Goal: Task Accomplishment & Management: Manage account settings

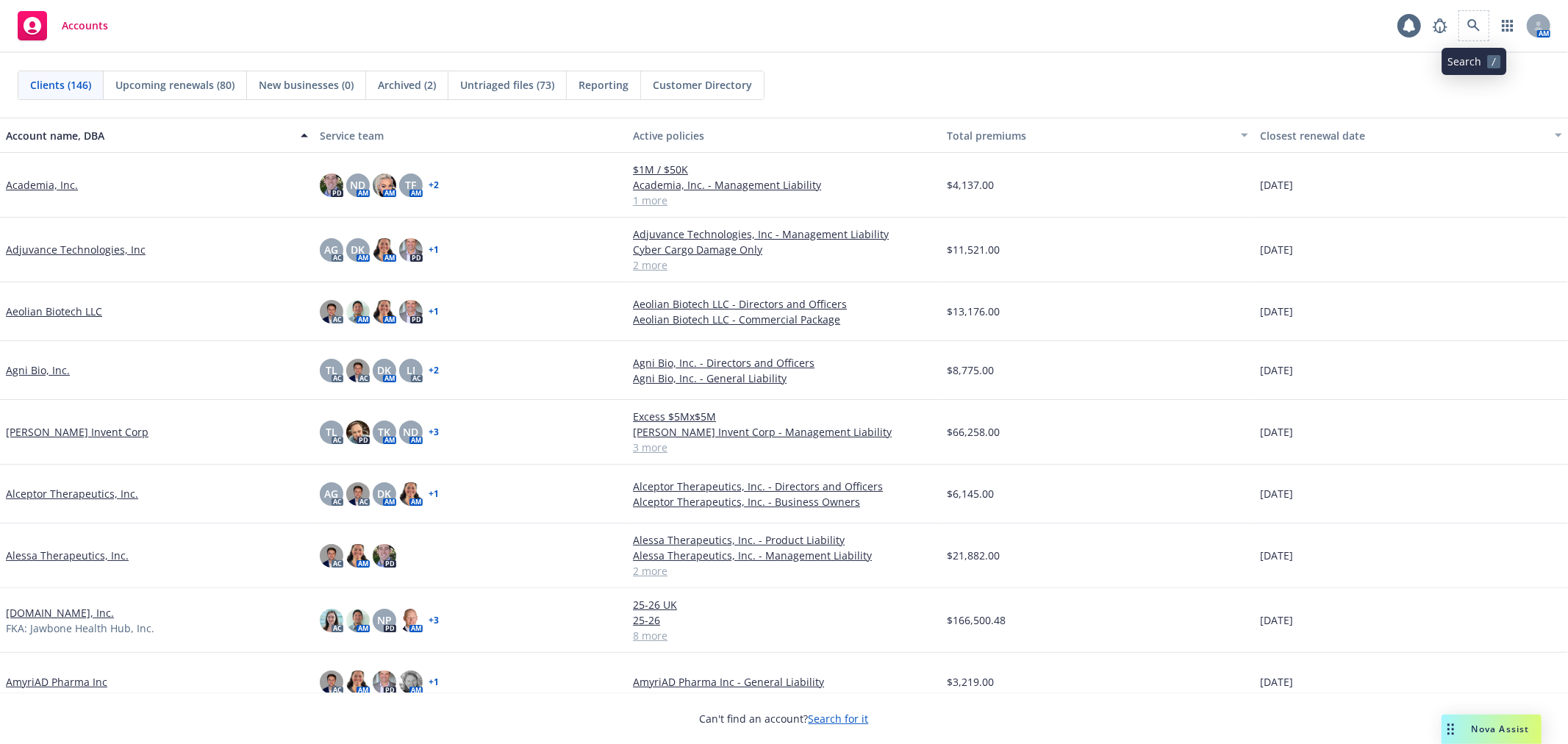
click at [1485, 13] on span at bounding box center [1473, 26] width 30 height 30
click at [1479, 18] on link at bounding box center [1473, 26] width 30 height 30
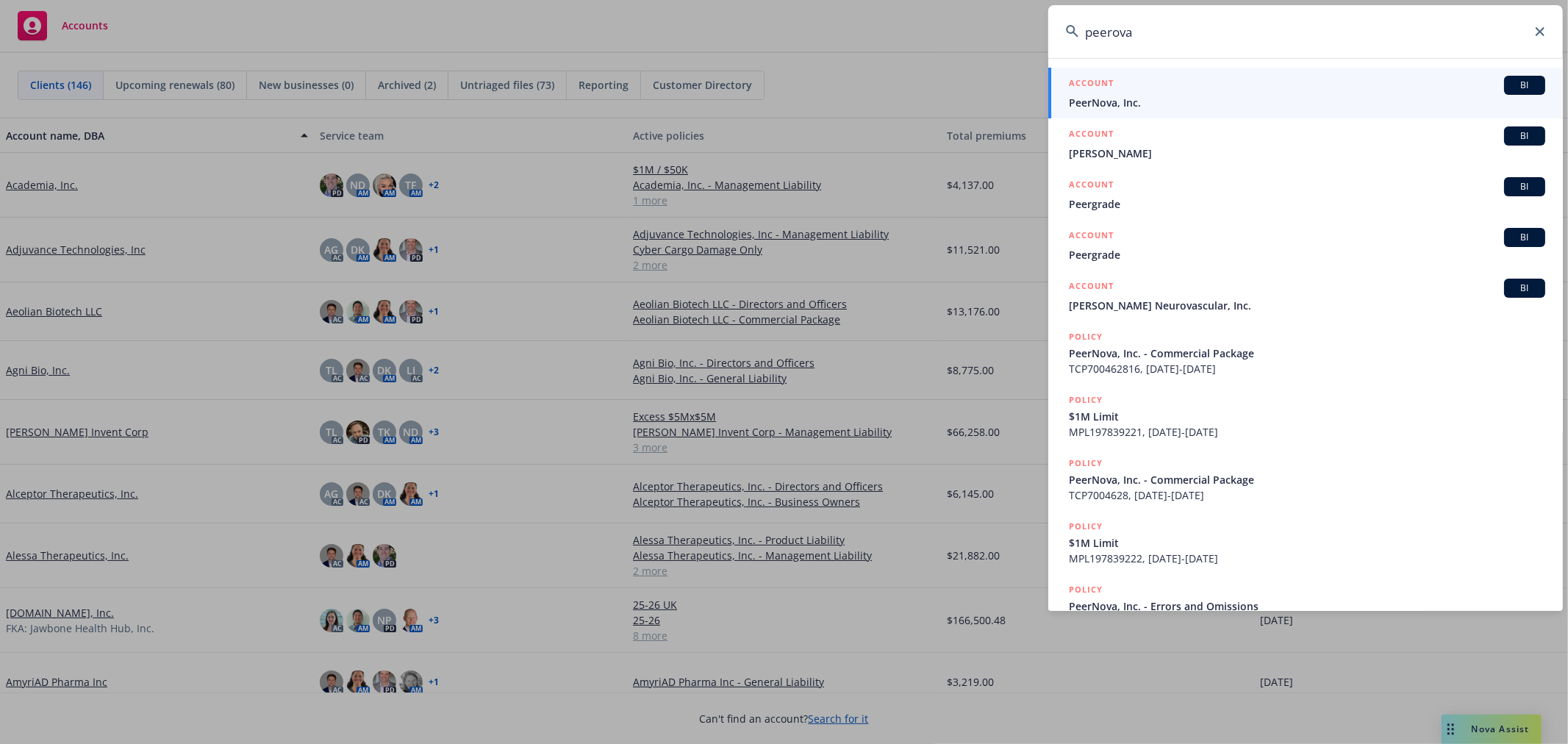
type input "peerova"
click at [1125, 83] on div "ACCOUNT BI" at bounding box center [1307, 85] width 477 height 19
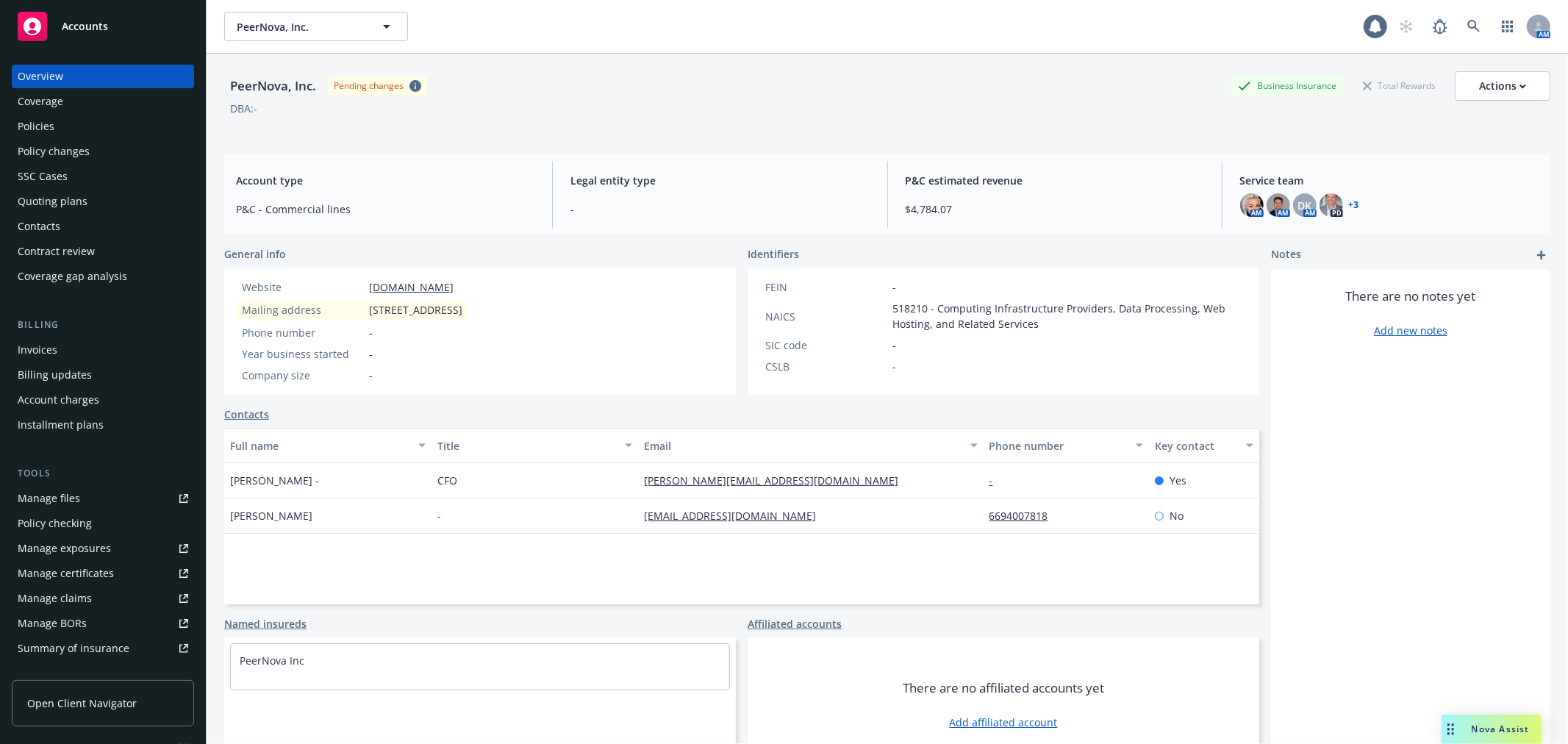
click at [56, 358] on div "Invoices" at bounding box center [103, 350] width 170 height 23
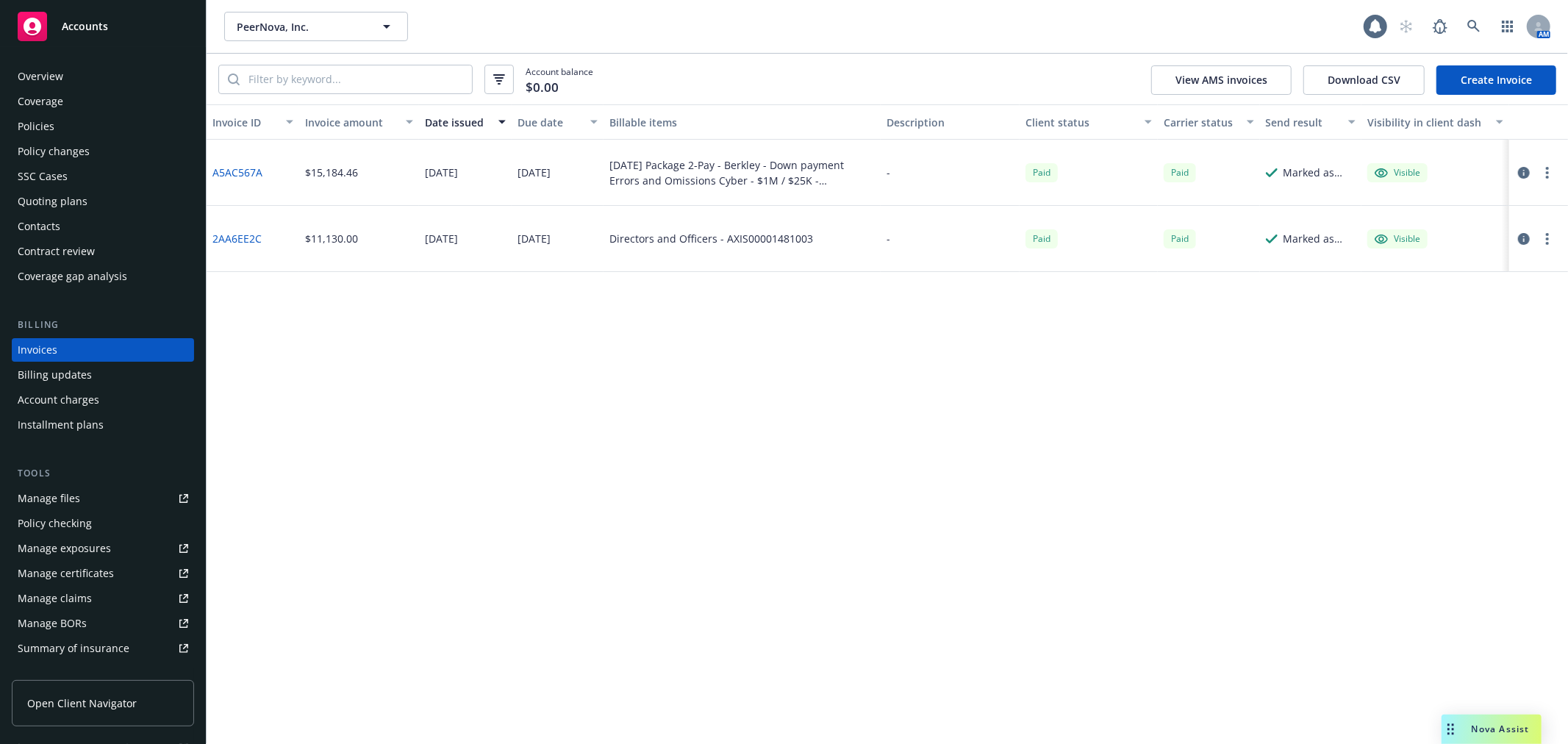
click at [1476, 86] on link "Create Invoice" at bounding box center [1496, 80] width 120 height 30
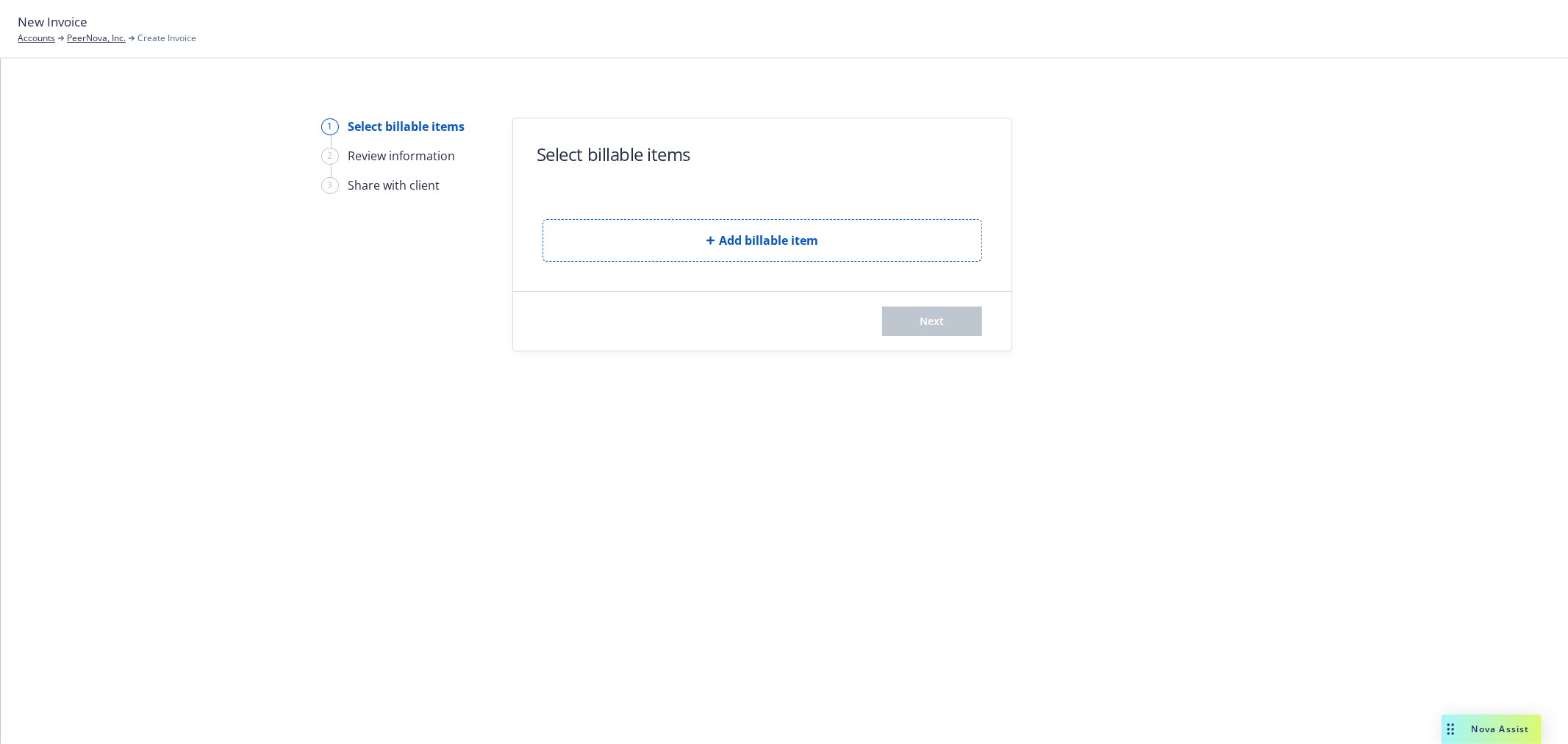
click at [673, 253] on button "Add billable item" at bounding box center [762, 240] width 440 height 43
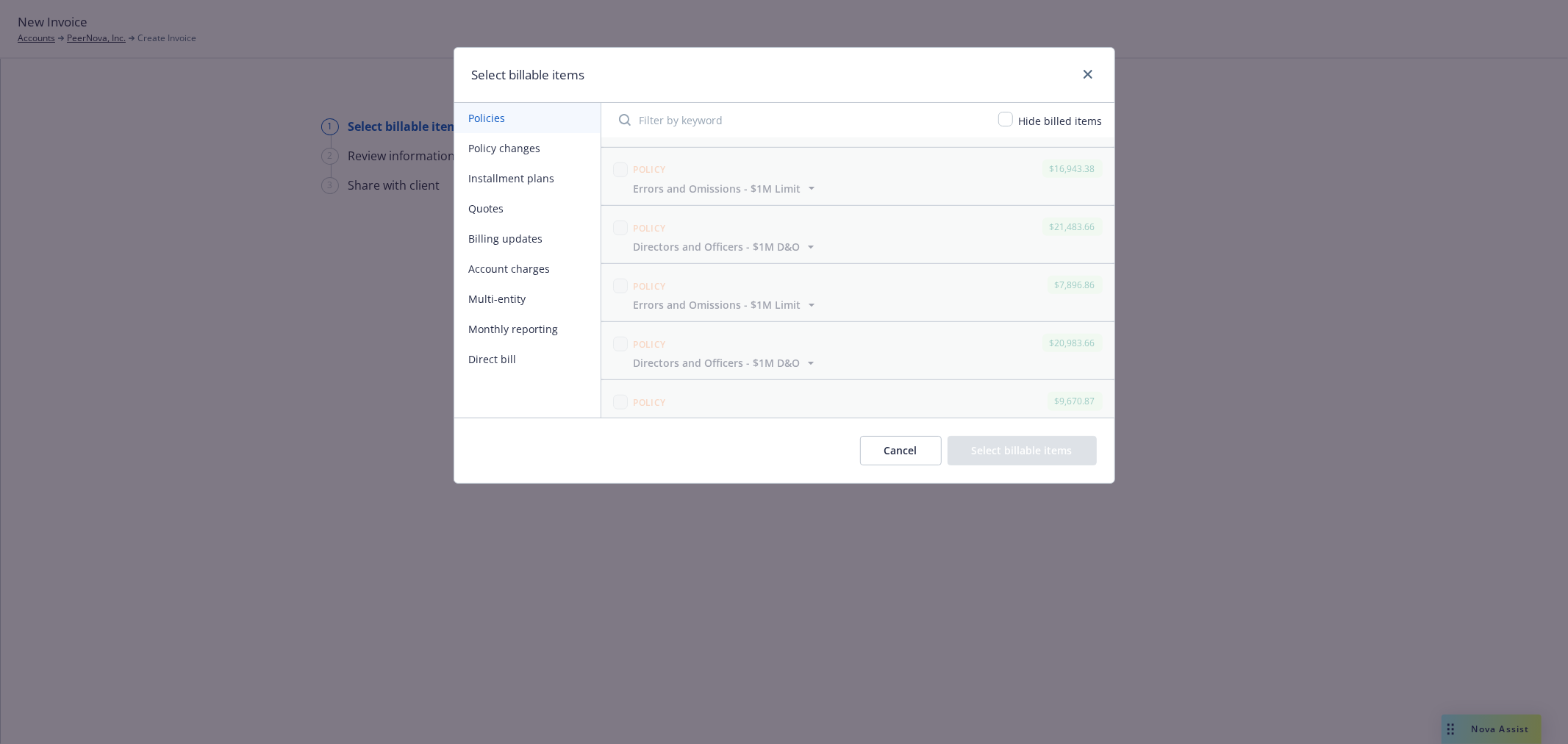
scroll to position [1175, 0]
click at [506, 141] on button "Policy changes" at bounding box center [527, 148] width 146 height 30
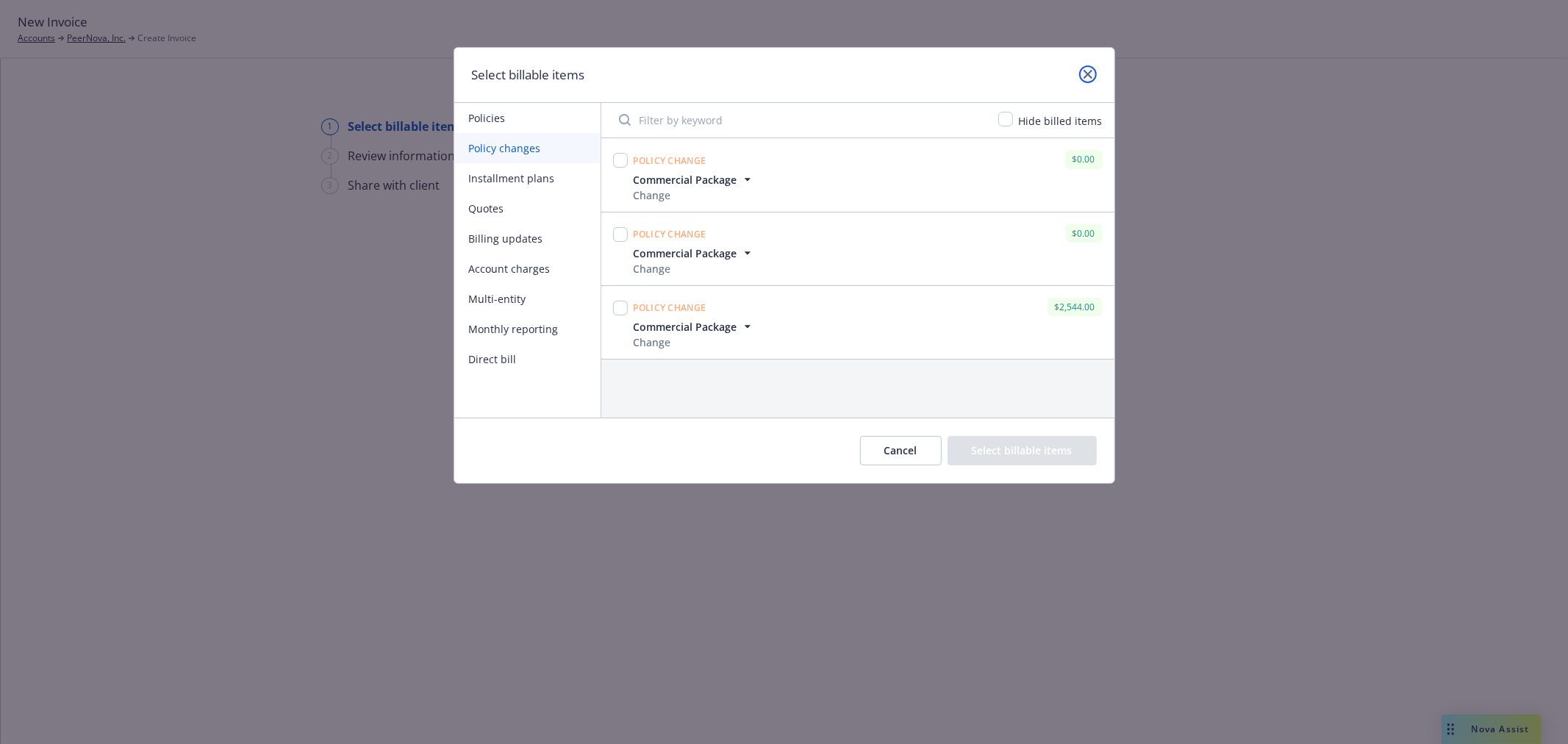
click at [1087, 72] on icon "close" at bounding box center [1087, 74] width 9 height 9
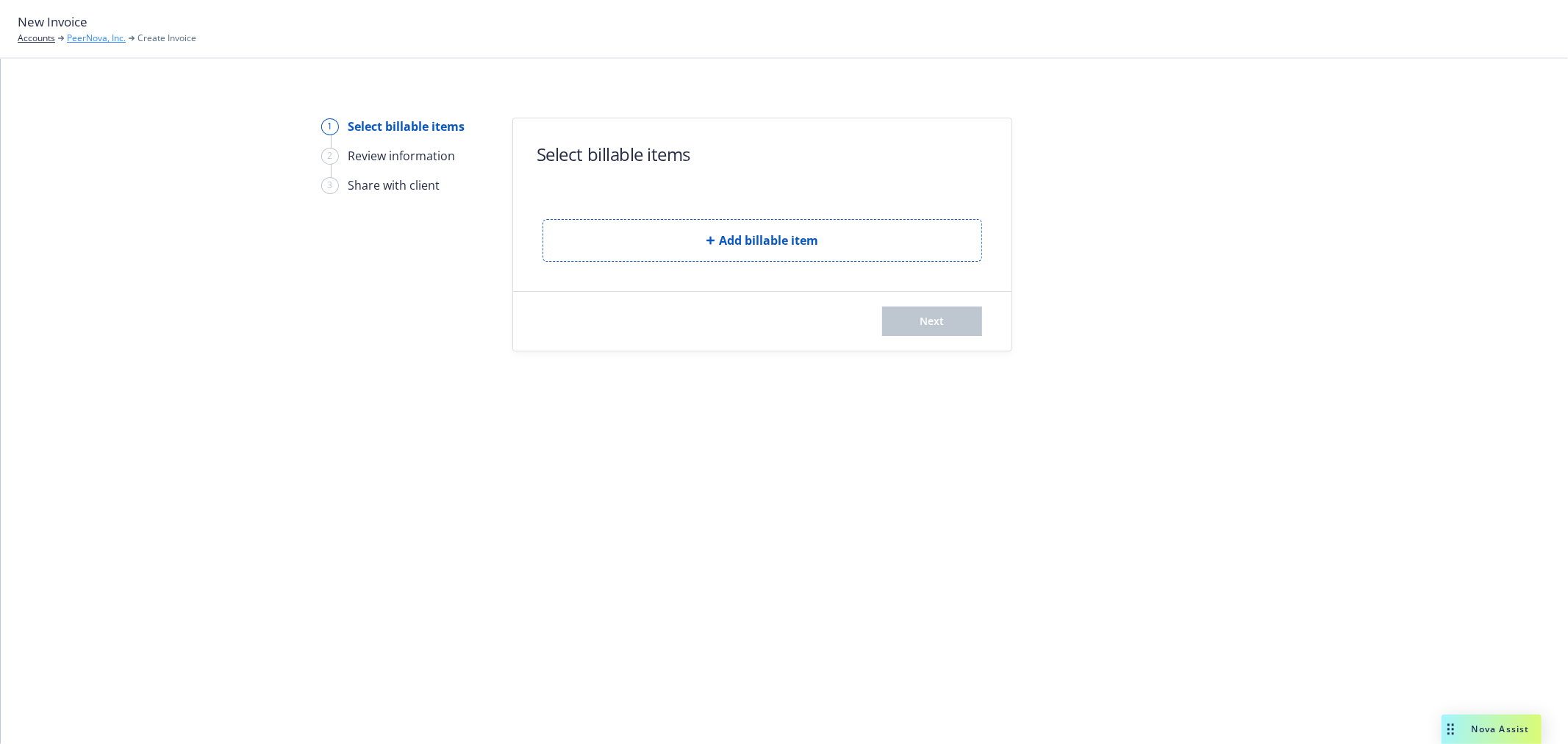
click at [81, 40] on link "PeerNova, Inc." at bounding box center [96, 38] width 59 height 13
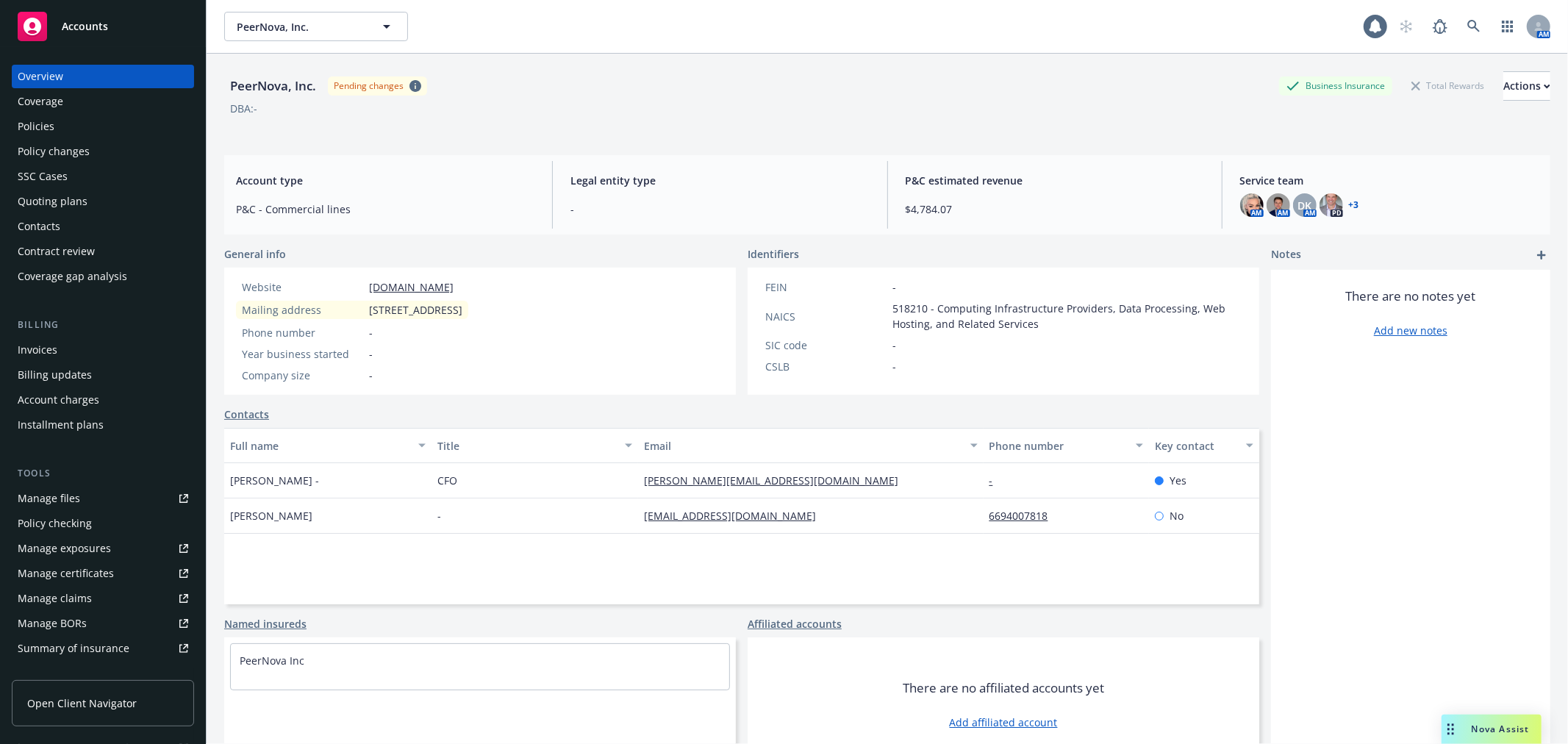
click at [66, 120] on div "Policies" at bounding box center [103, 126] width 170 height 23
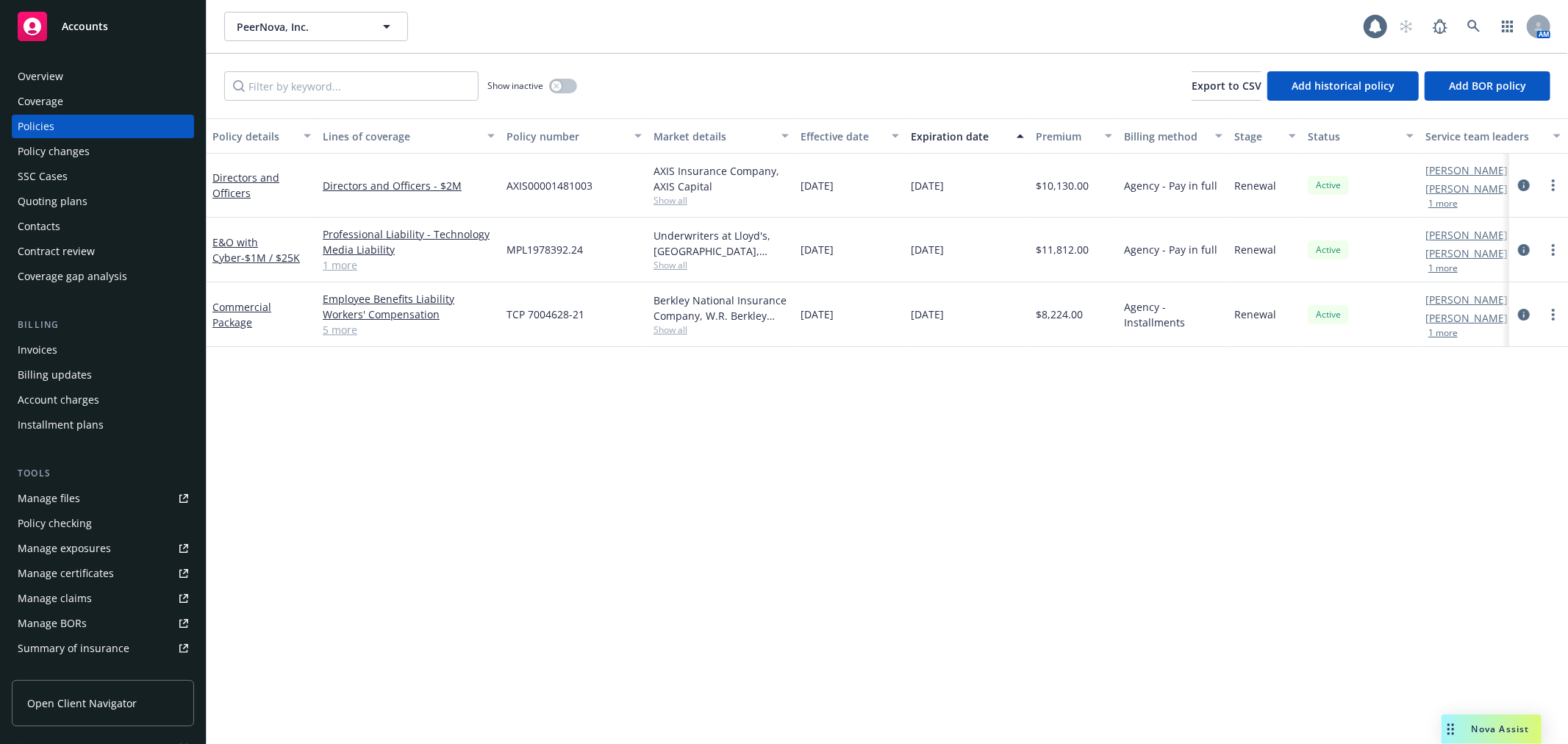
click at [567, 93] on div "Show inactive" at bounding box center [532, 86] width 90 height 30
click at [573, 87] on button "button" at bounding box center [563, 86] width 28 height 14
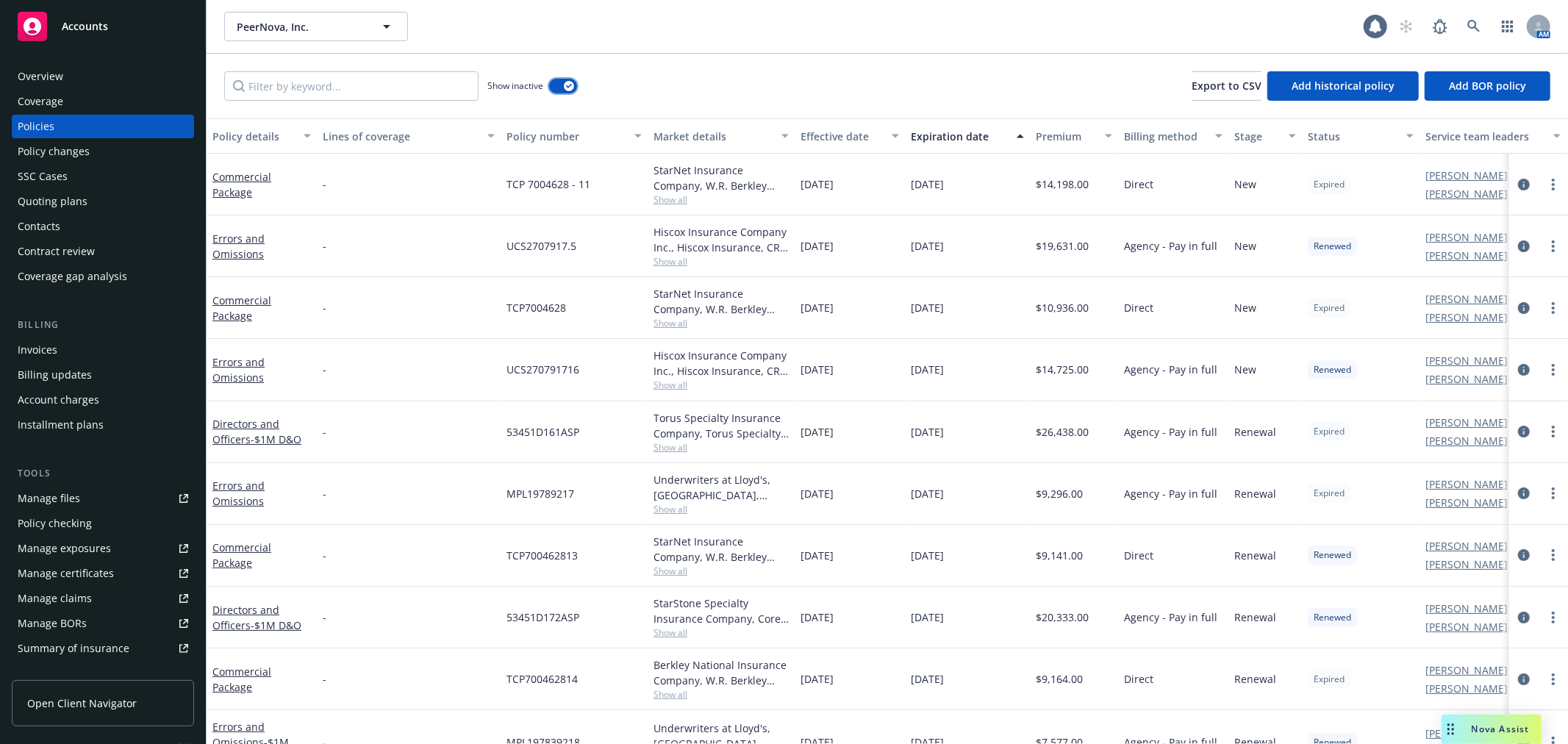
click at [573, 87] on div "button" at bounding box center [568, 86] width 10 height 10
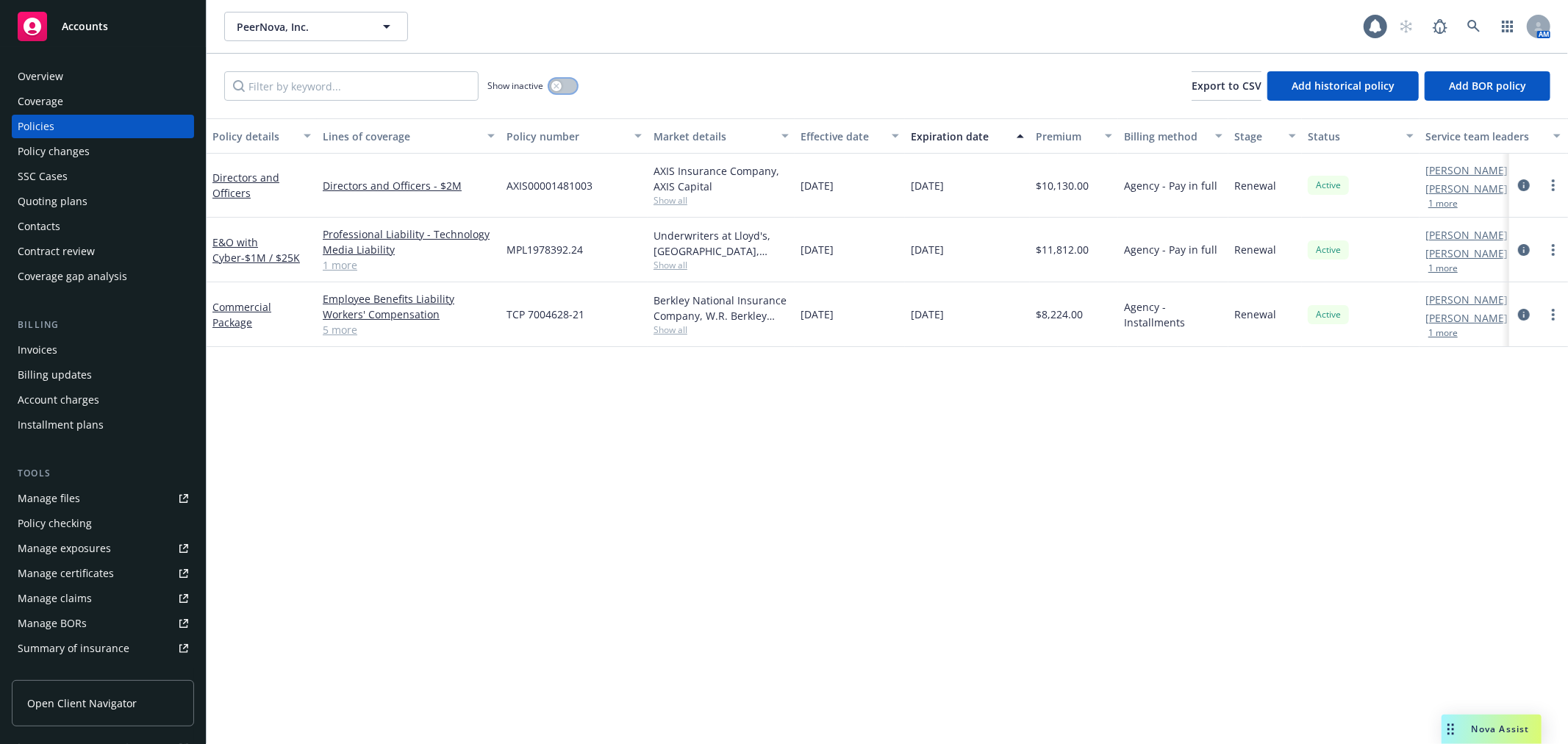
click at [573, 87] on button "button" at bounding box center [563, 86] width 28 height 14
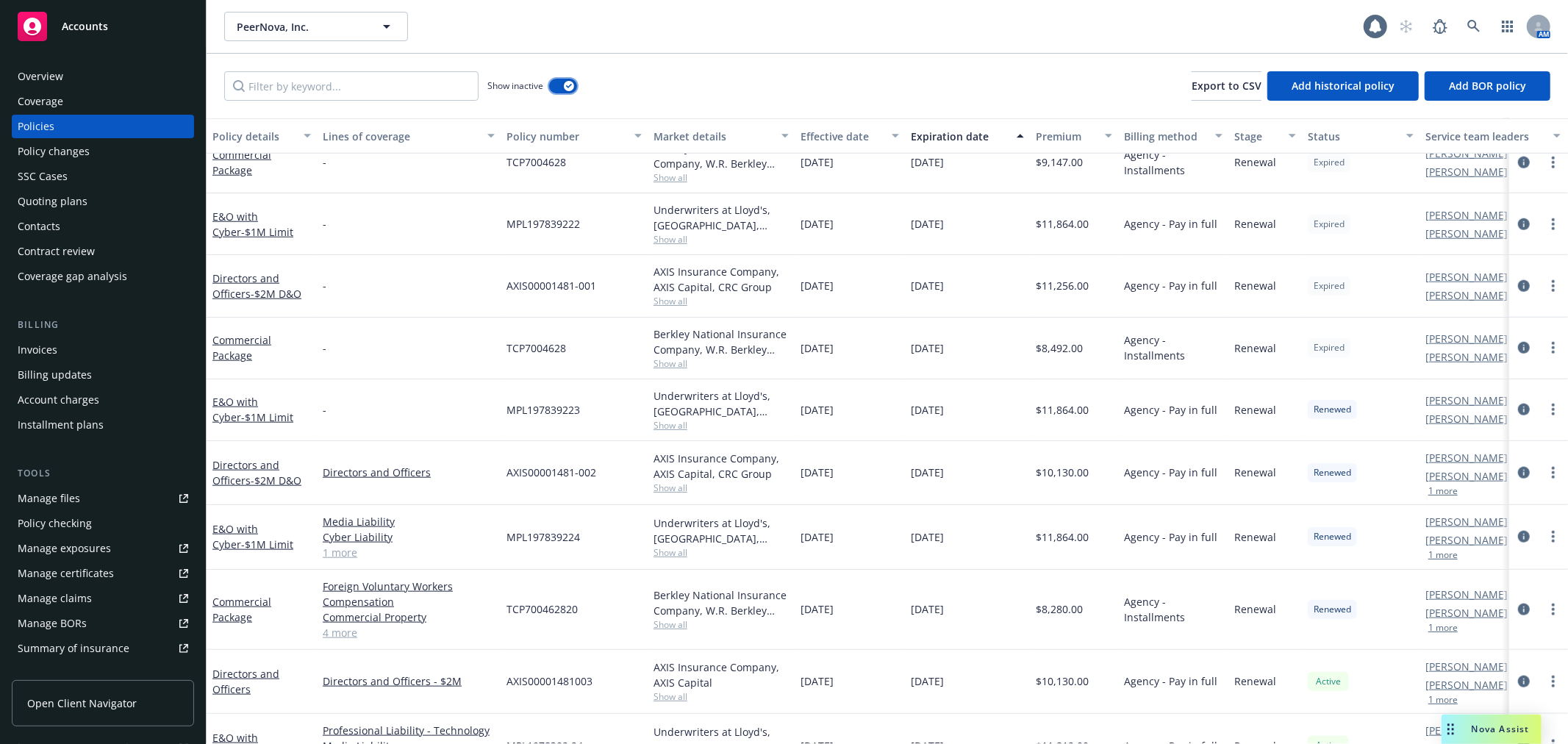
scroll to position [1224, 0]
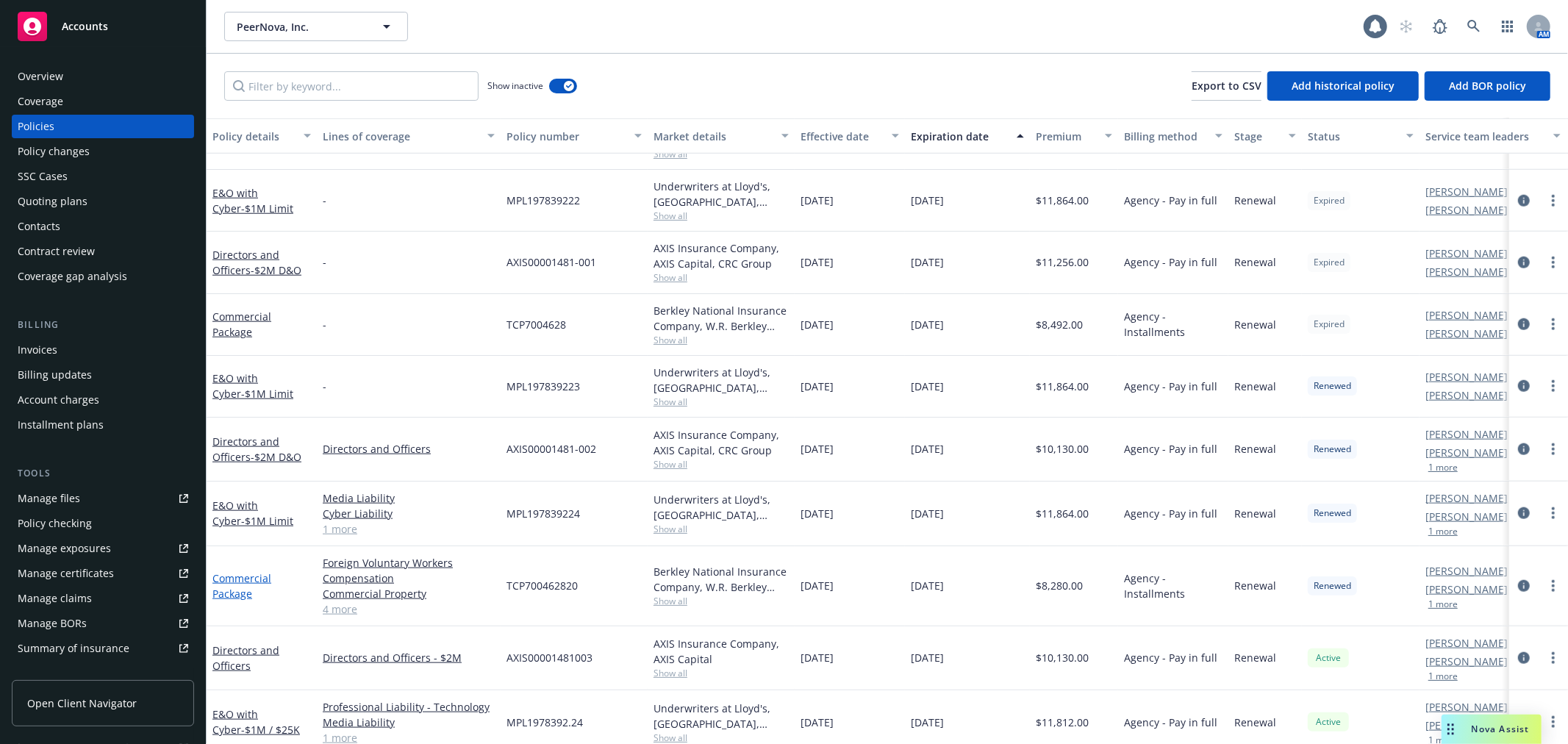
click at [256, 583] on link "Commercial Package" at bounding box center [241, 586] width 59 height 30
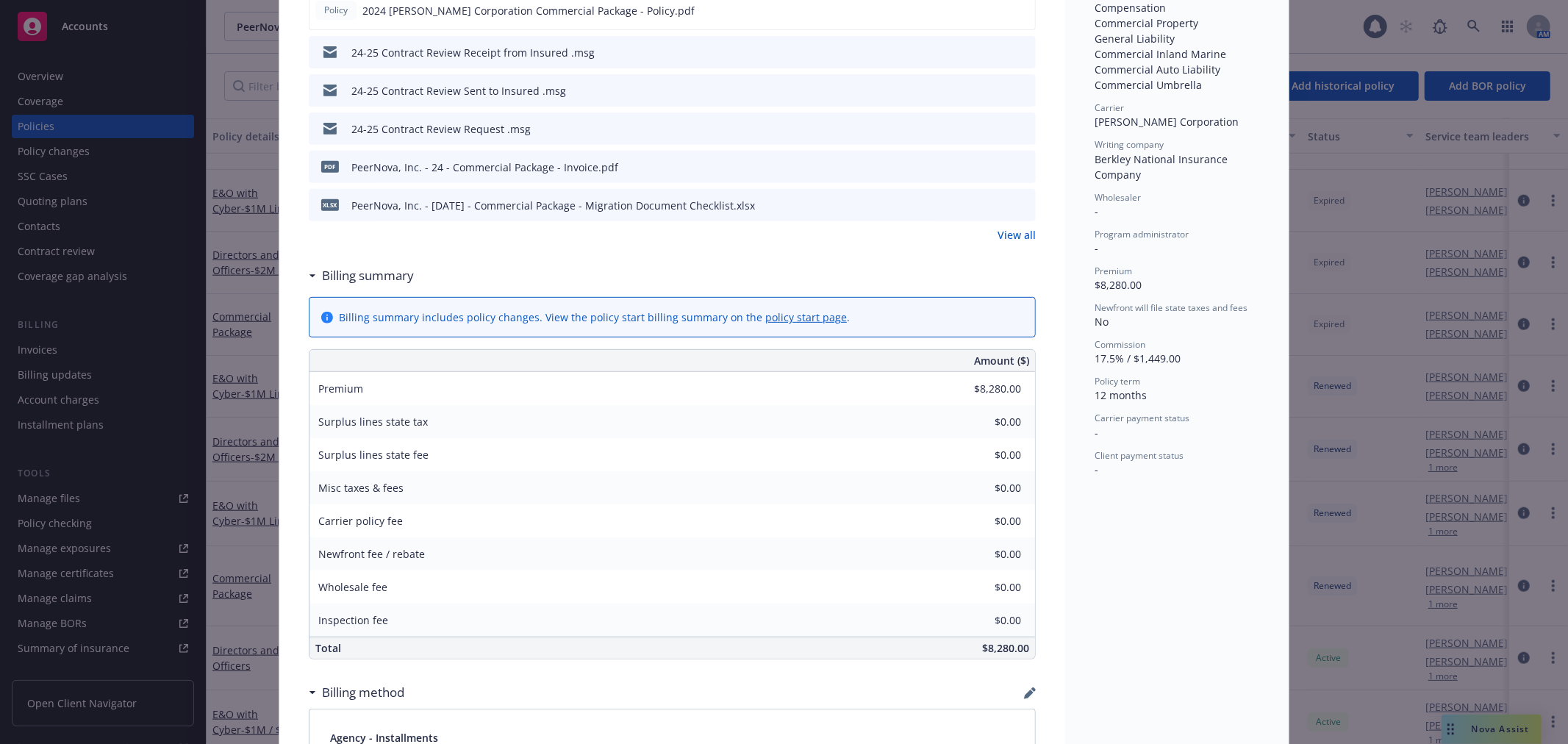
scroll to position [245, 0]
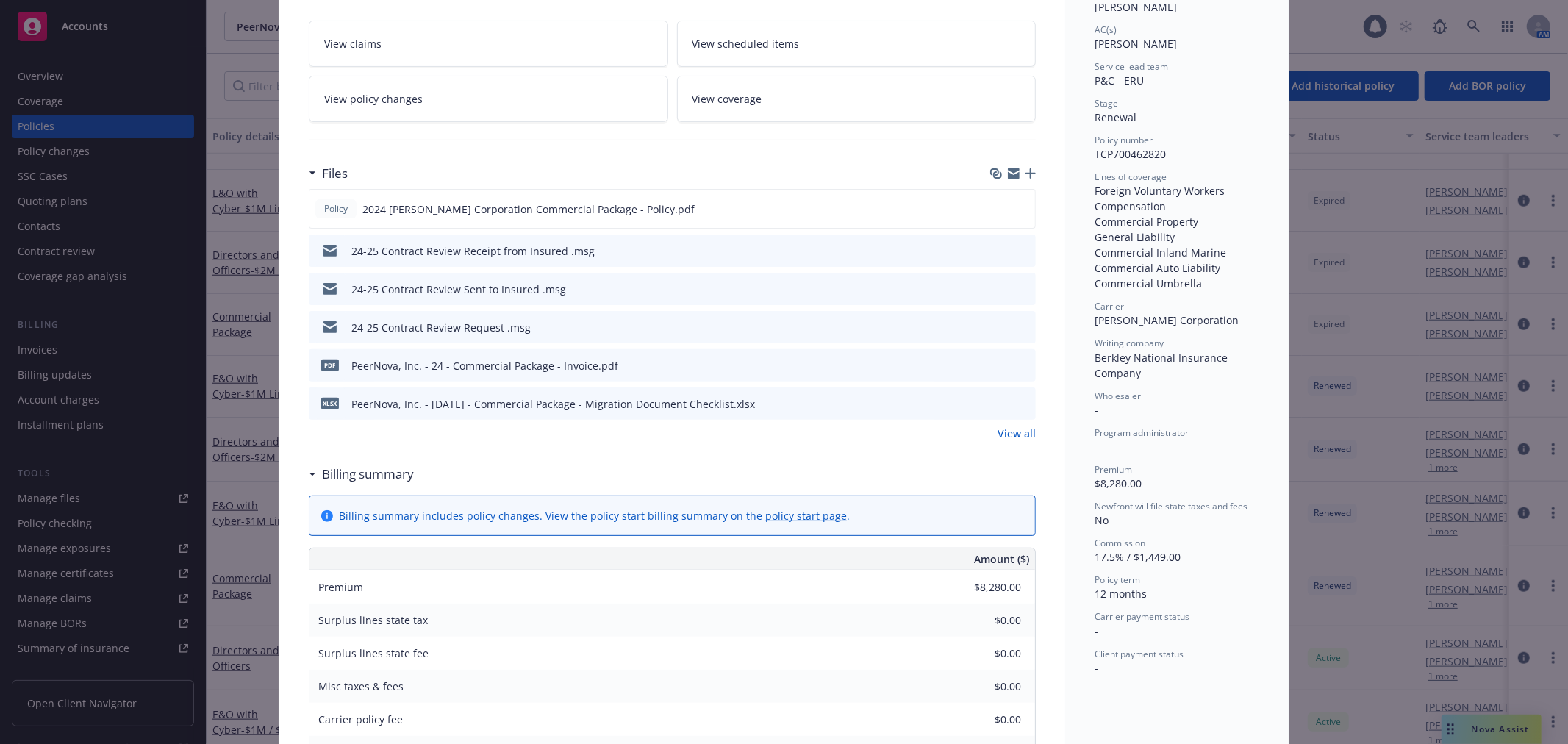
click at [1021, 430] on link "View all" at bounding box center [1017, 433] width 39 height 15
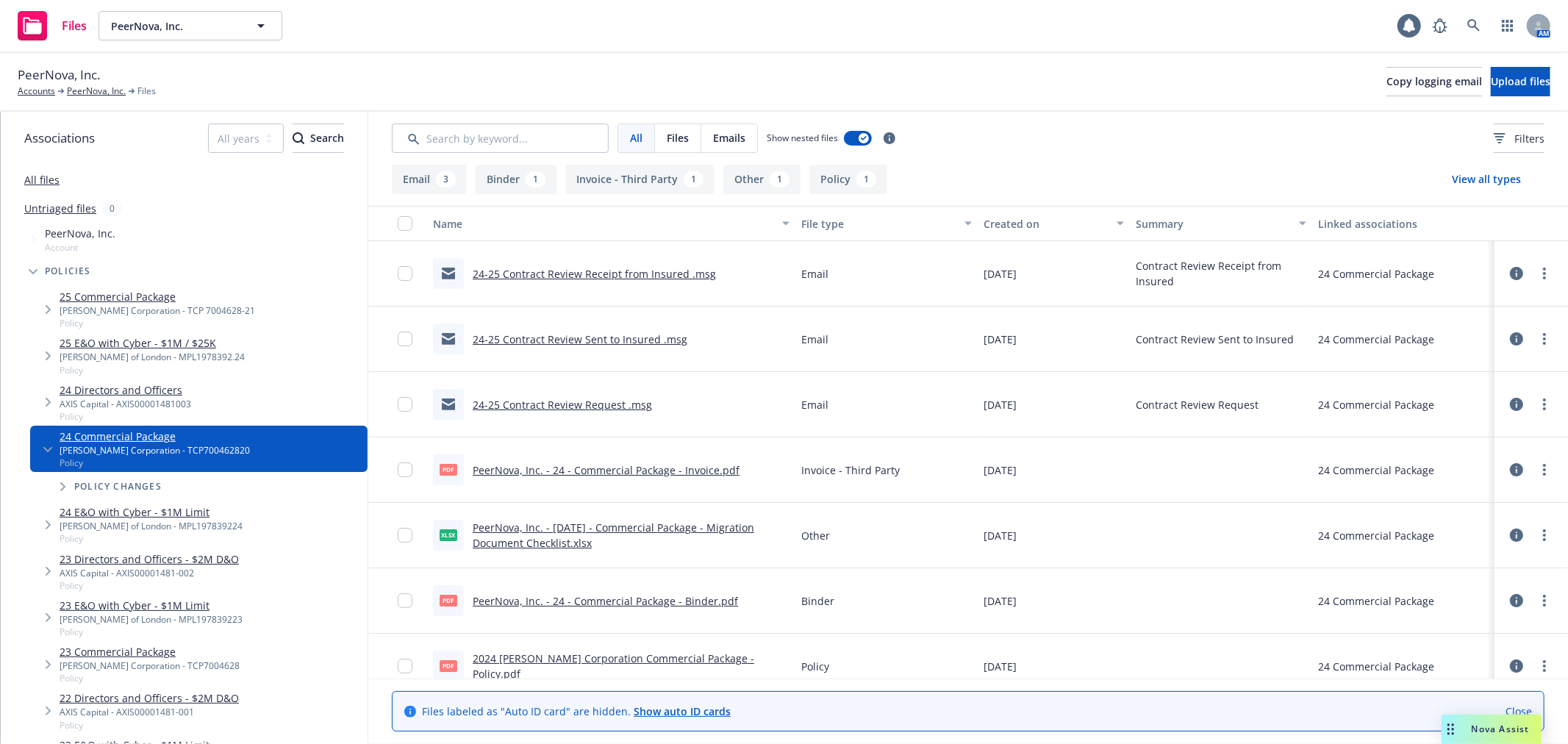
click at [660, 471] on link "PeerNova, Inc. - 24 - Commercial Package - Invoice.pdf" at bounding box center [606, 469] width 267 height 14
click at [96, 96] on link "PeerNova, Inc." at bounding box center [96, 91] width 59 height 13
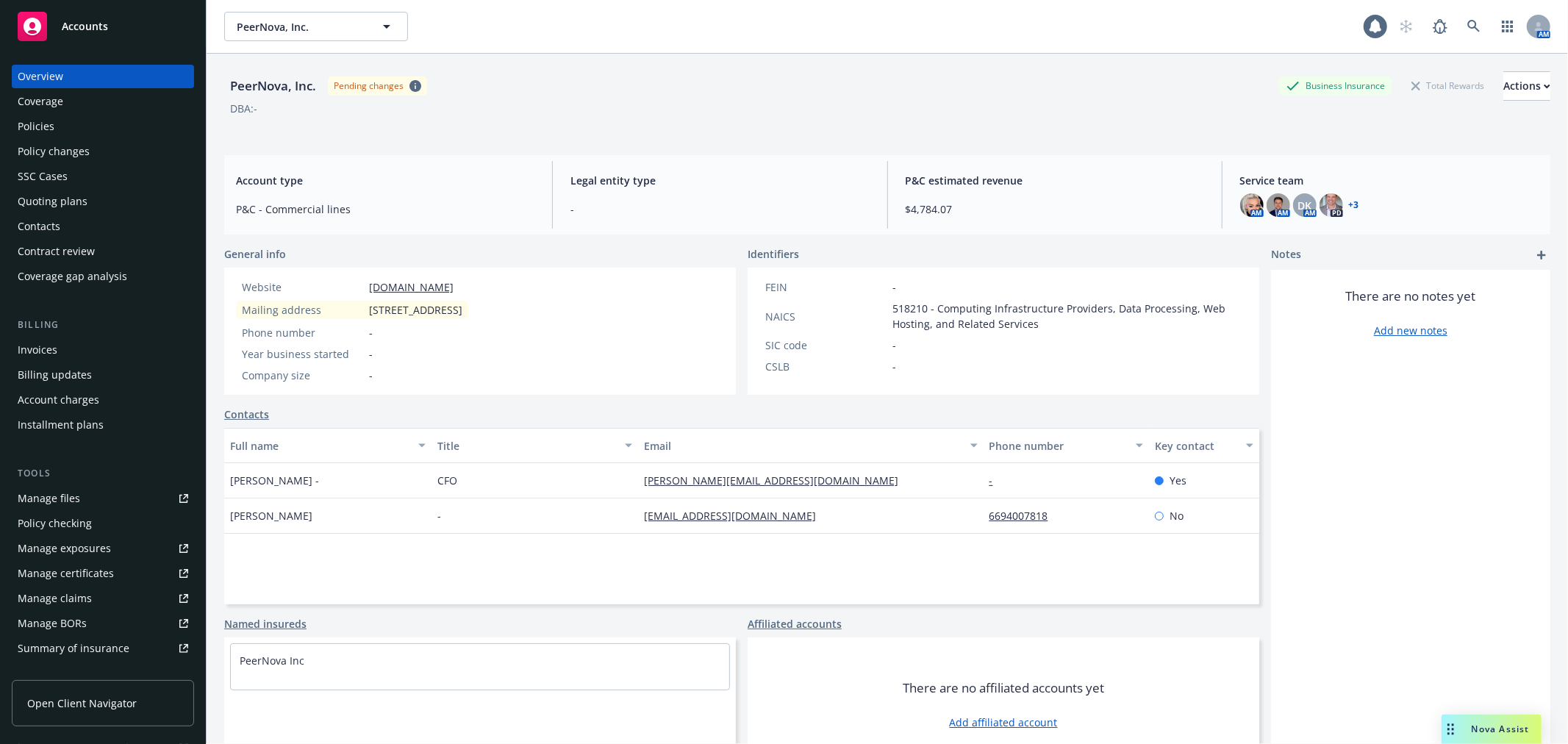
click at [25, 140] on div "Policy changes" at bounding box center [54, 151] width 72 height 23
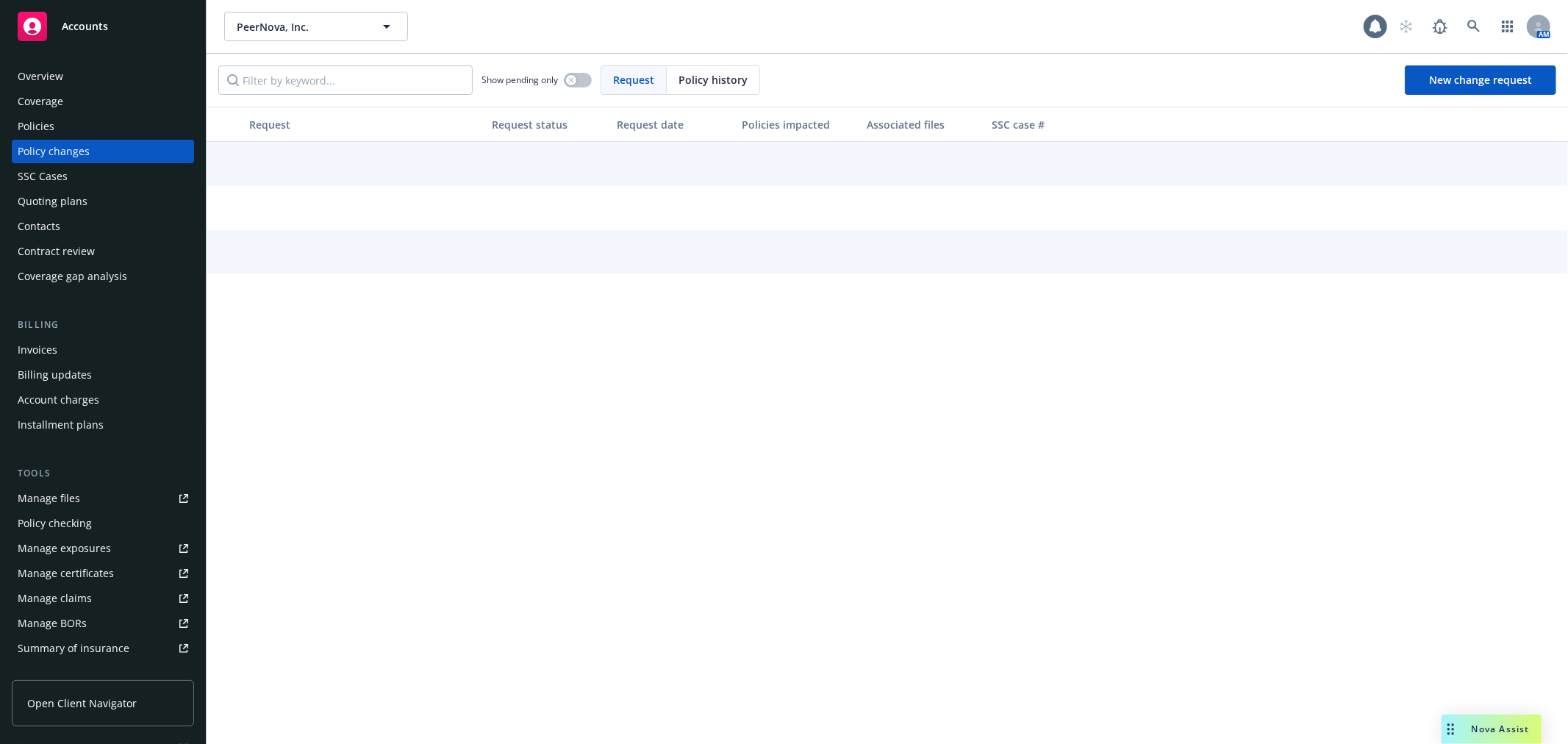
click at [33, 121] on div "Policies" at bounding box center [36, 126] width 37 height 23
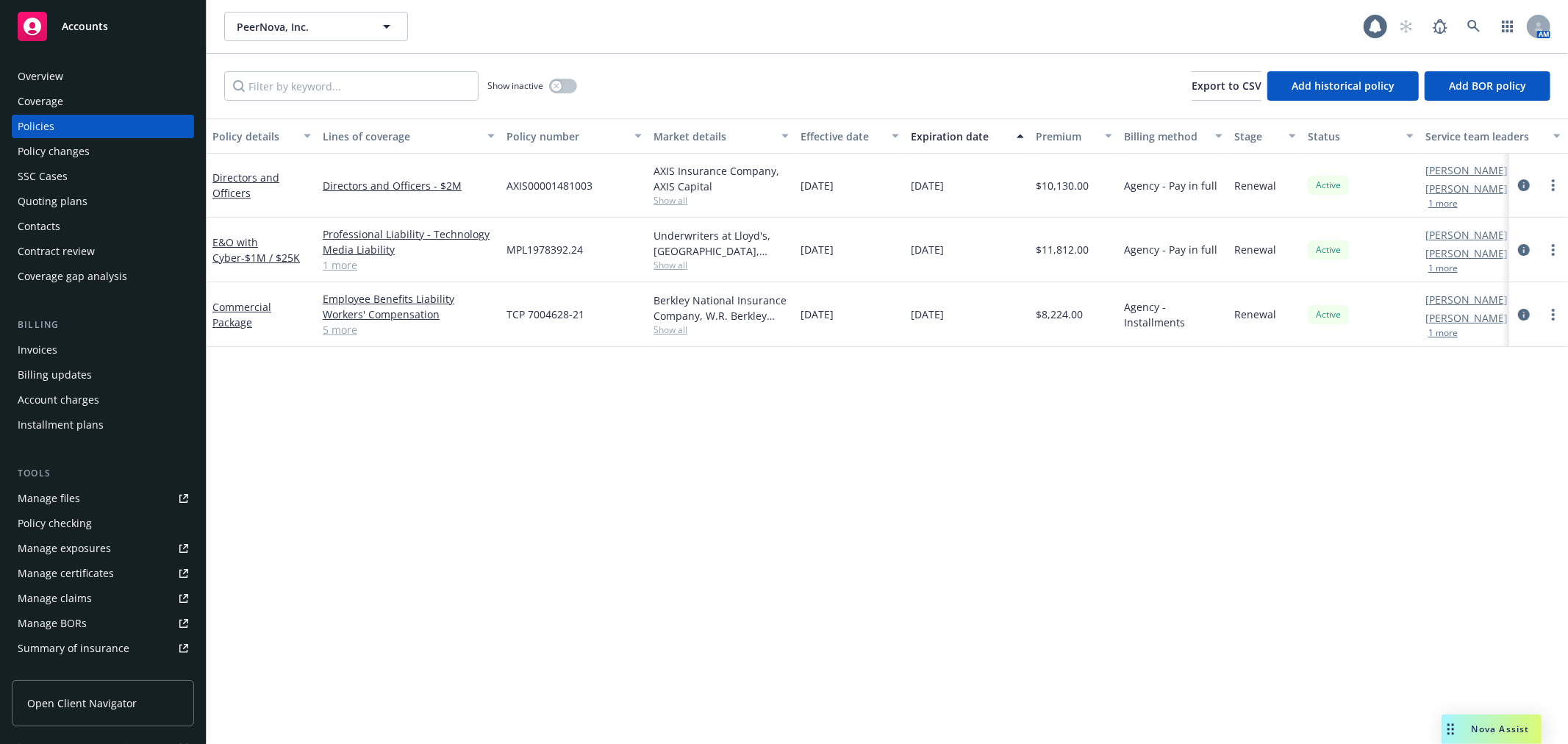
click at [72, 94] on div "Coverage" at bounding box center [103, 101] width 170 height 23
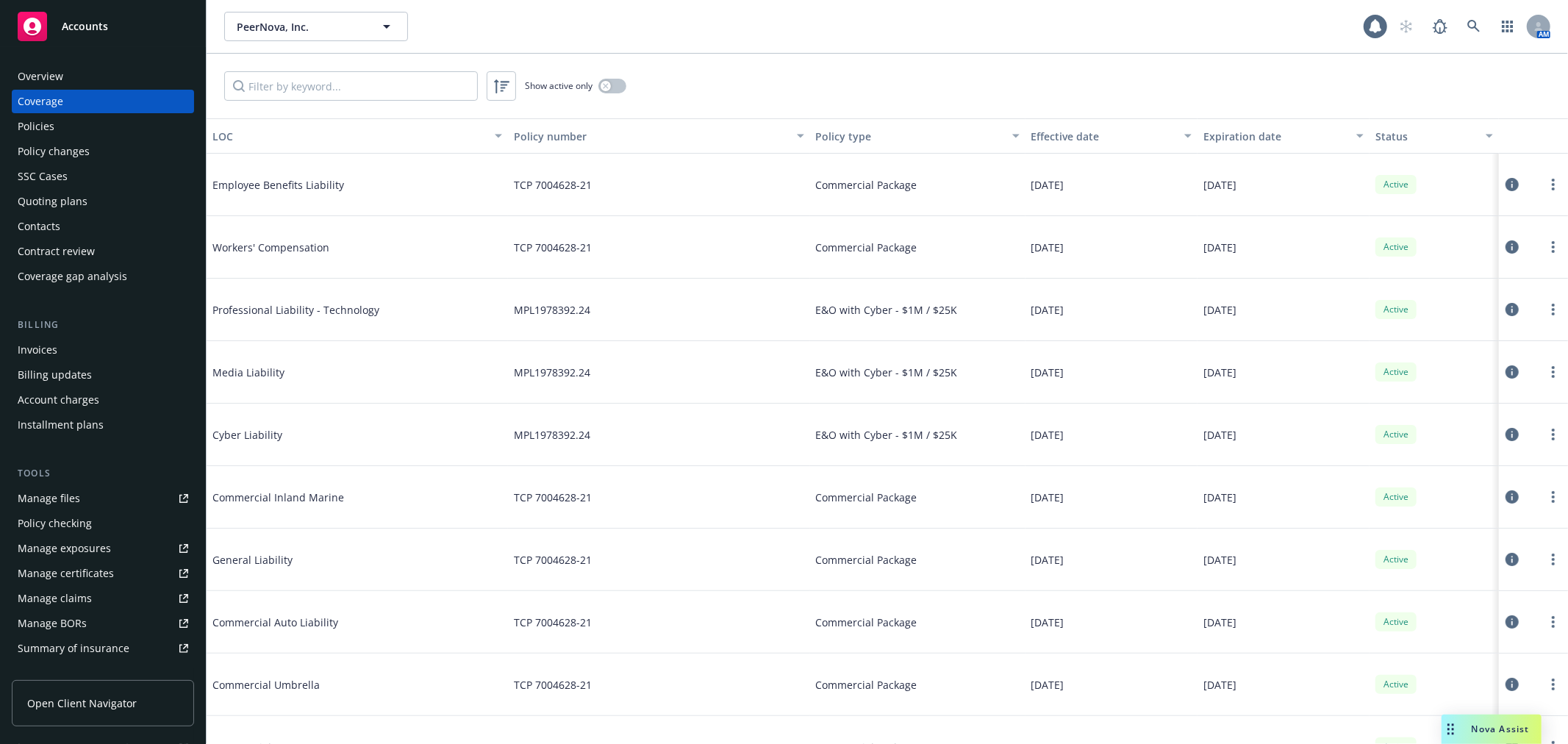
click at [76, 215] on div "Contacts" at bounding box center [103, 226] width 170 height 23
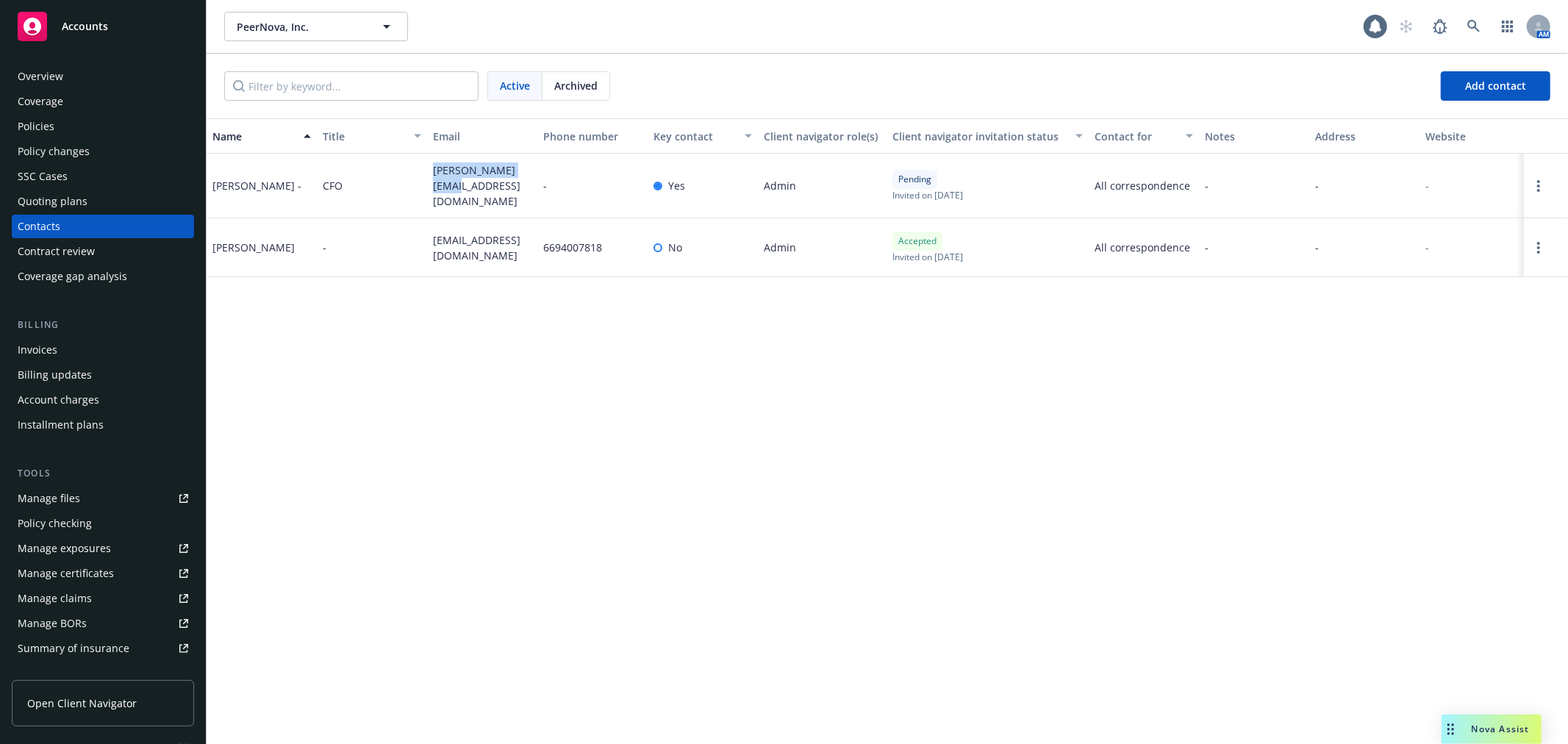
drag, startPoint x: 460, startPoint y: 199, endPoint x: 423, endPoint y: 180, distance: 41.6
click at [423, 180] on div "[PERSON_NAME] - CFO [PERSON_NAME][EMAIL_ADDRESS][DOMAIN_NAME] - Yes Admin Pendi…" at bounding box center [887, 186] width 1361 height 64
copy div "[PERSON_NAME][EMAIL_ADDRESS][DOMAIN_NAME]"
drag, startPoint x: 443, startPoint y: 244, endPoint x: 432, endPoint y: 231, distance: 17.0
click at [433, 232] on span "[EMAIL_ADDRESS][DOMAIN_NAME]" at bounding box center [482, 247] width 99 height 31
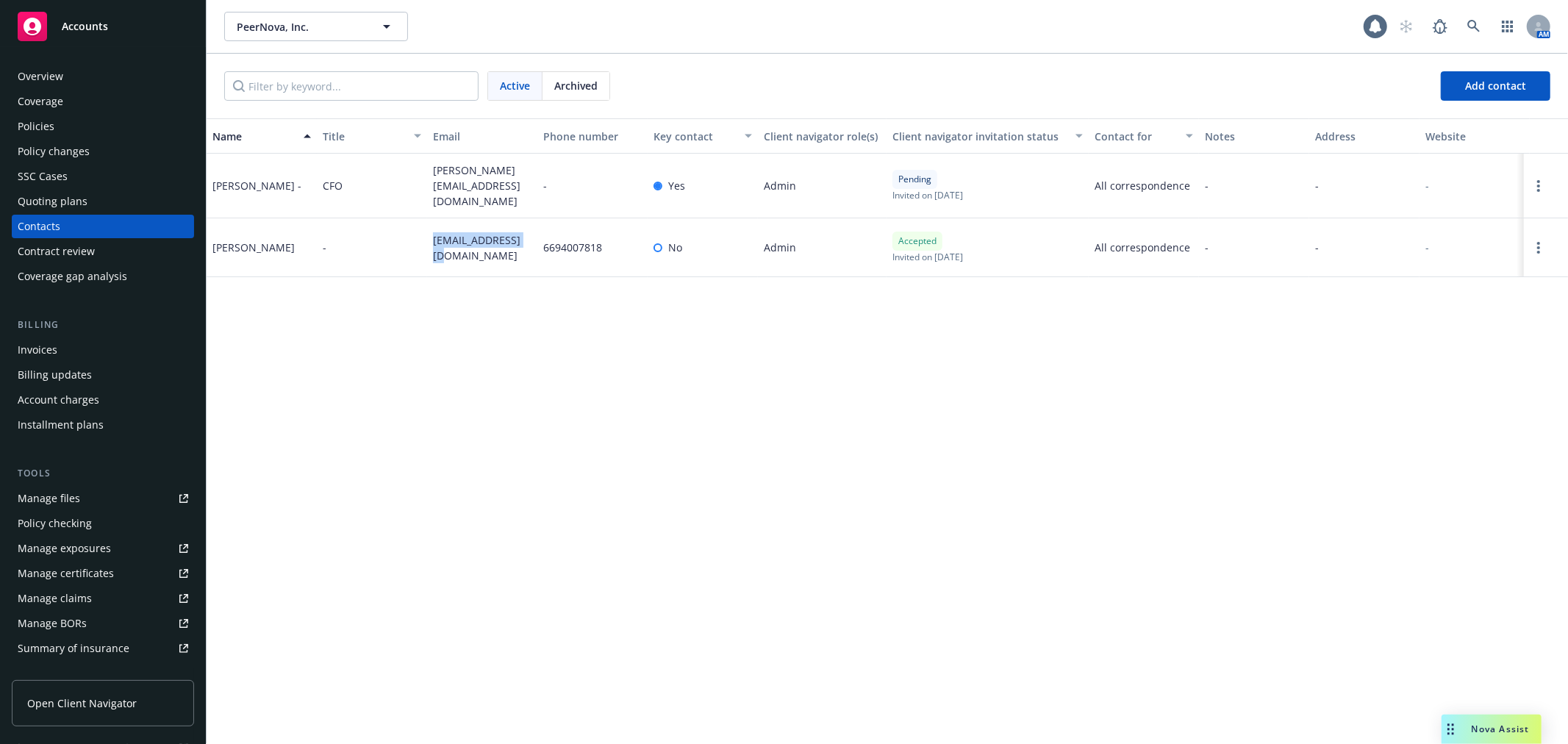
copy span "[EMAIL_ADDRESS][DOMAIN_NAME]"
click at [1481, 30] on link at bounding box center [1473, 27] width 30 height 30
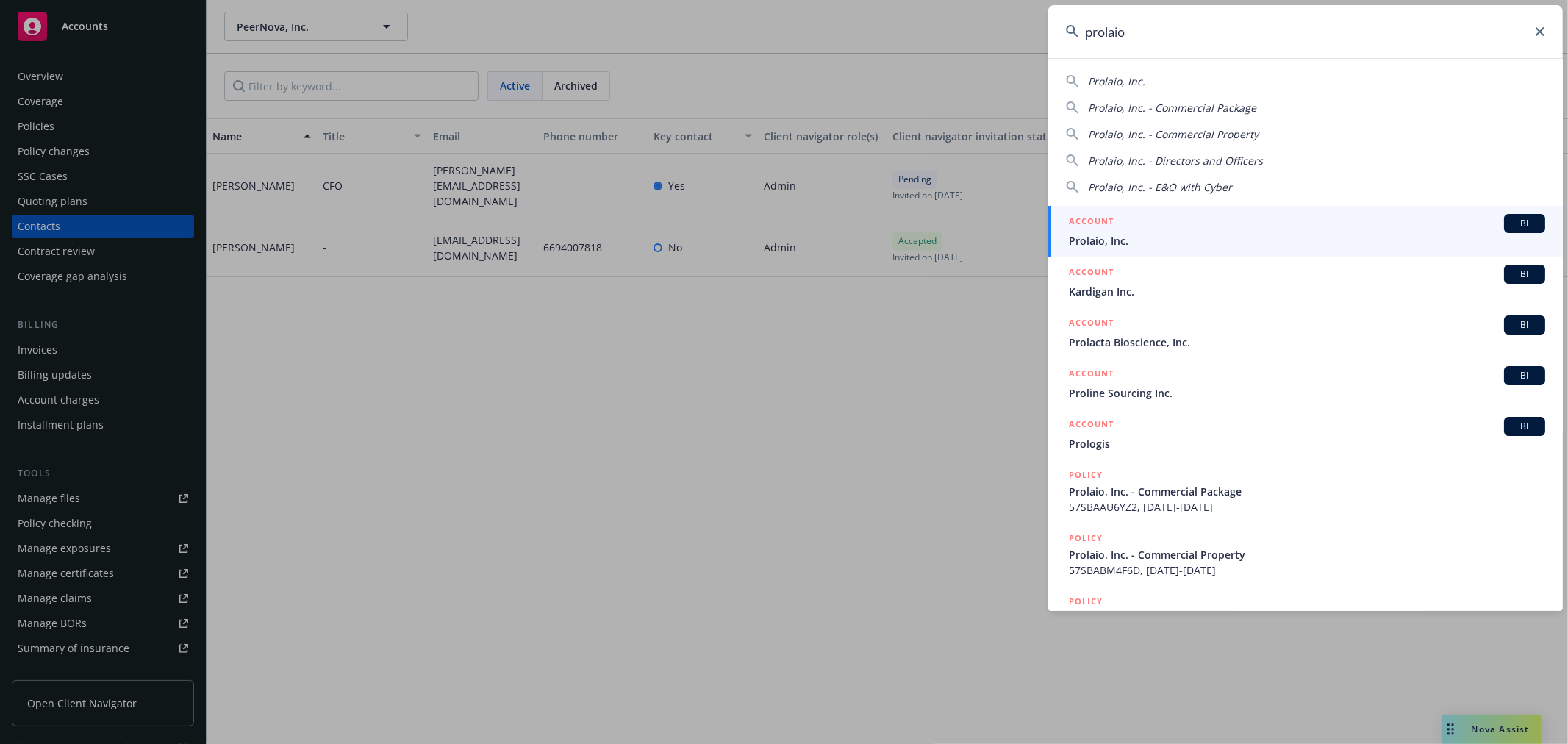
type input "prolaio"
click at [1287, 217] on div "ACCOUNT BI" at bounding box center [1307, 223] width 477 height 19
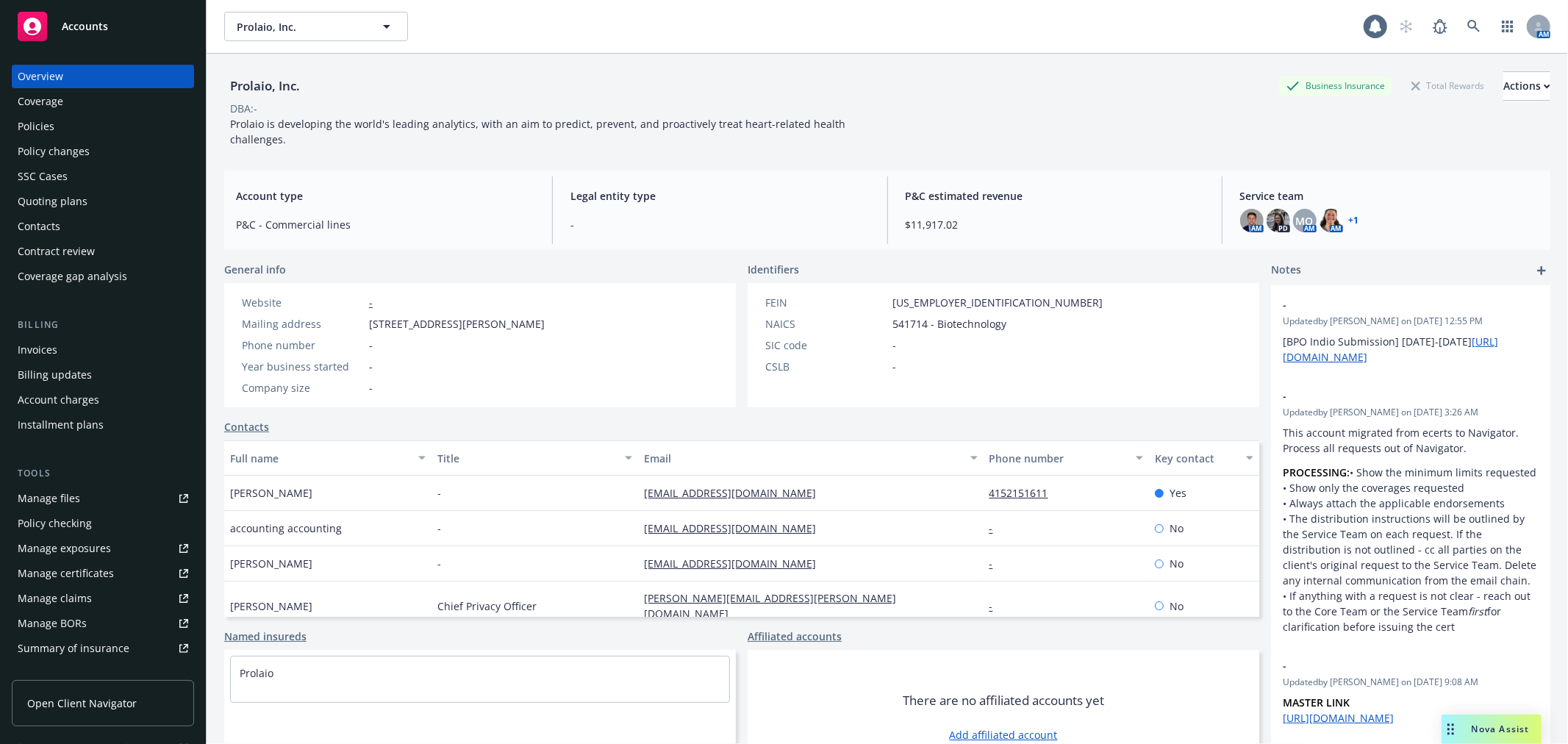
click at [79, 148] on div "Policy changes" at bounding box center [54, 151] width 72 height 23
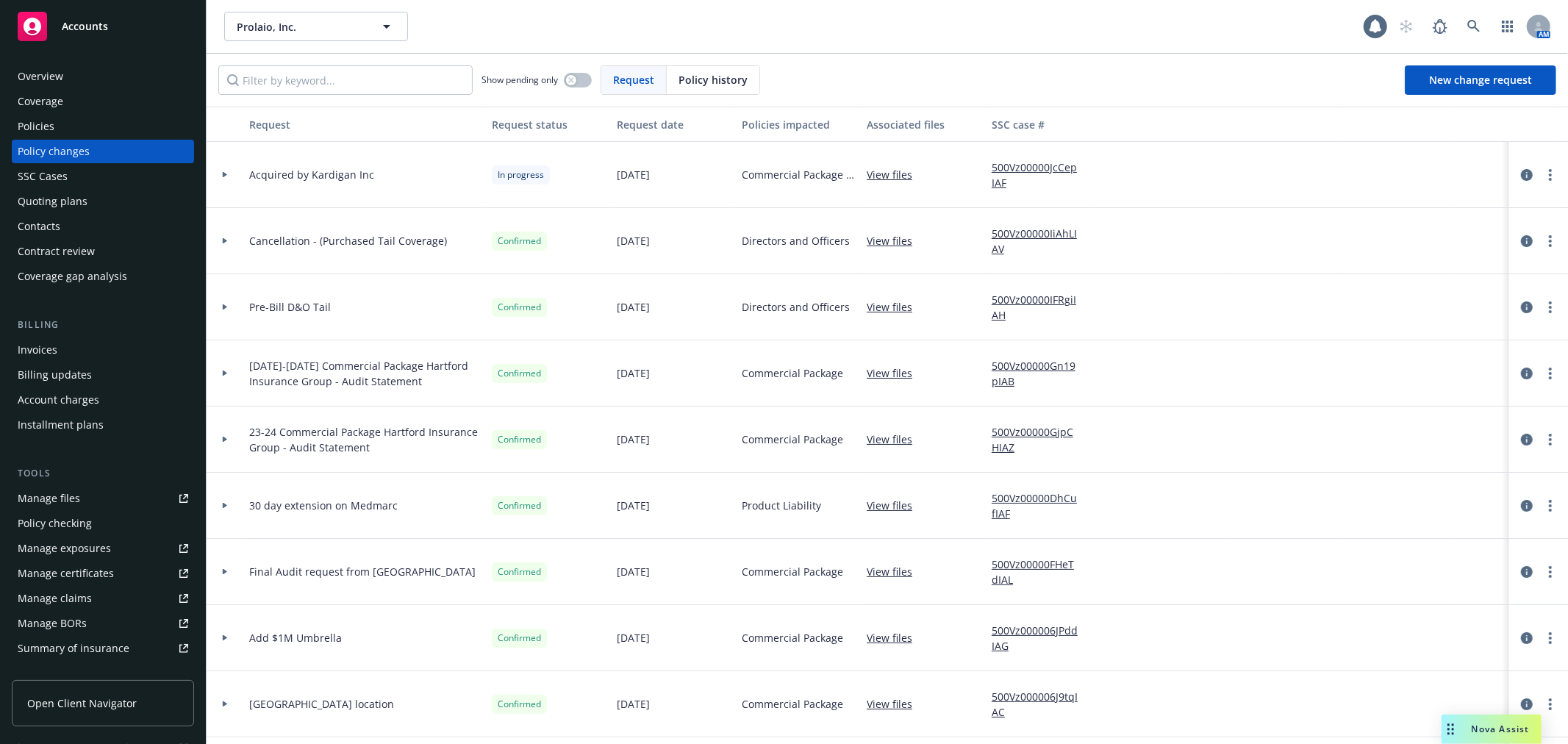
click at [1545, 165] on div at bounding box center [1538, 175] width 59 height 66
click at [1541, 170] on link "more" at bounding box center [1550, 175] width 18 height 18
click at [1427, 287] on link "Resume workflow" at bounding box center [1420, 293] width 252 height 30
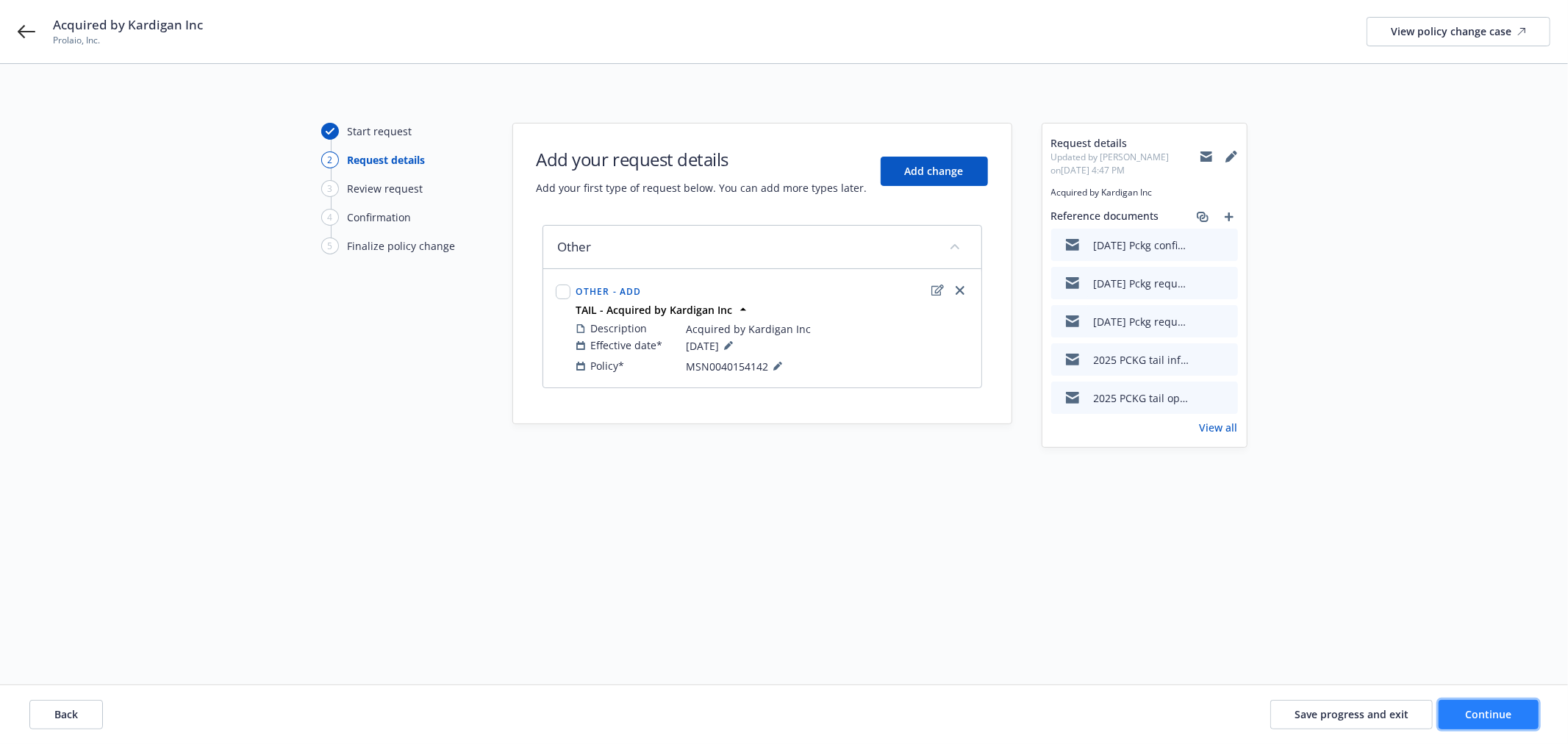
click at [1458, 720] on button "Continue" at bounding box center [1488, 714] width 100 height 30
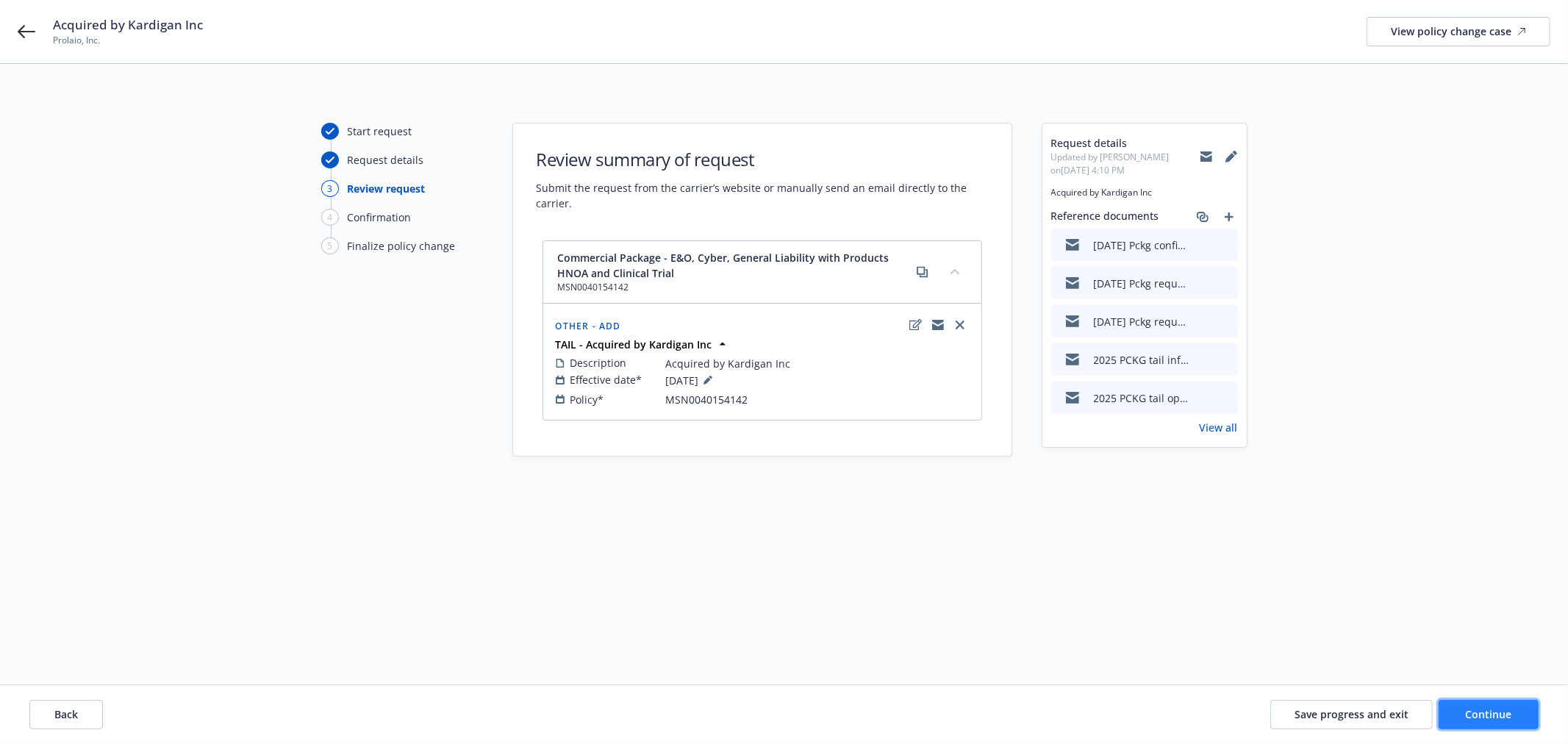
click at [1509, 721] on button "Continue" at bounding box center [1488, 714] width 100 height 30
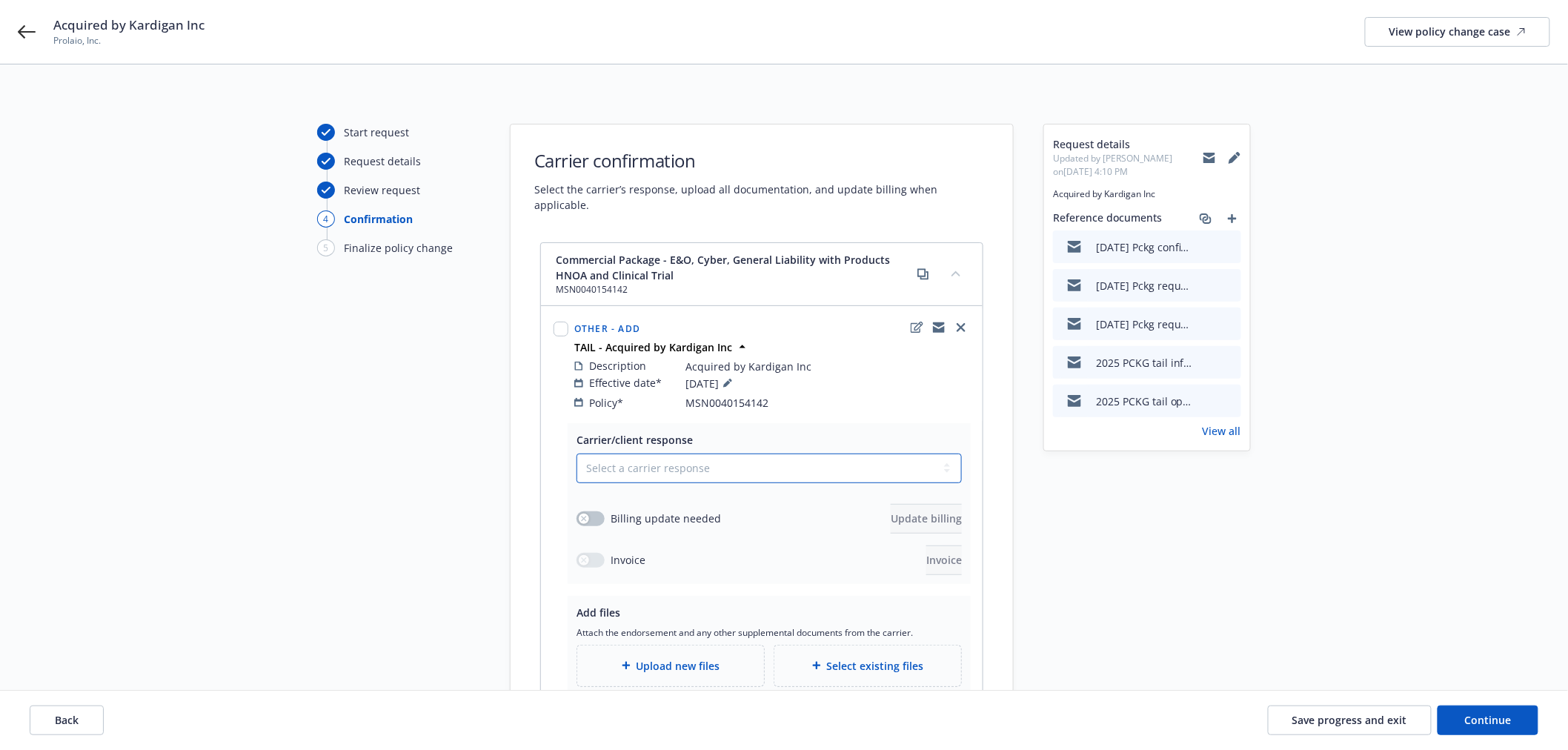
click at [691, 462] on select "Select a carrier response Accepted Accepted with revision No endorsement needed…" at bounding box center [770, 468] width 386 height 30
select select "ACCEPTED"
click at [577, 454] on select "Select a carrier response Accepted Accepted with revision No endorsement needed…" at bounding box center [770, 468] width 386 height 30
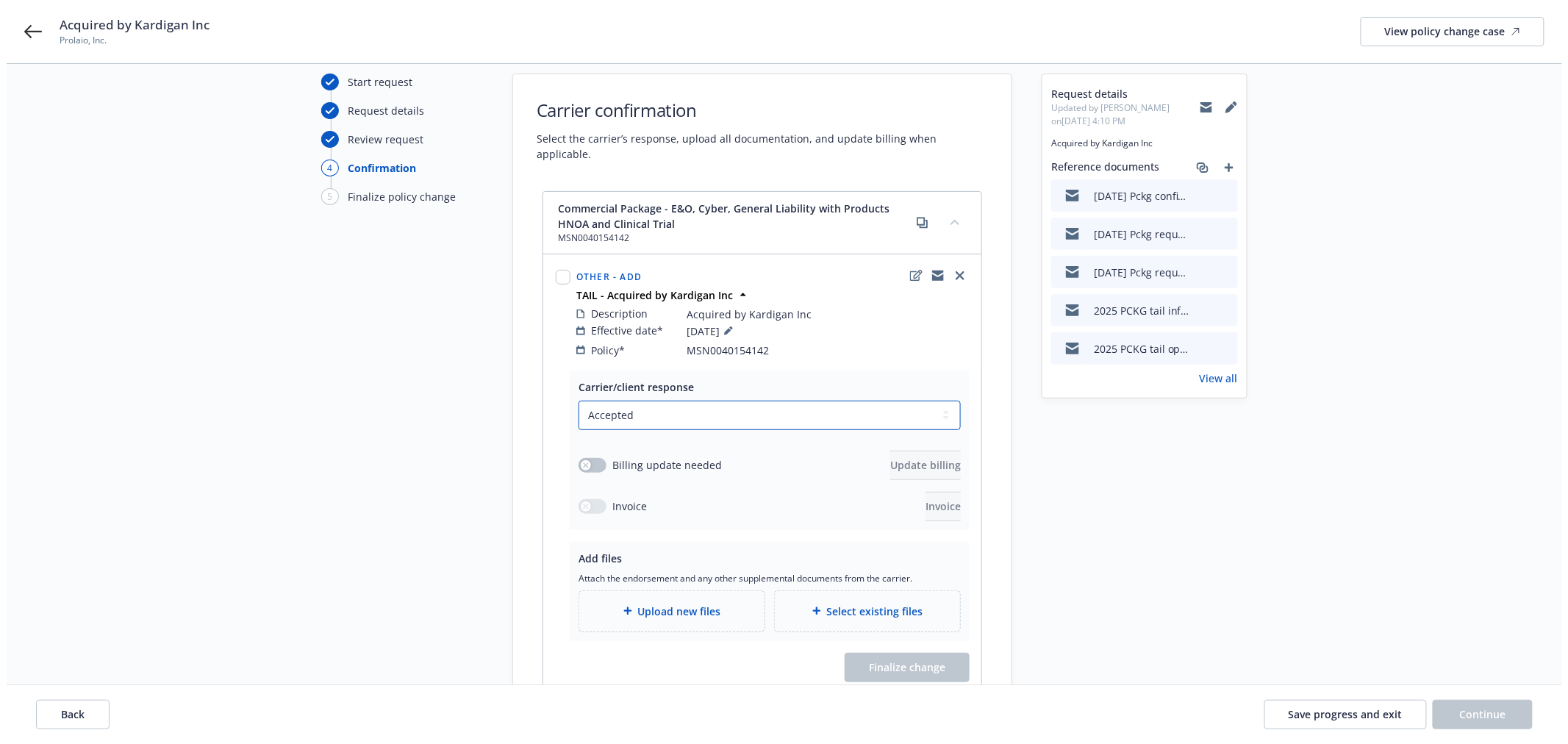
scroll to position [176, 0]
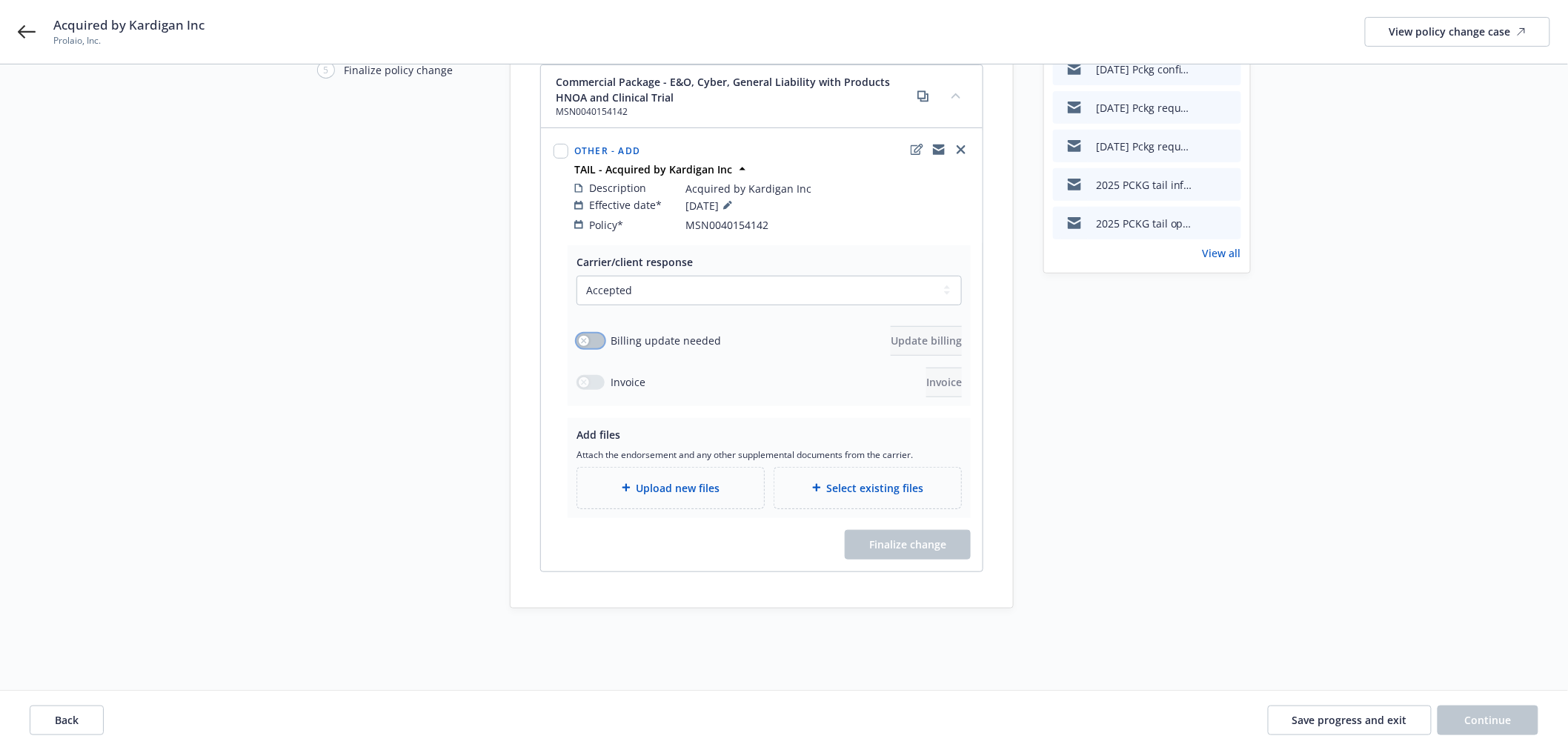
click at [579, 335] on div "button" at bounding box center [583, 340] width 11 height 11
click at [891, 326] on button "Update billing" at bounding box center [926, 340] width 71 height 30
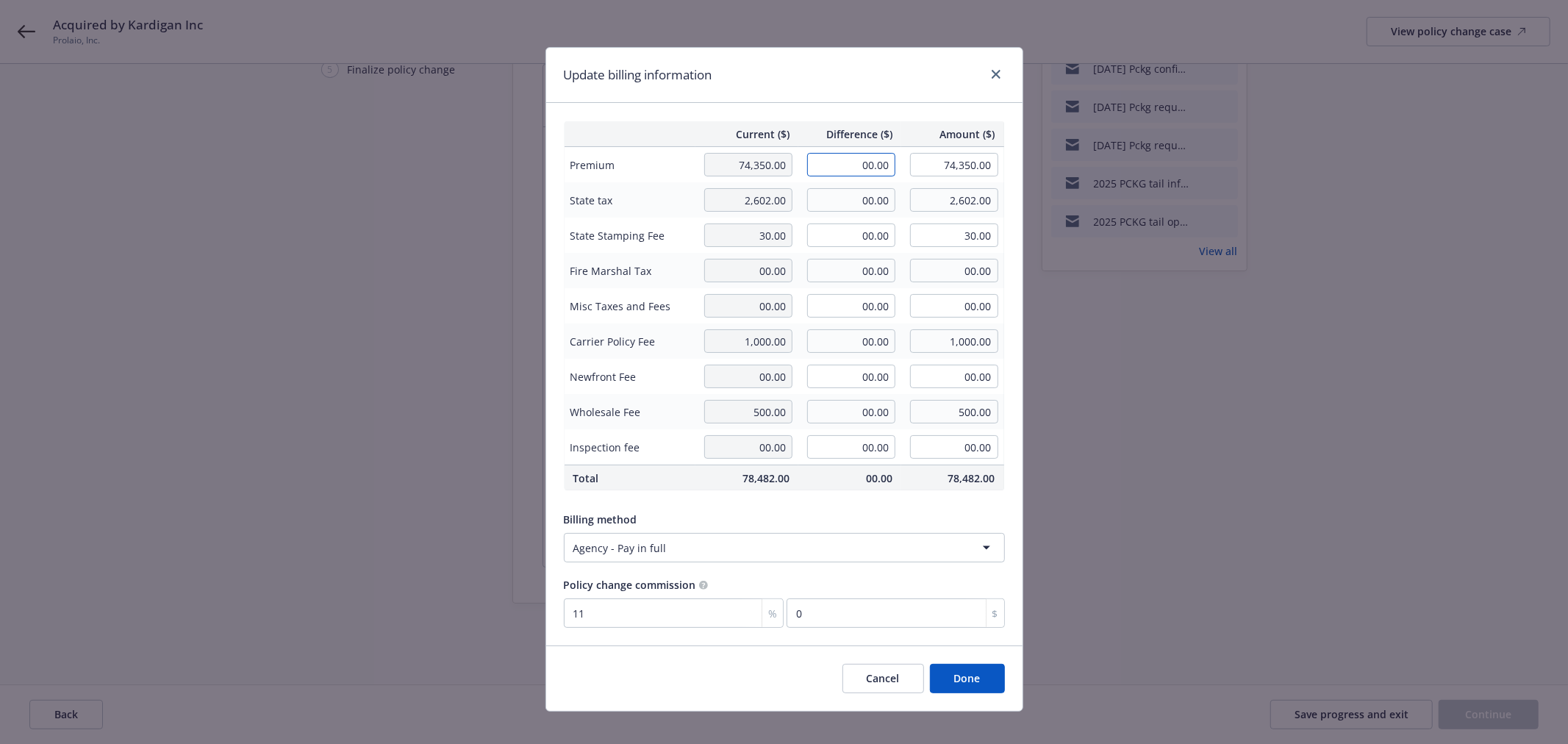
click at [825, 158] on input "00.00" at bounding box center [851, 164] width 88 height 23
type input "124,063.33"
type input "198,413.33"
type input "13646.97"
click at [862, 104] on div "Current ($) Difference ($) Amount ($) Premium 74,350.00 124,063.33 198,413.33 S…" at bounding box center [784, 374] width 477 height 542
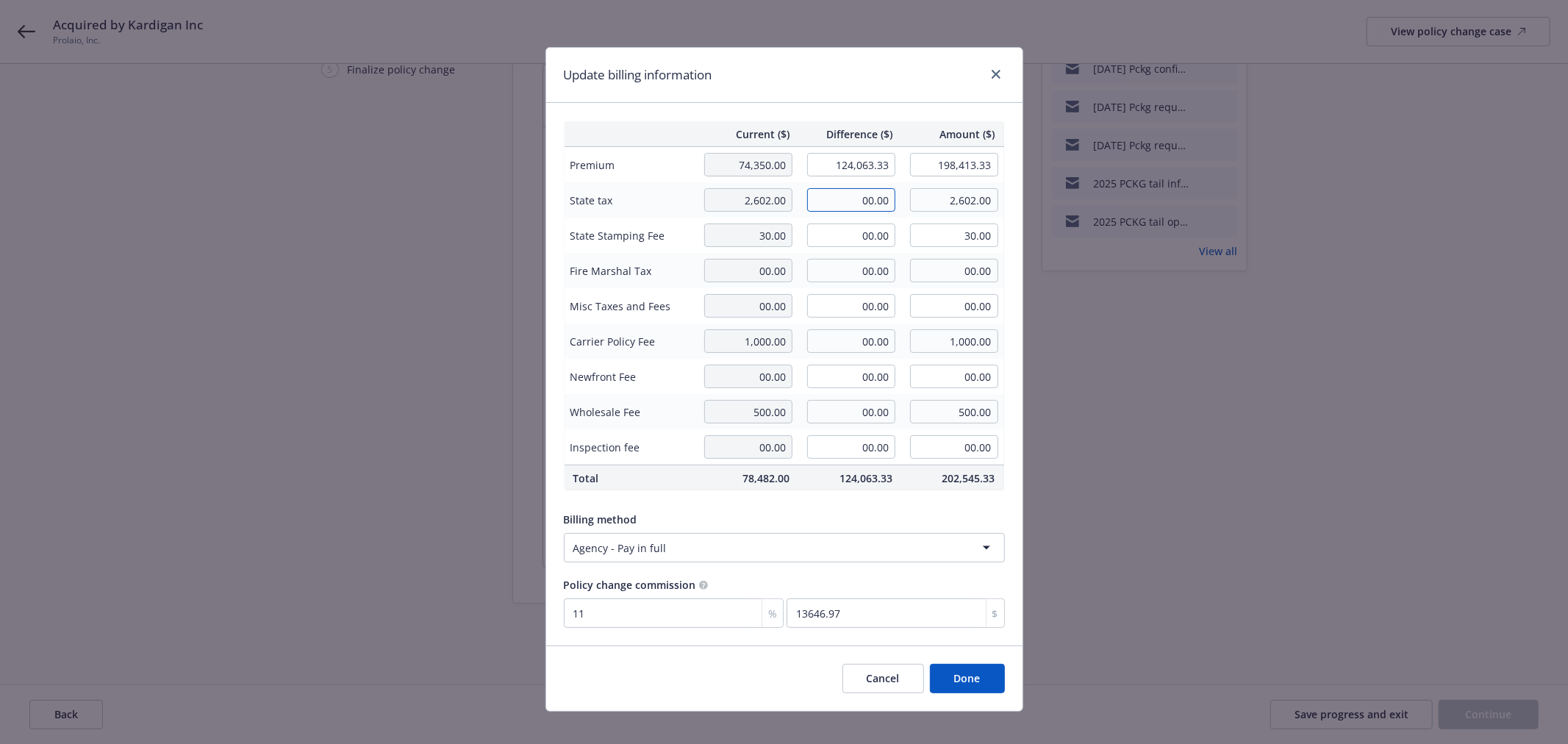
click at [865, 196] on input "00.00" at bounding box center [851, 199] width 88 height 23
type input "4,879.00"
type input "7,481.00"
type input "56.00"
type input "86.00"
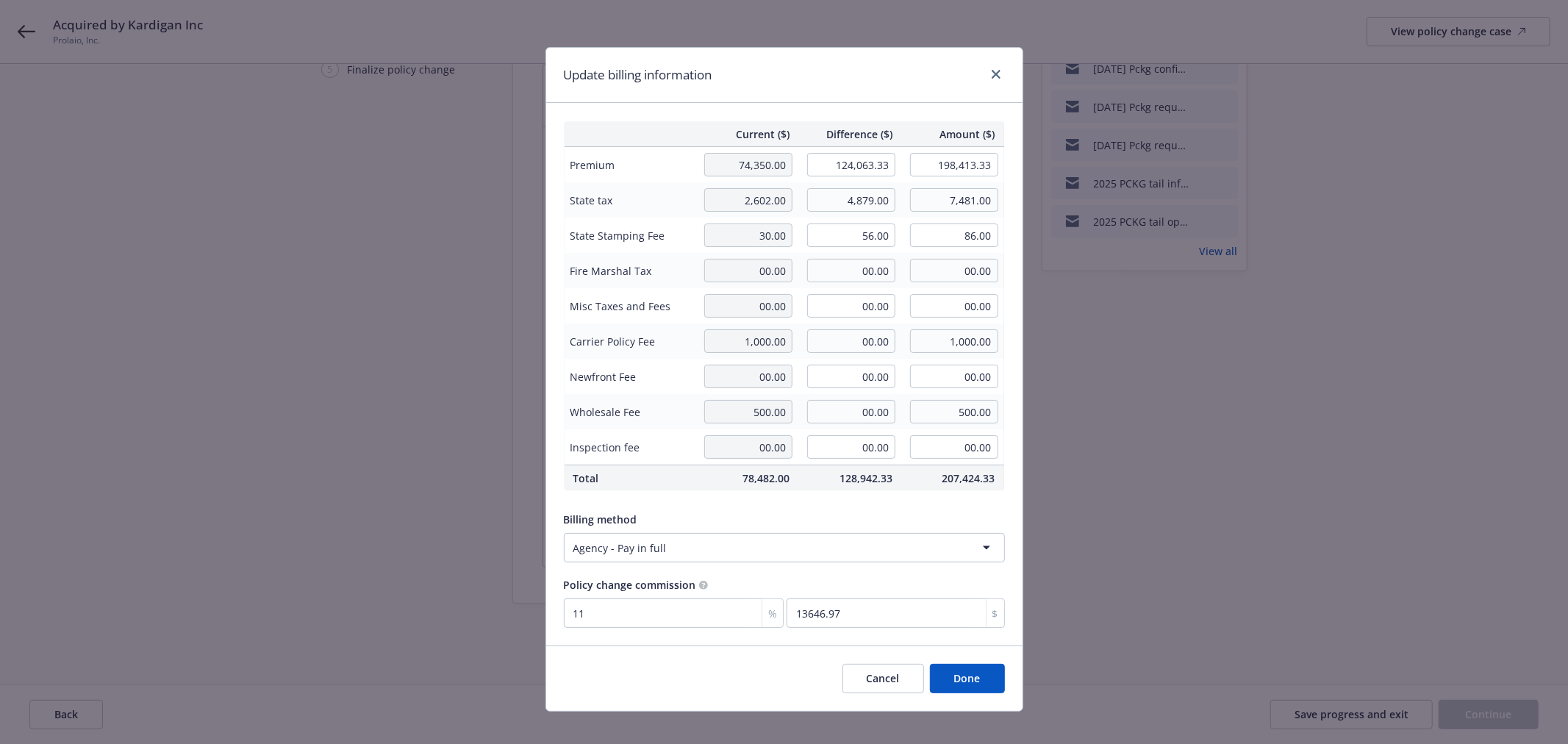
click at [657, 316] on td "Misc Taxes and Fees" at bounding box center [629, 306] width 132 height 35
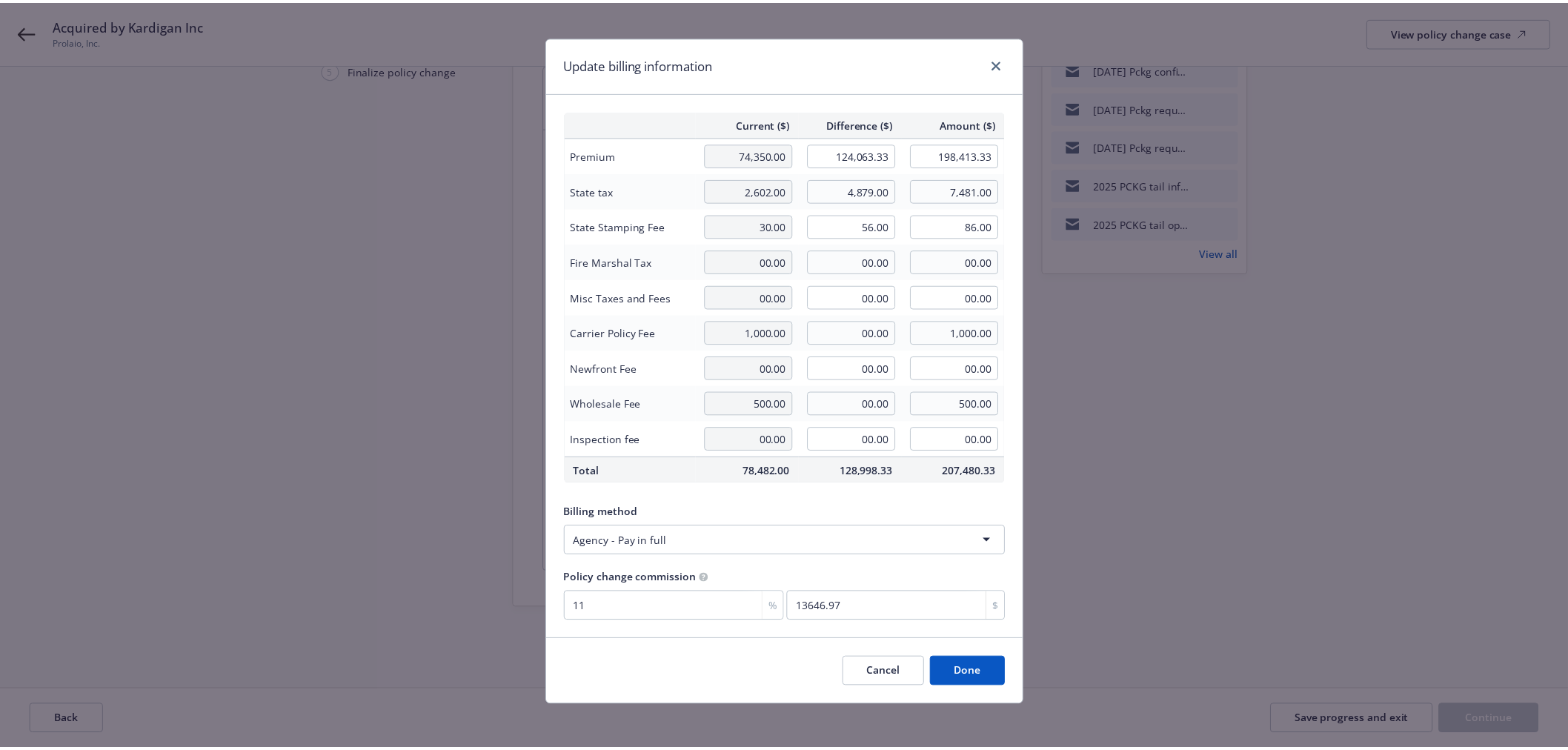
scroll to position [15, 0]
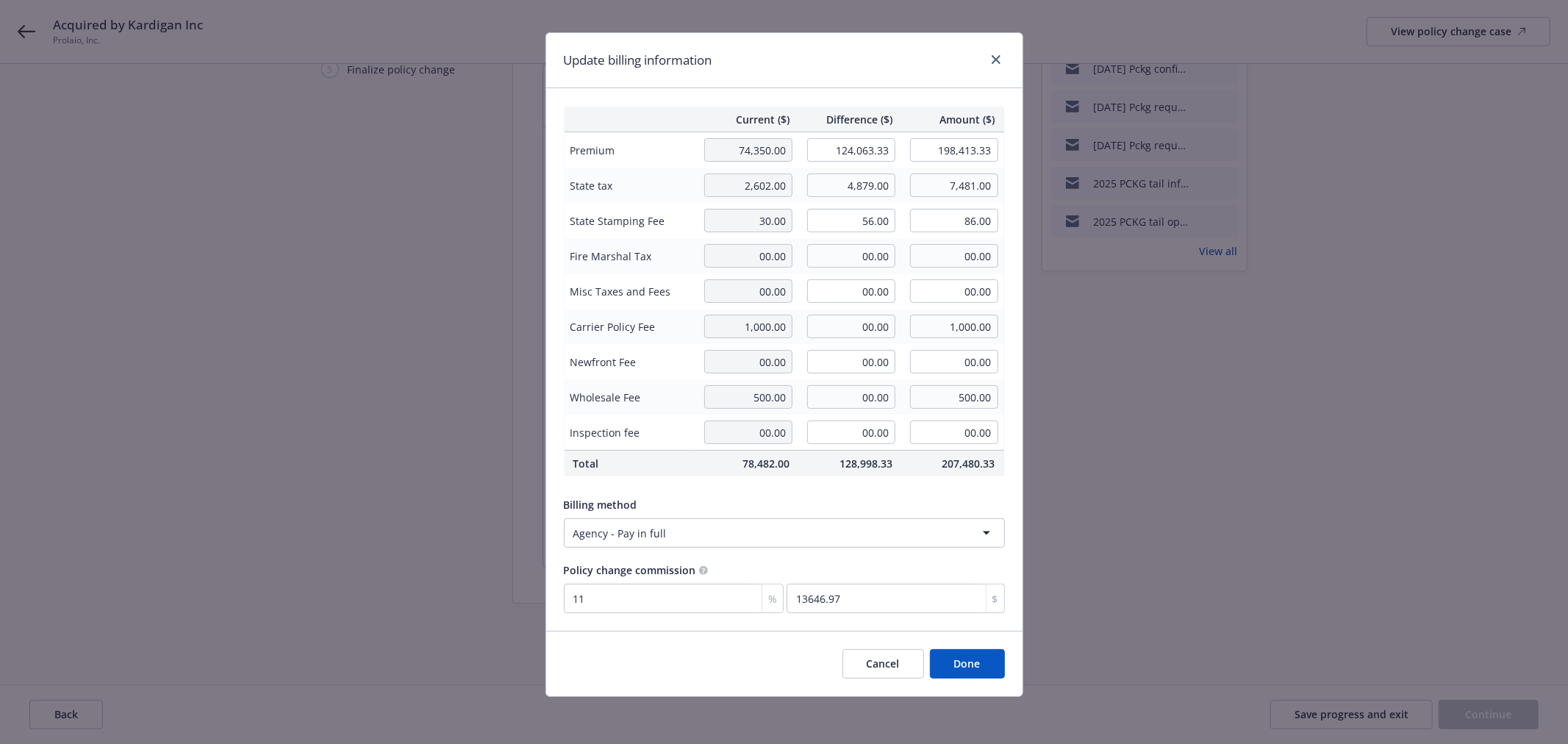
click at [951, 649] on button "Done" at bounding box center [967, 664] width 75 height 30
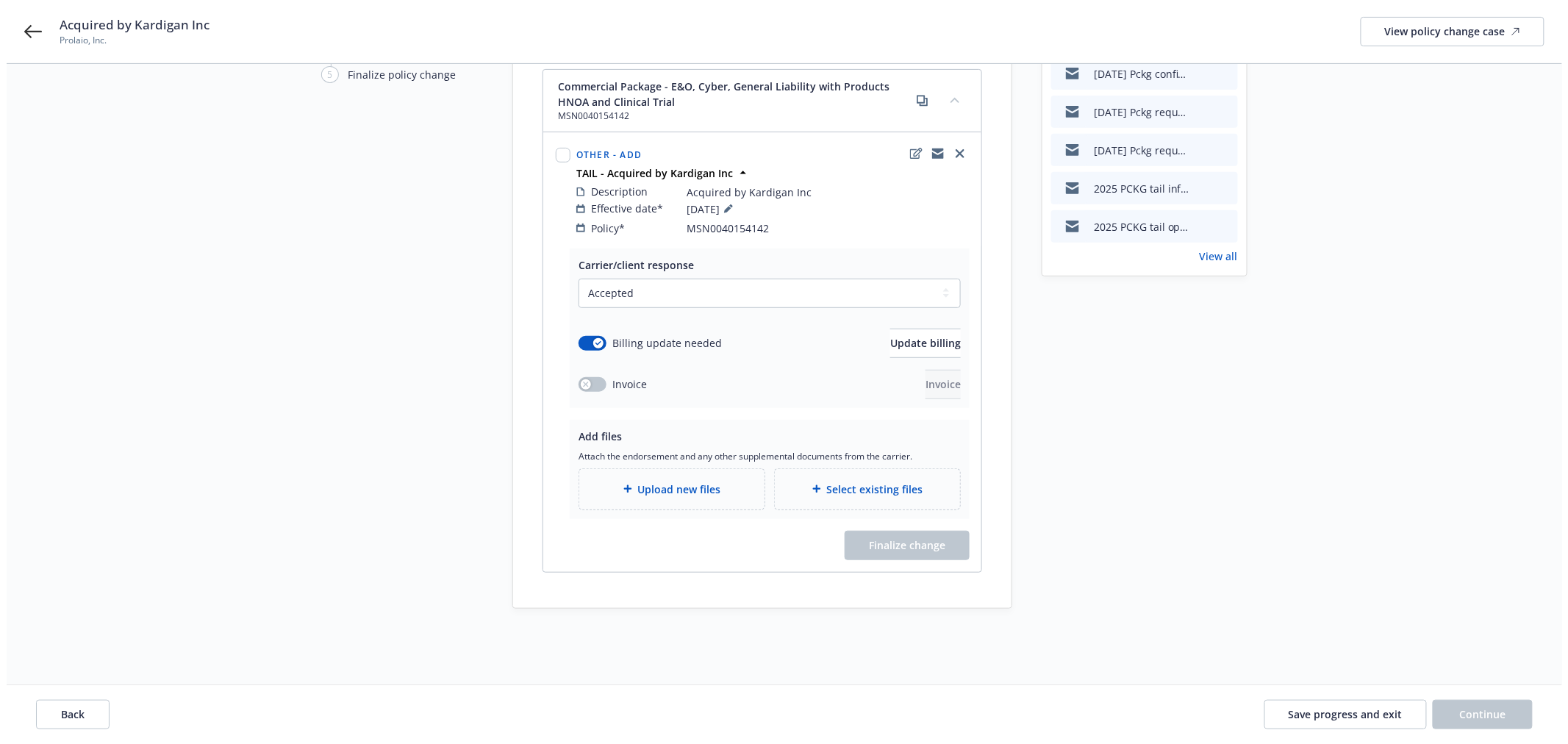
scroll to position [176, 0]
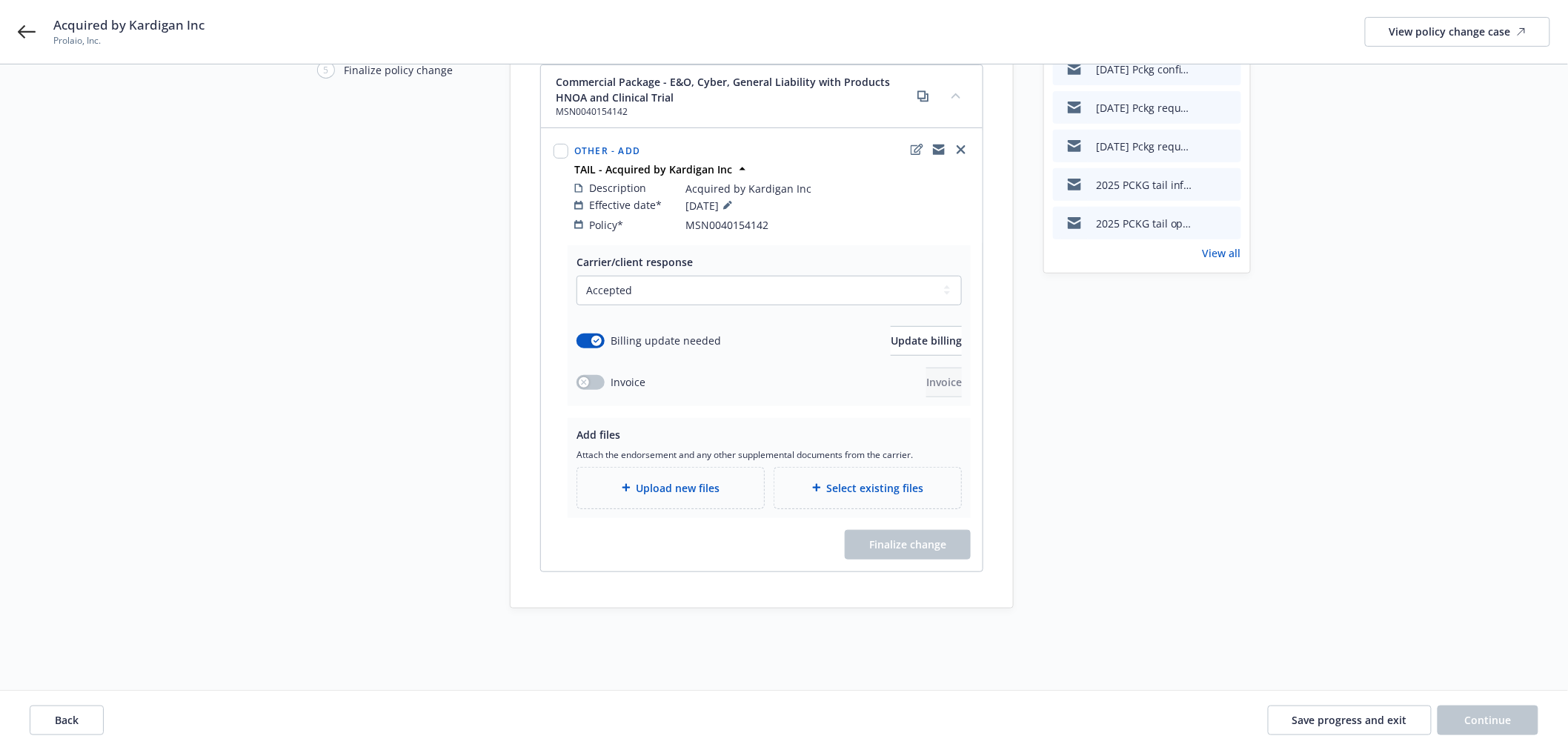
click at [710, 480] on span "Upload new files" at bounding box center [678, 488] width 83 height 15
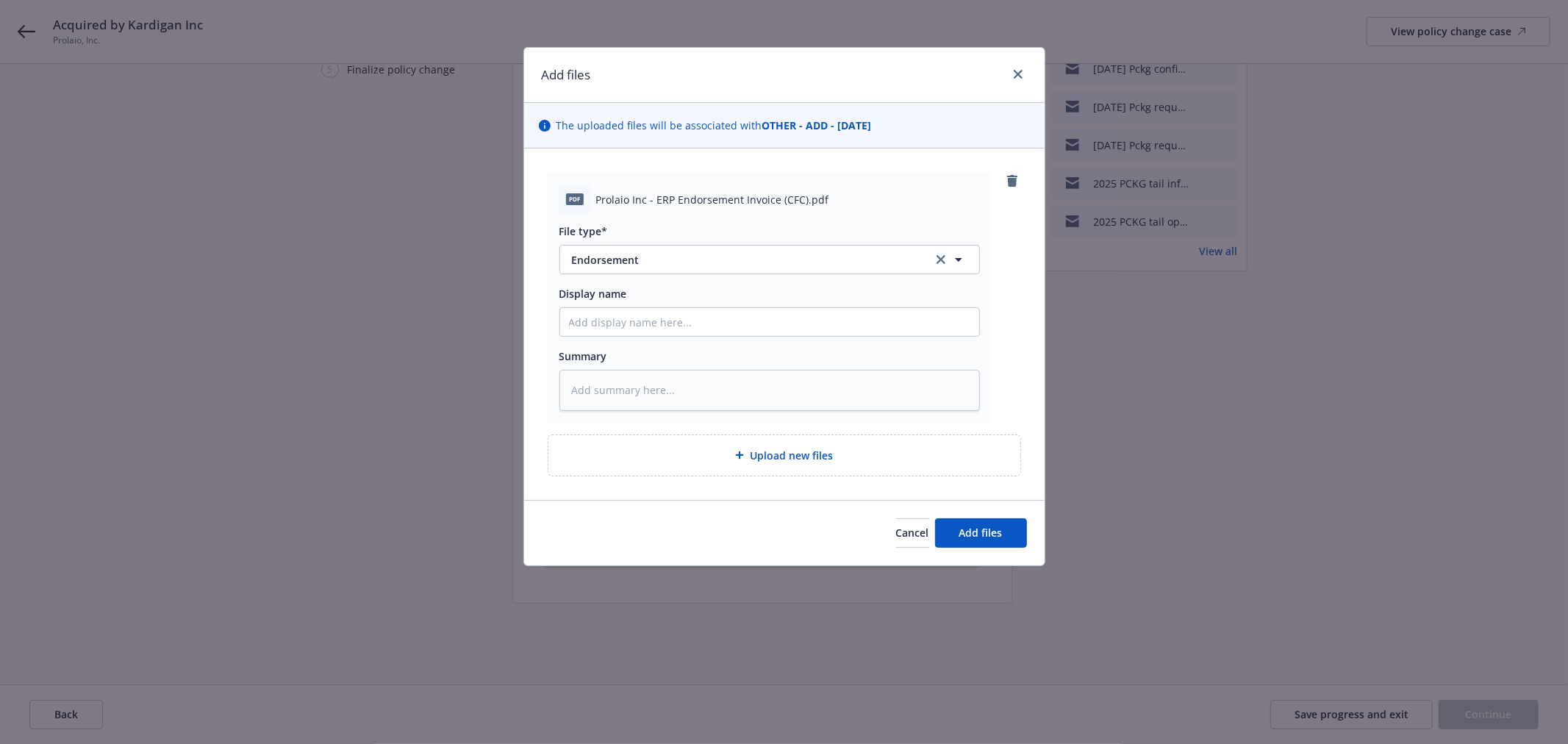
type textarea "x"
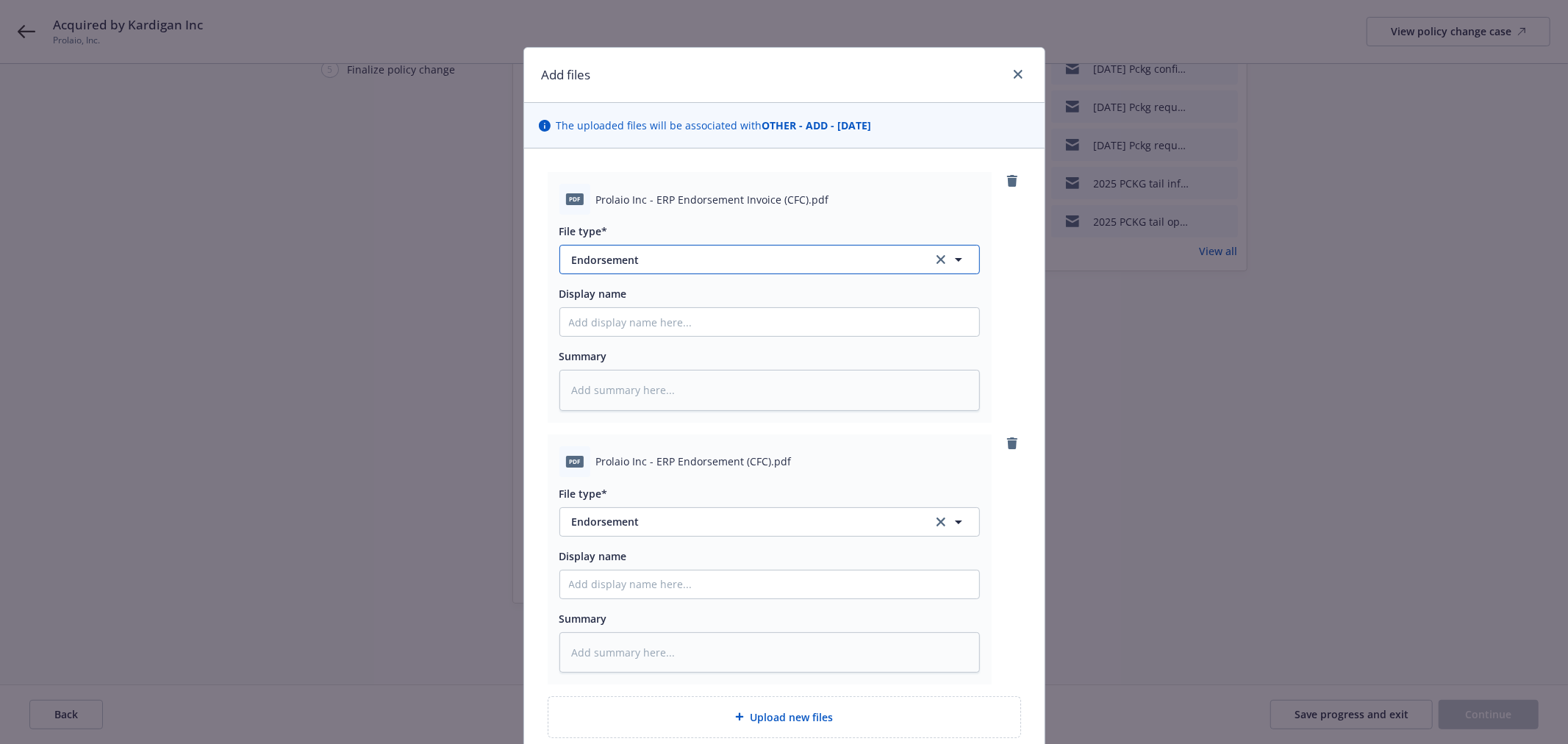
click at [731, 255] on span "Endorsement" at bounding box center [742, 260] width 340 height 15
type input "inv"
drag, startPoint x: 725, startPoint y: 316, endPoint x: 721, endPoint y: 347, distance: 31.3
click at [721, 347] on div "Invoice - Newfront Invoice - Third Party" at bounding box center [769, 319] width 419 height 78
click at [721, 347] on div "Invoice - Third Party" at bounding box center [769, 339] width 401 height 22
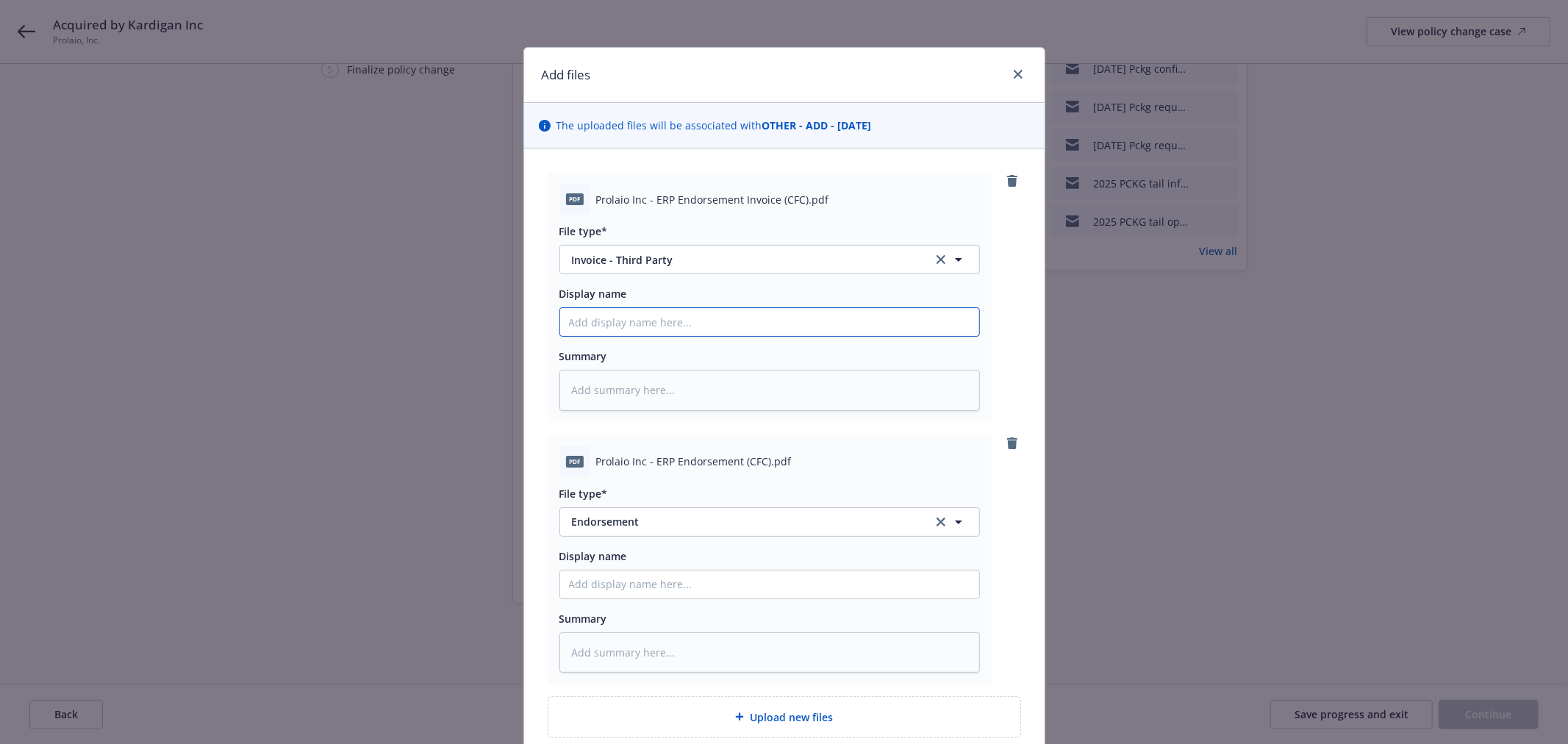
click at [667, 327] on input "Display name" at bounding box center [769, 321] width 419 height 28
type textarea "x"
type input "2"
type textarea "x"
type input "25"
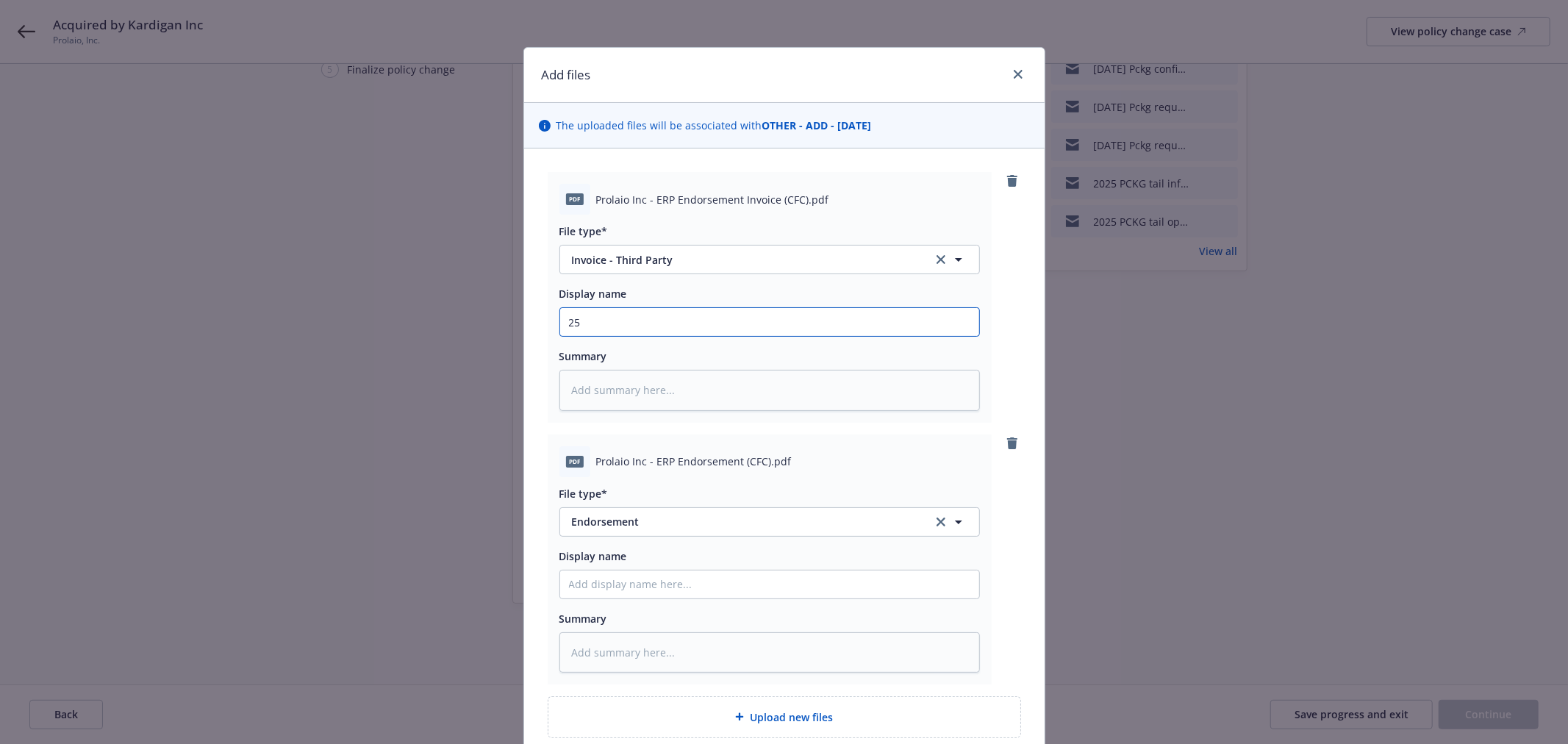
type textarea "x"
type input "25-"
type textarea "x"
type input "25-2"
type textarea "x"
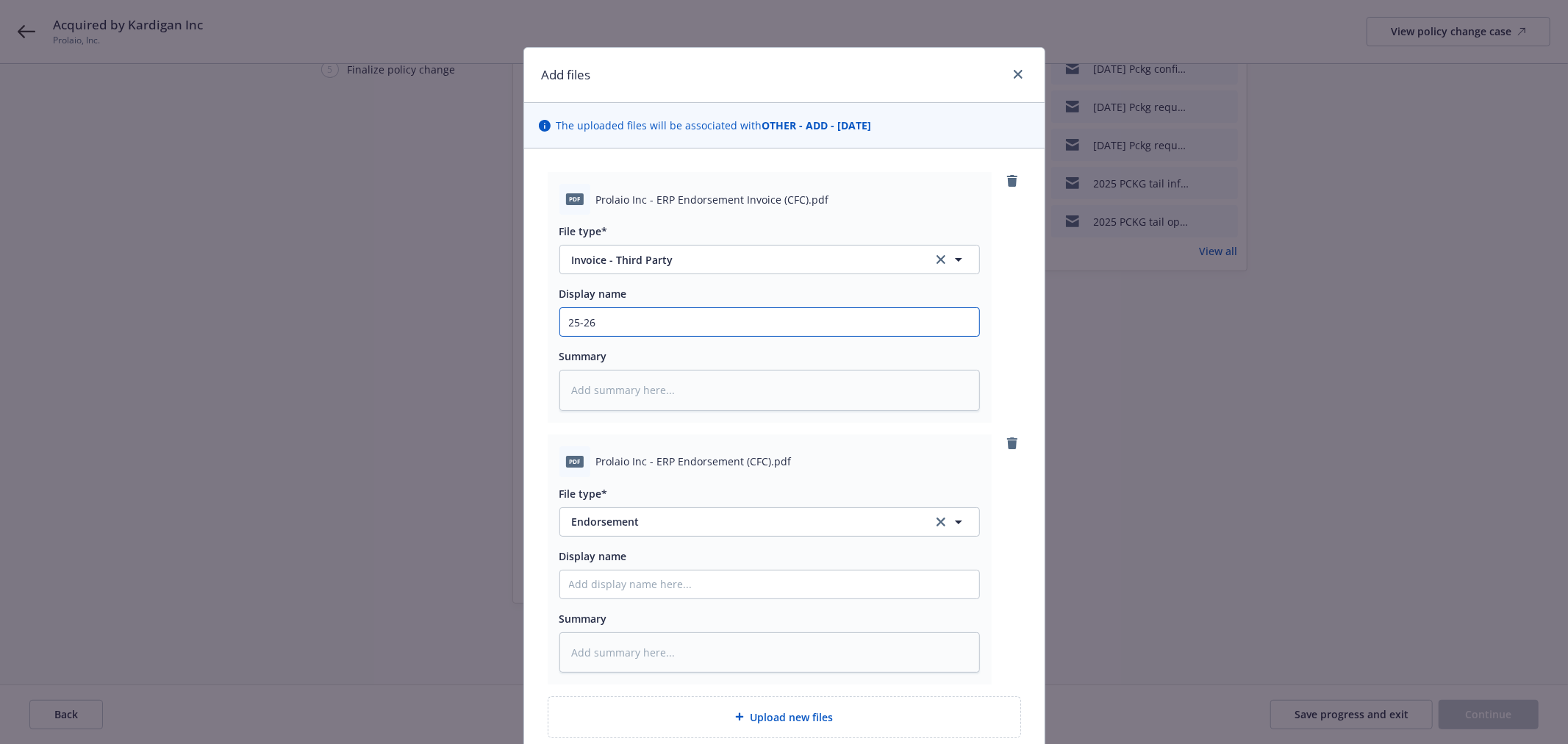
type input "25-26"
type textarea "x"
type input "25-26 P"
type textarea "x"
type input "25-26 Pr"
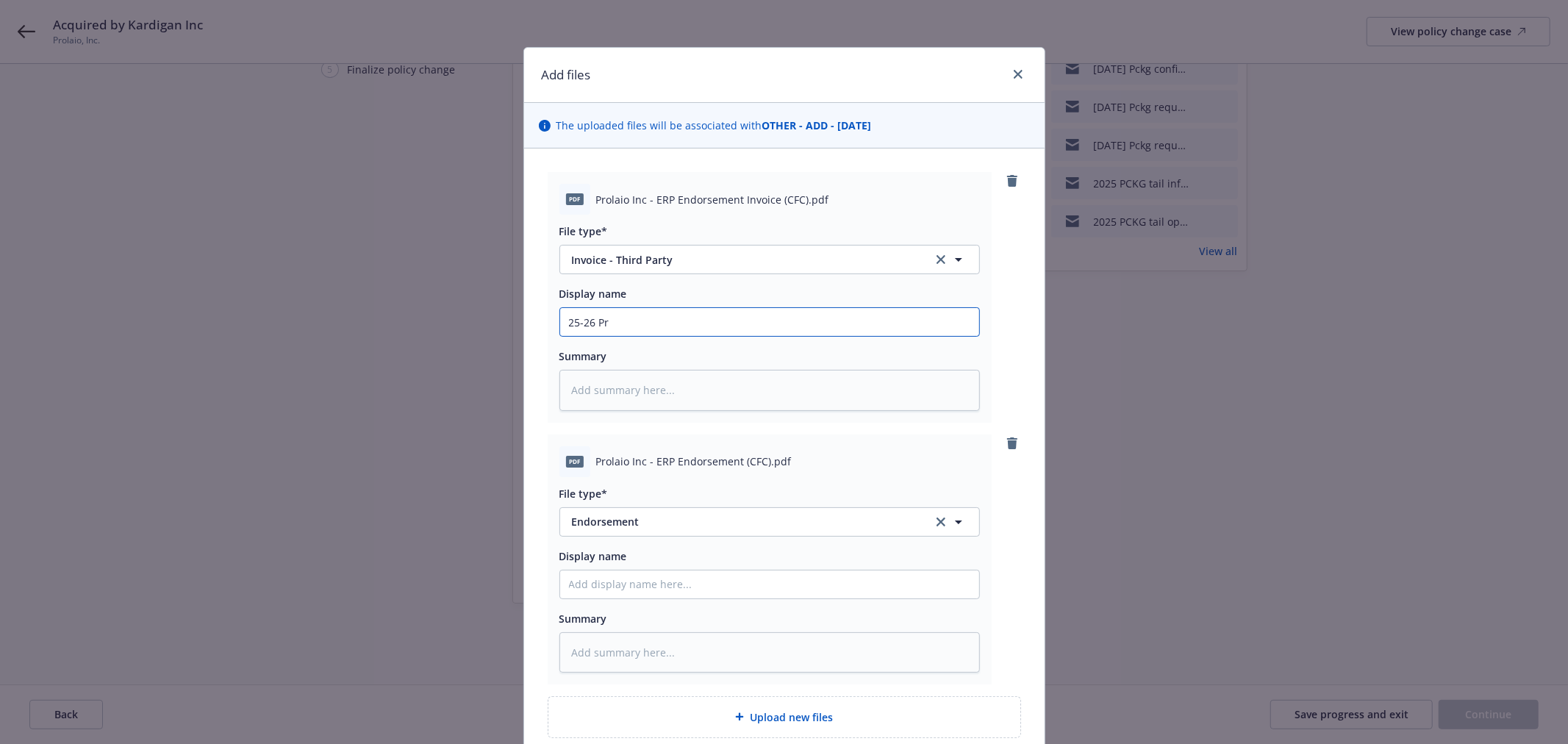
type textarea "x"
type input "25-26 Pro"
type textarea "x"
type input "25-26 Prol"
type textarea "x"
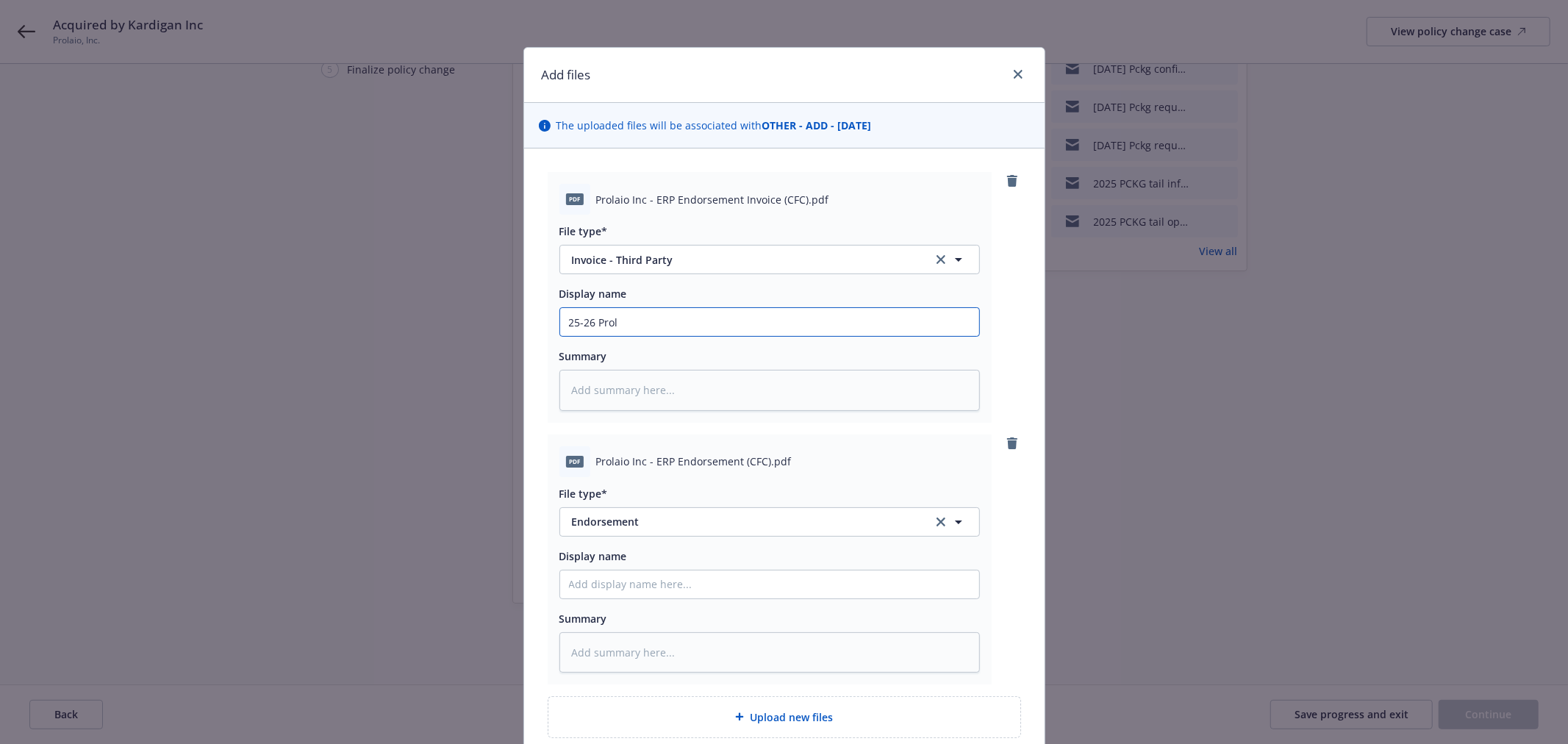
type input "25-26 Prola"
type textarea "x"
type input "25-26 Prolai"
type textarea "x"
type input "25-26 Prolaio"
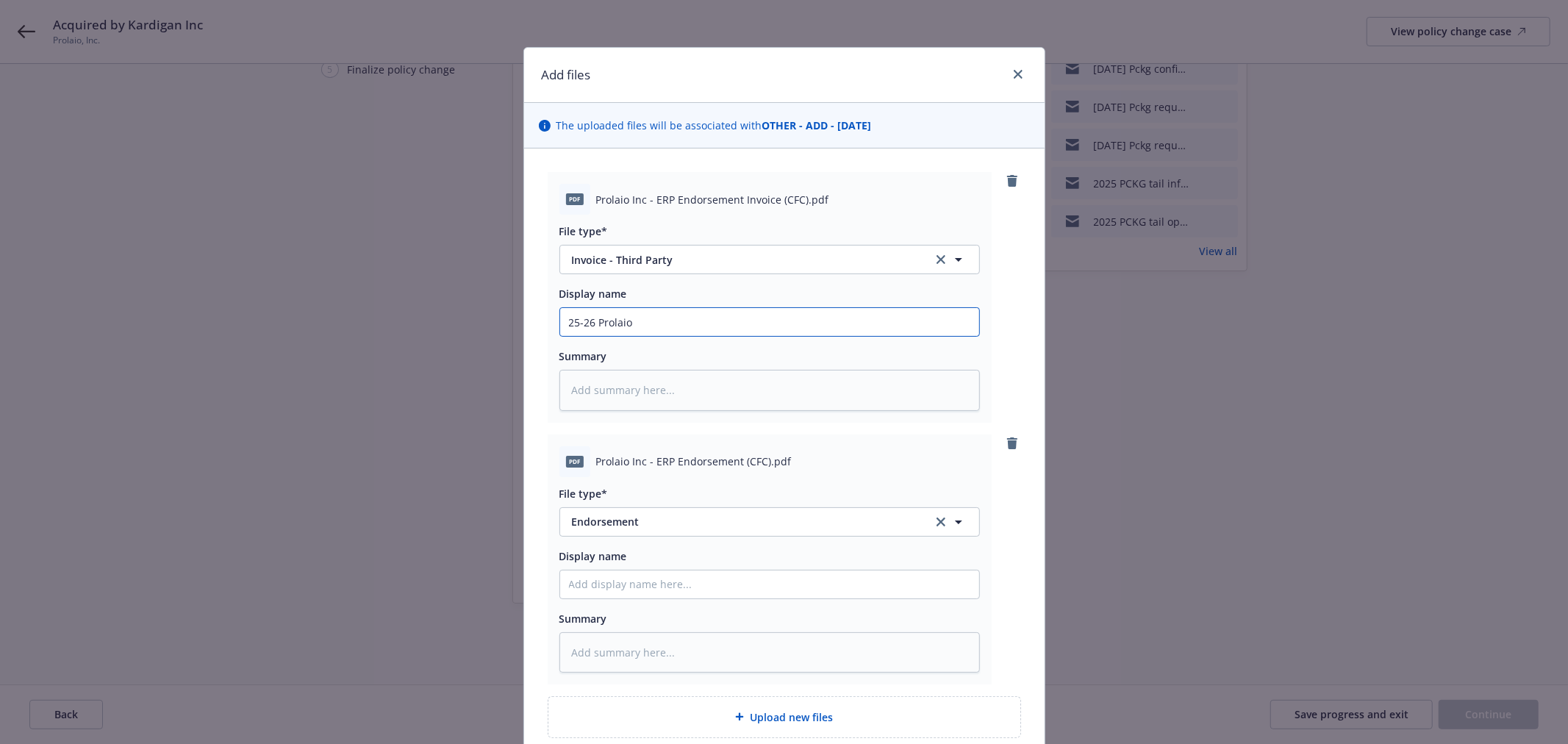
type textarea "x"
type input "25-26 Prolaio I"
type textarea "x"
type input "25-26 Prolaio"
type textarea "x"
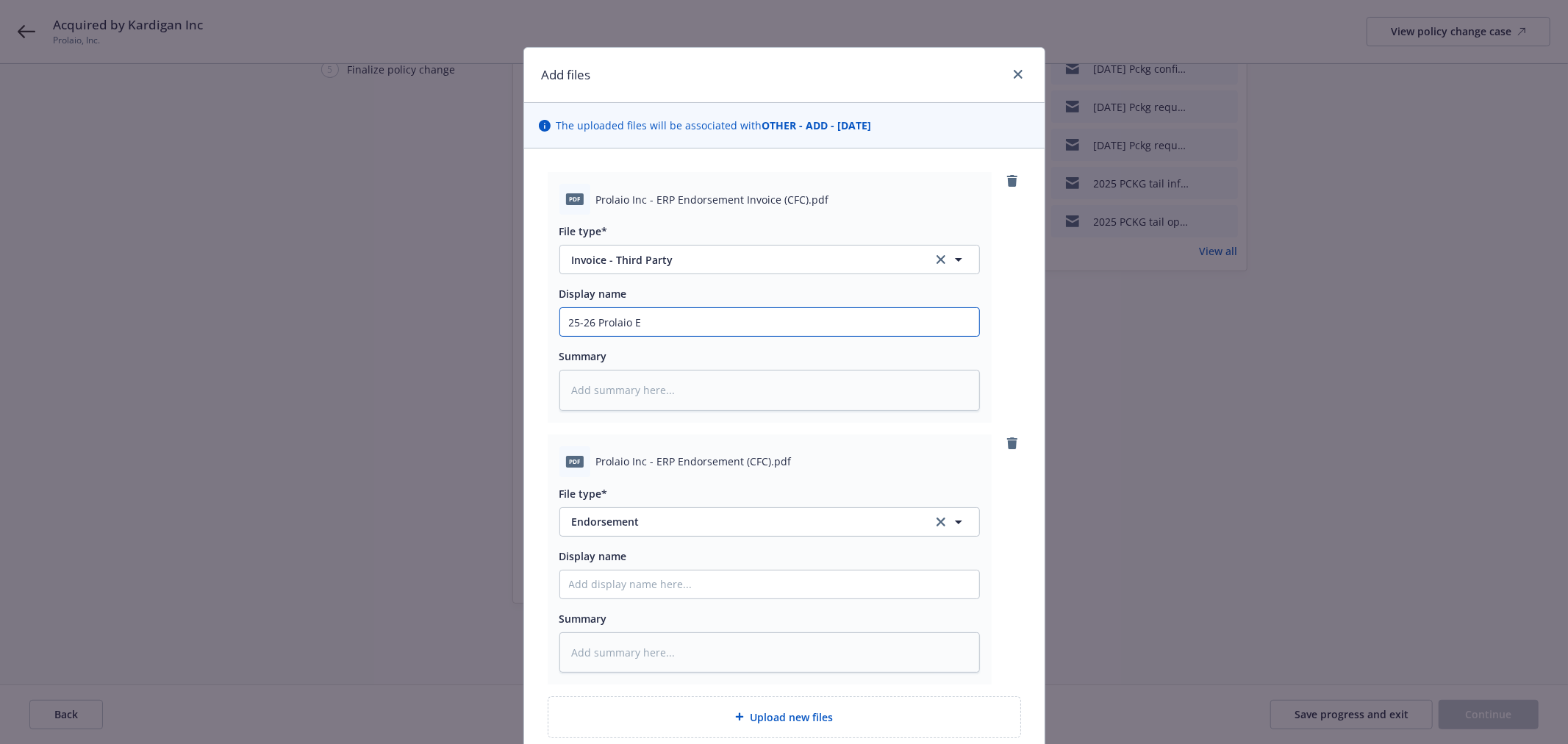
type input "25-26 Prolaio En"
type textarea "x"
type input "25-26 Prolaio Endo"
type textarea "x"
type input "25-26 Prolaio Endor"
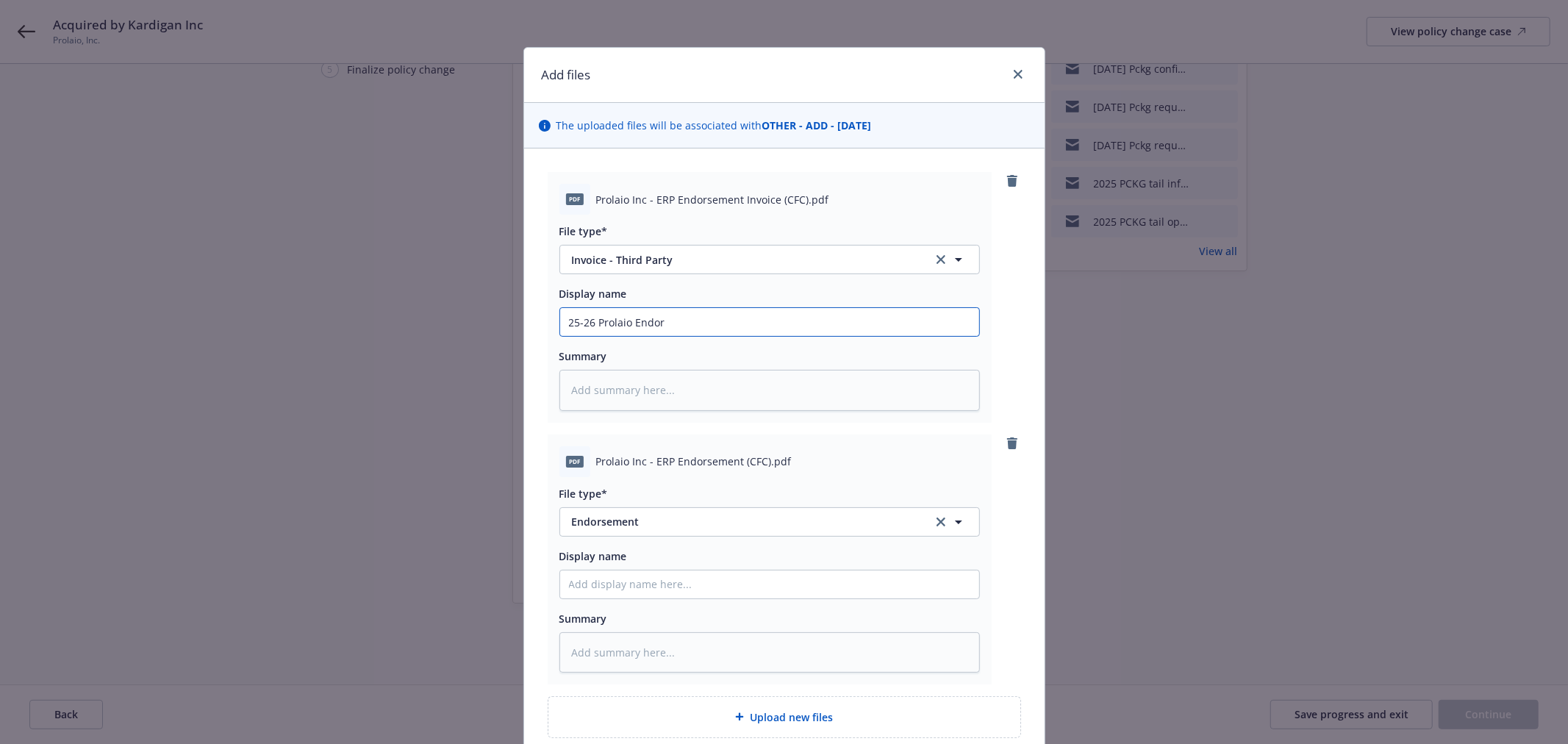
type textarea "x"
type input "25-26 Prolaio Endors"
type textarea "x"
type input "25-26 Prolaio Endorsem"
type textarea "x"
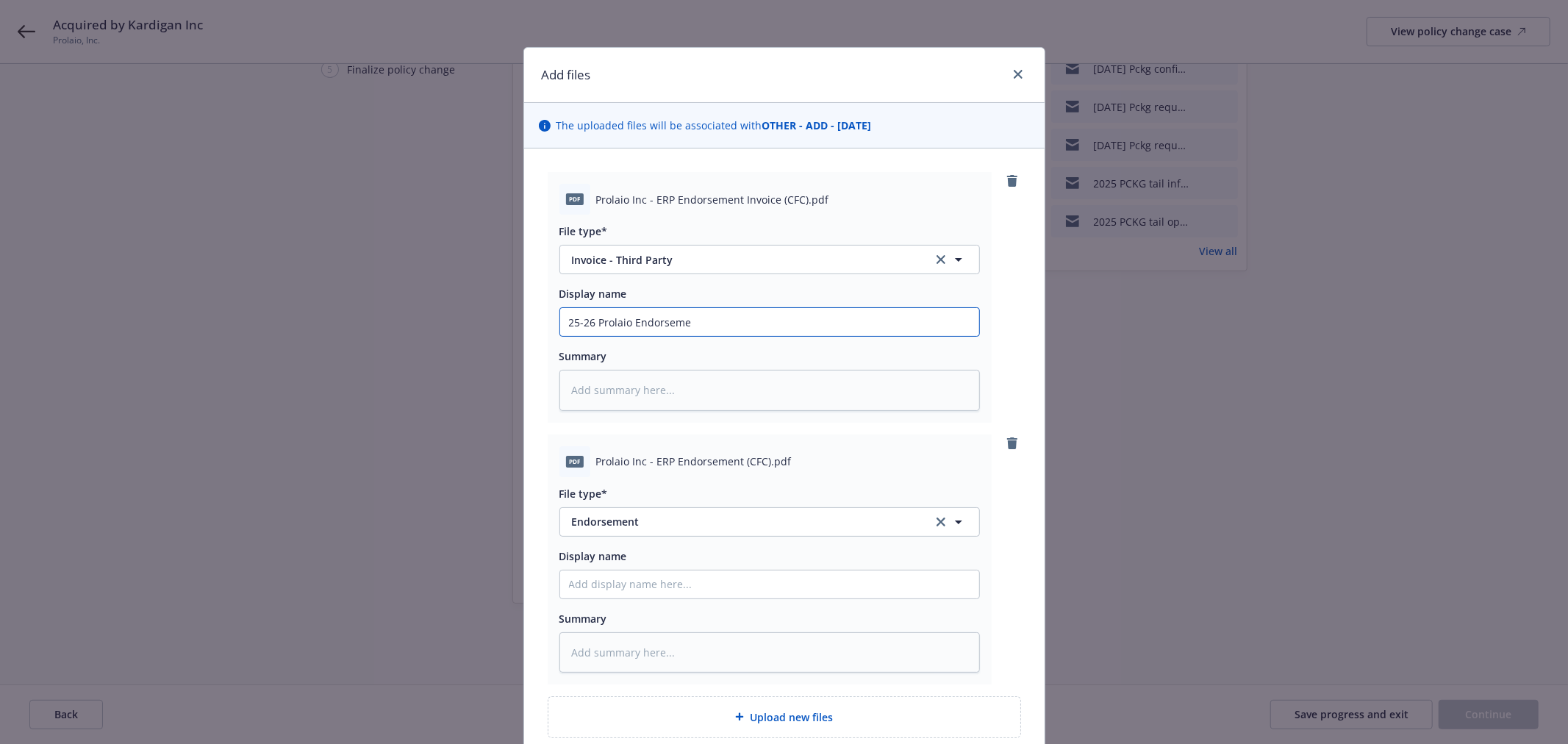
type input "25-26 Prolaio Endorsemen"
type textarea "x"
type input "25-26 Prolaio Endorsement"
type textarea "x"
type input "25-26 Prolaio Endorsement"
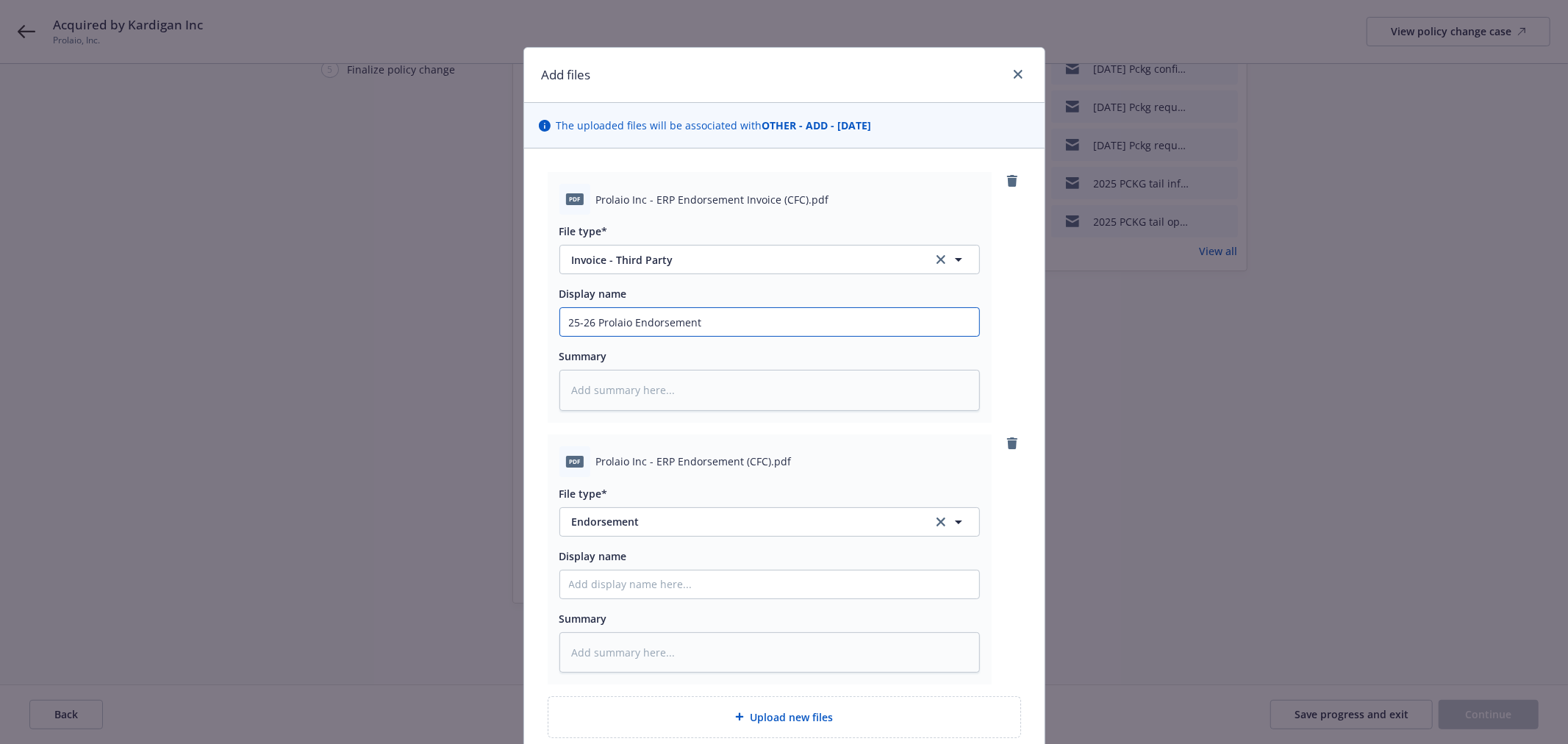
type textarea "x"
type input "25-26 Prolaio Endorsement T"
type textarea "x"
type input "25-26 Prolaio Endorsement Tr"
type textarea "x"
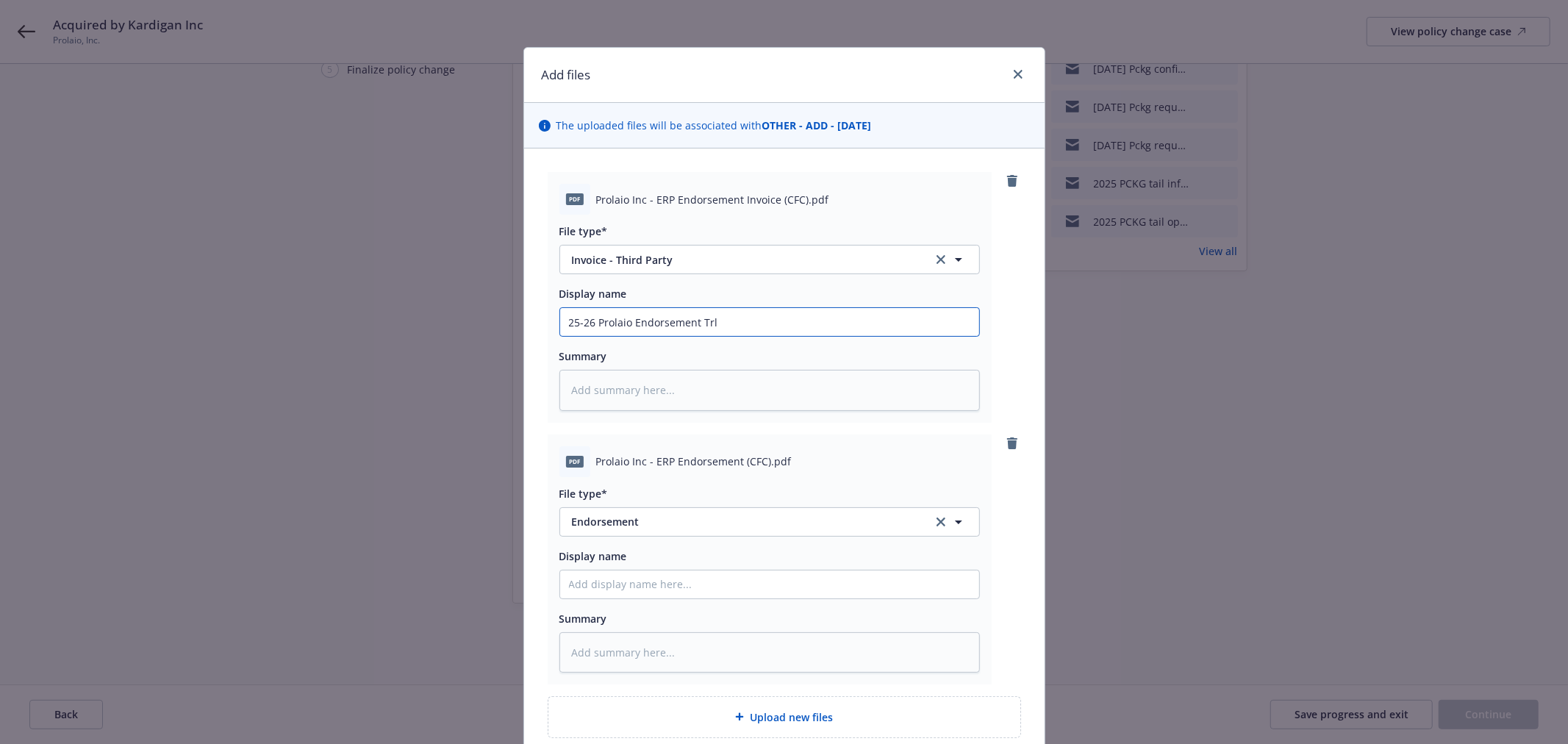
type input "25-26 Prolaio Endorsement Trl"
type textarea "x"
type input "25-26 Prolaio Endorsement Trl p"
type textarea "x"
type input "25-26 Prolaio Endorsement Trl p"
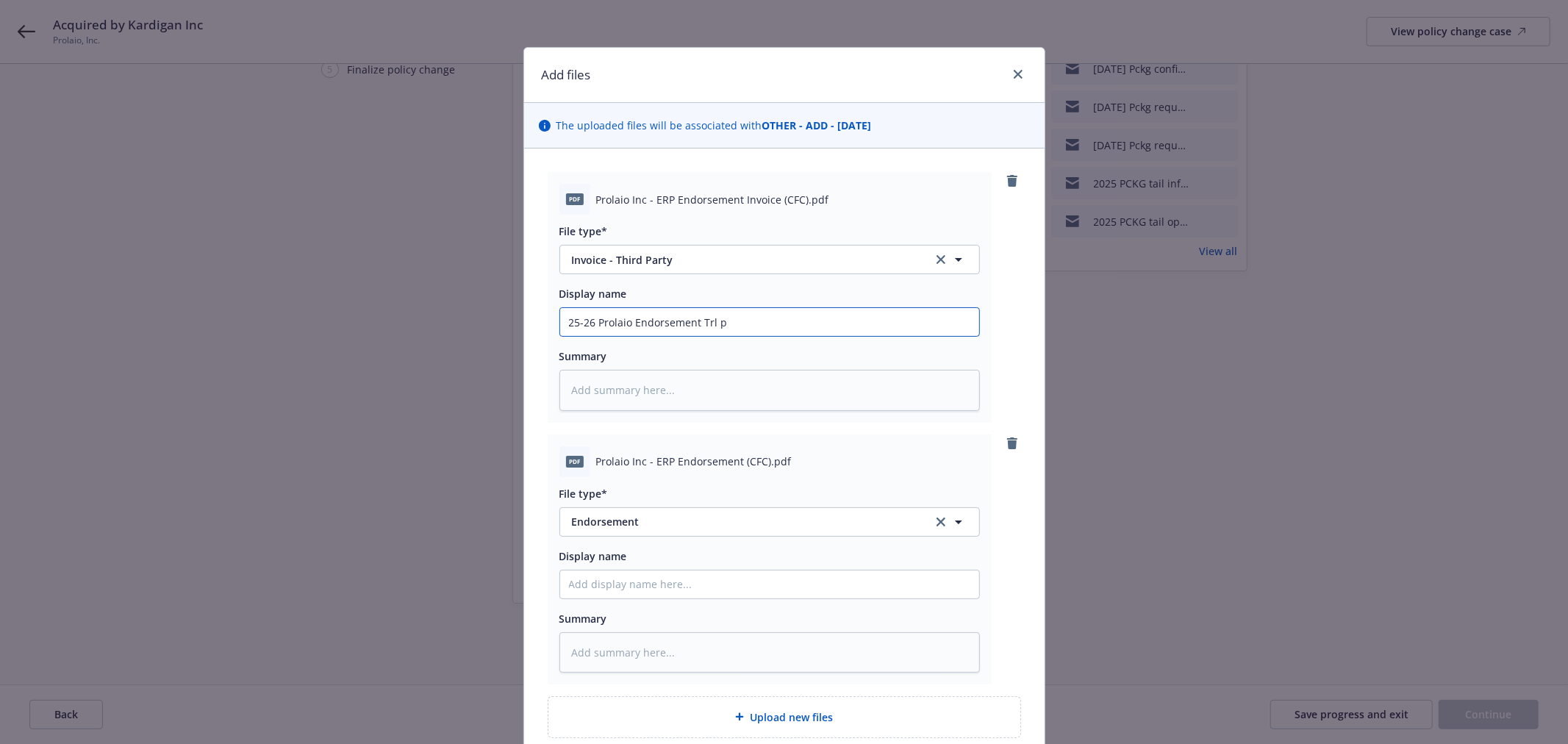
type textarea "x"
type input "25-26 Prolaio Endorsement Trl p"
type textarea "x"
type input "25-26 Prolaio Endorsement Trl"
type textarea "x"
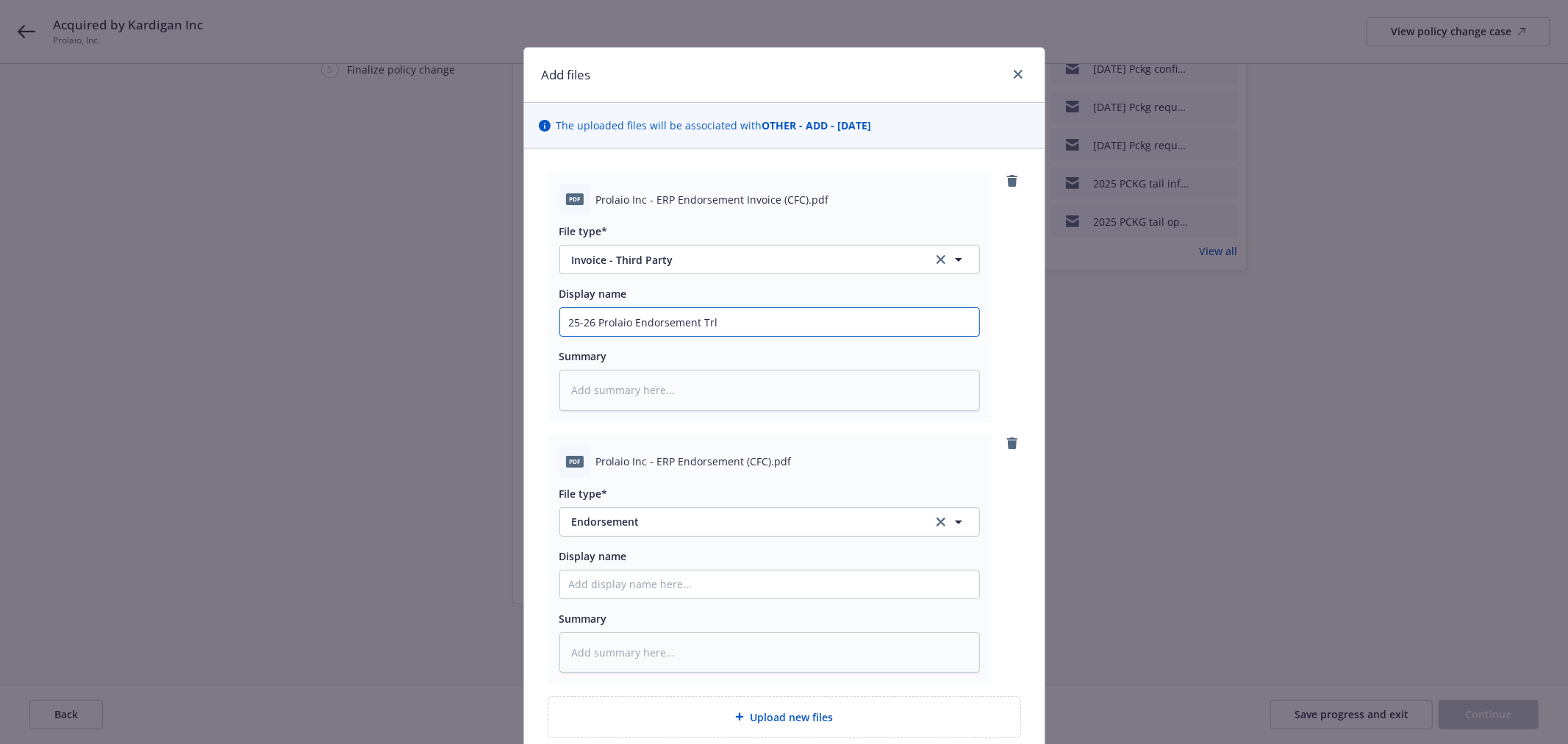
type input "25-26 Prolaio Endorsement Trl p"
type textarea "x"
type input "25-26 Prolaio Endorsement Trl"
type textarea "x"
type input "25-26 Prolaio Endorsement Trl"
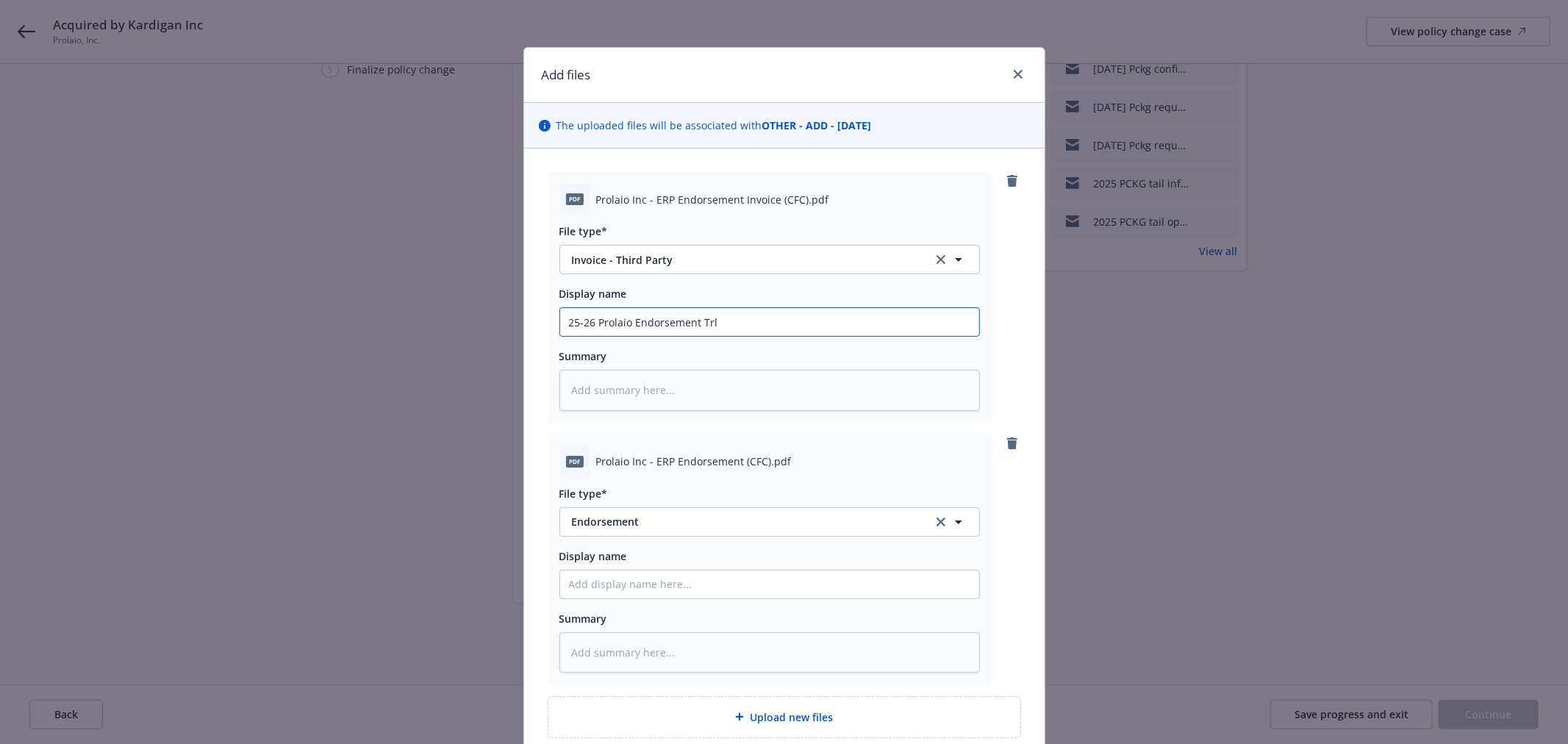
type textarea "x"
type input "25-26 Prolaio Endorsement Tr"
type textarea "x"
type input "25-26 Prolaio Endorsement T"
type textarea "x"
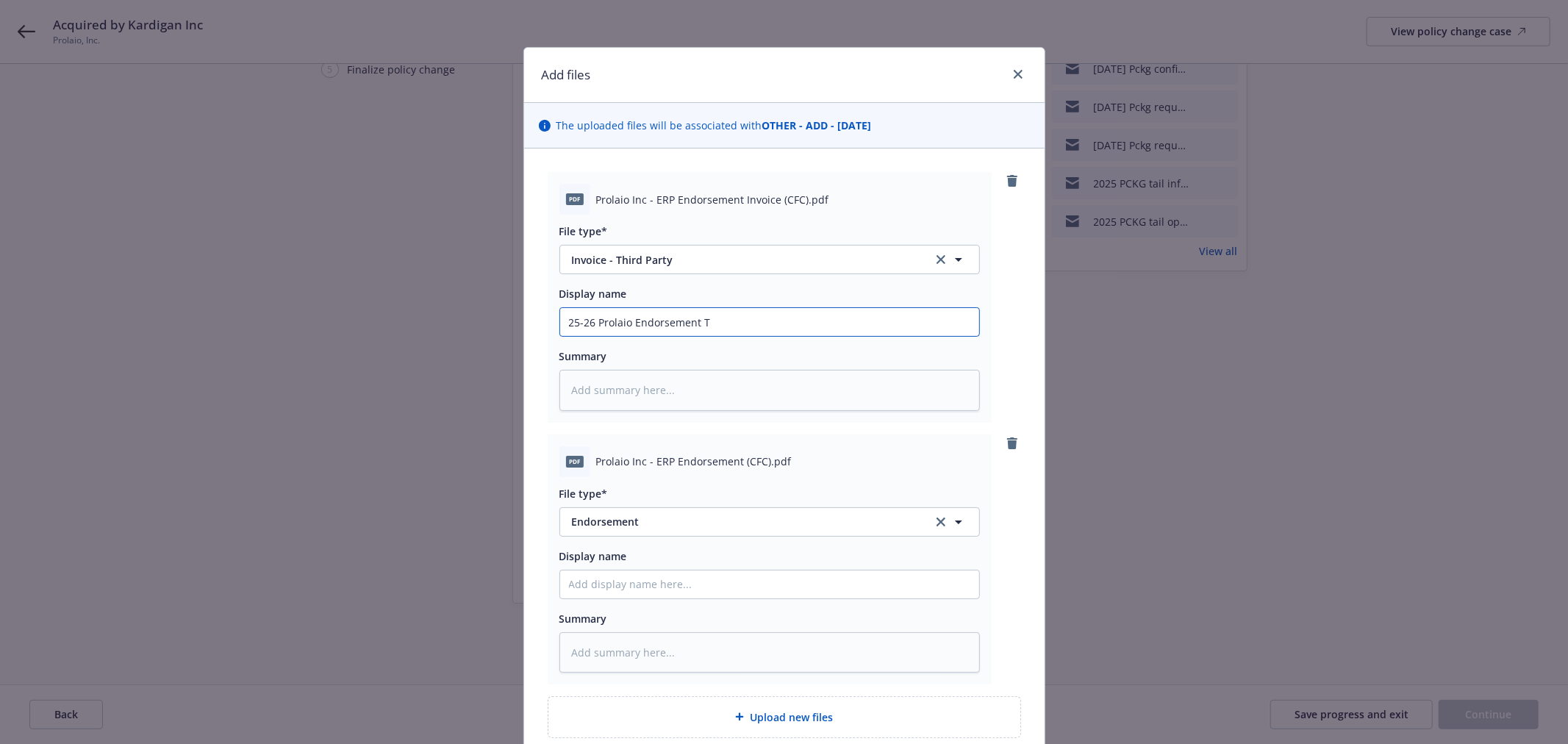
type input "25-26 Prolaio Endorsement"
type textarea "x"
type input "25-26 Prolaio Endorsement I"
type textarea "x"
type input "25-26 Prolaio Endorsement Ino"
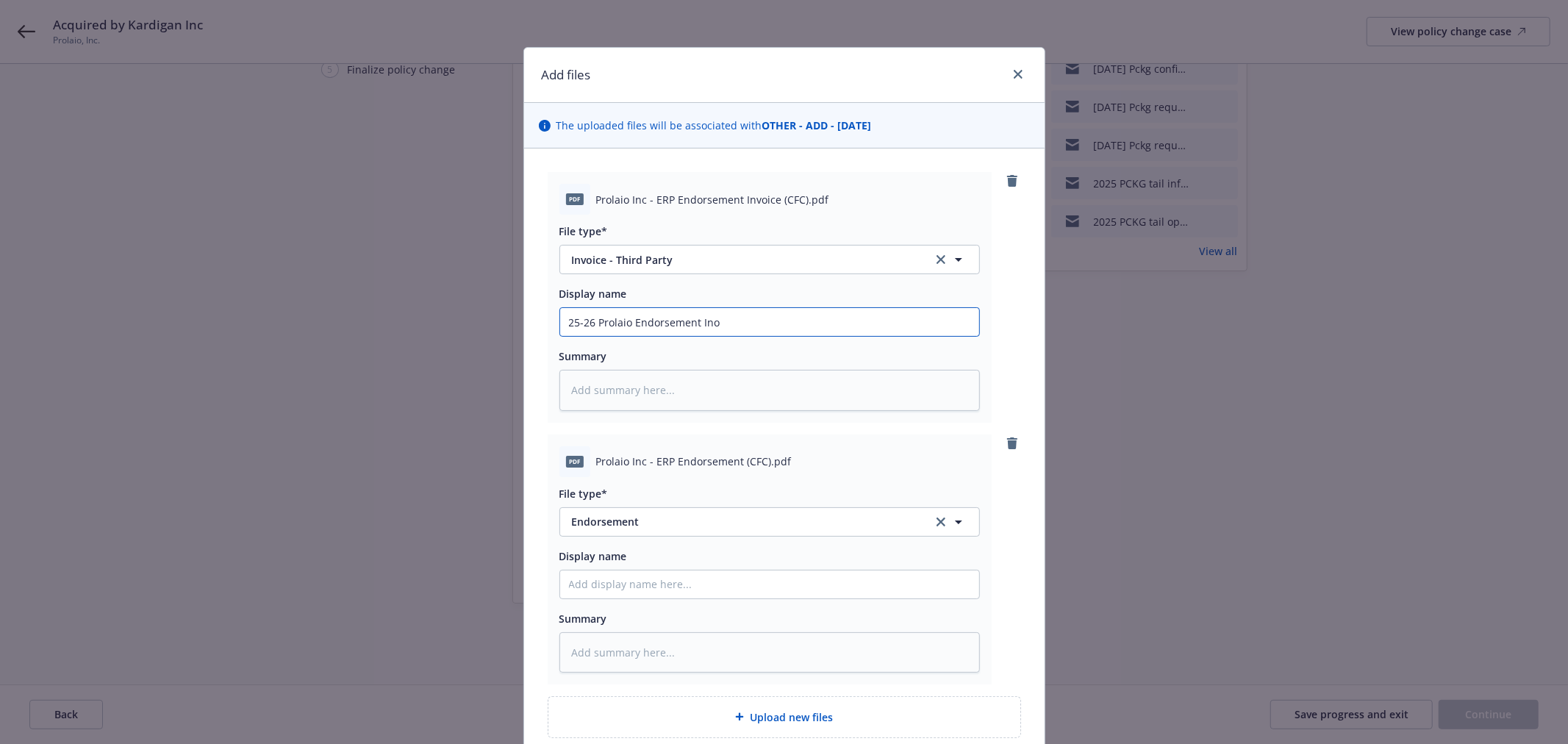
type textarea "x"
type input "25-26 Prolaio Endorsement Inovi"
type textarea "x"
type input "25-26 Prolaio Endorsement Inovic"
type textarea "x"
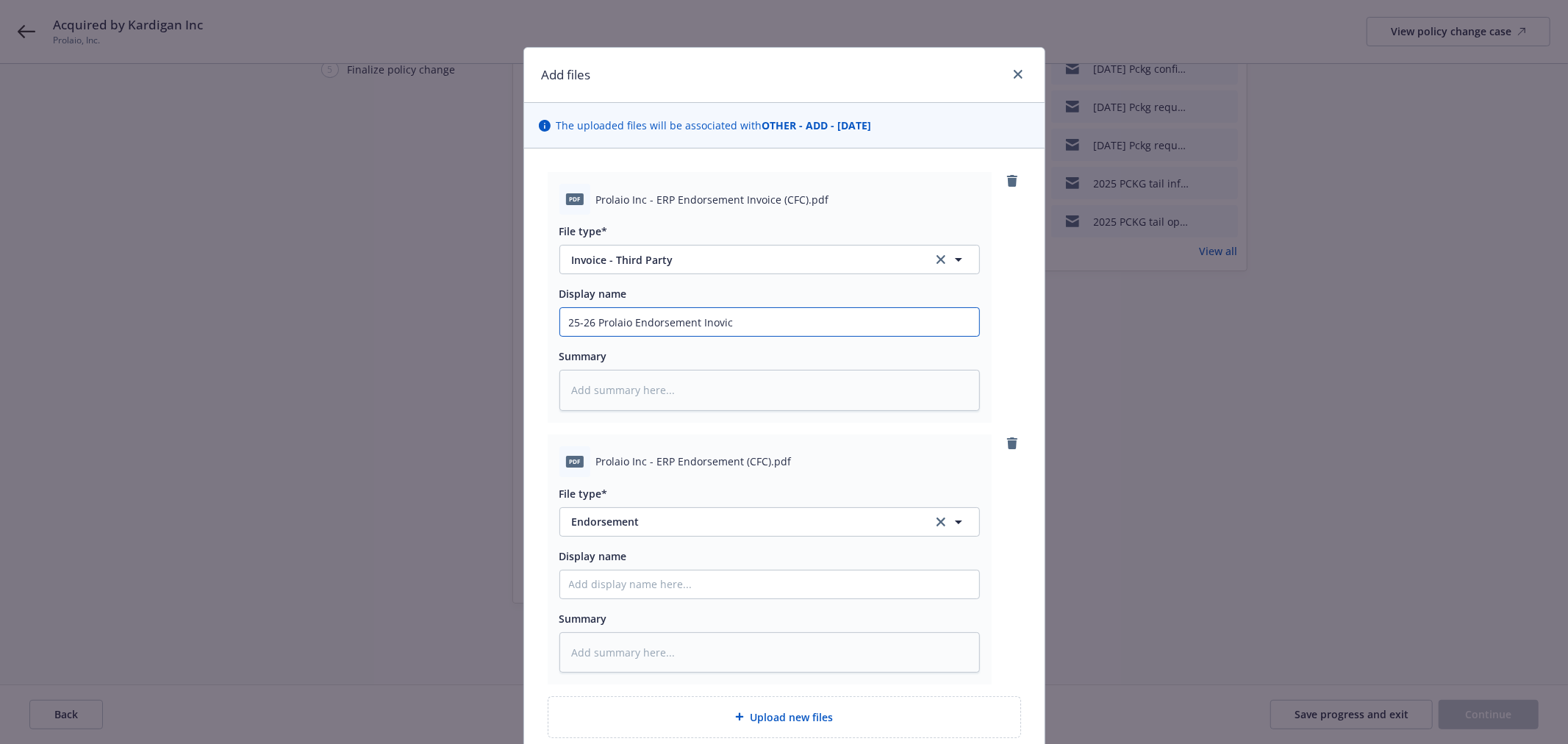
type input "25-26 Prolaio Endorsement Inovice"
type textarea "x"
type input "25-26 Prolaio Endorsement Inovice"
type textarea "x"
type input "25-26 Prolaio Endorsement Inovice p"
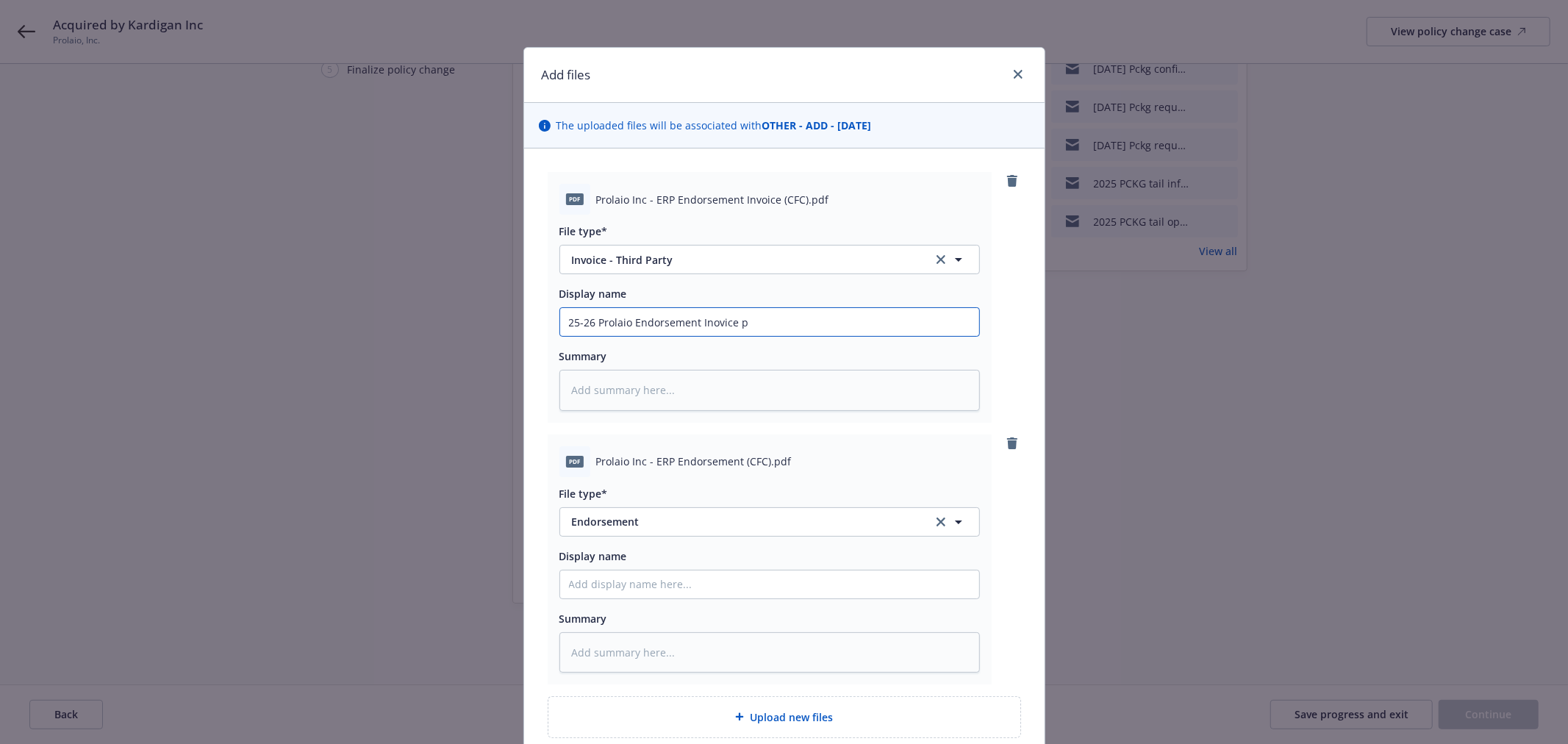
type textarea "x"
type input "25-26 Prolaio Endorsement Inovice p"
type textarea "x"
type input "25-26 Prolaio Endorsement Inovice p"
type textarea "x"
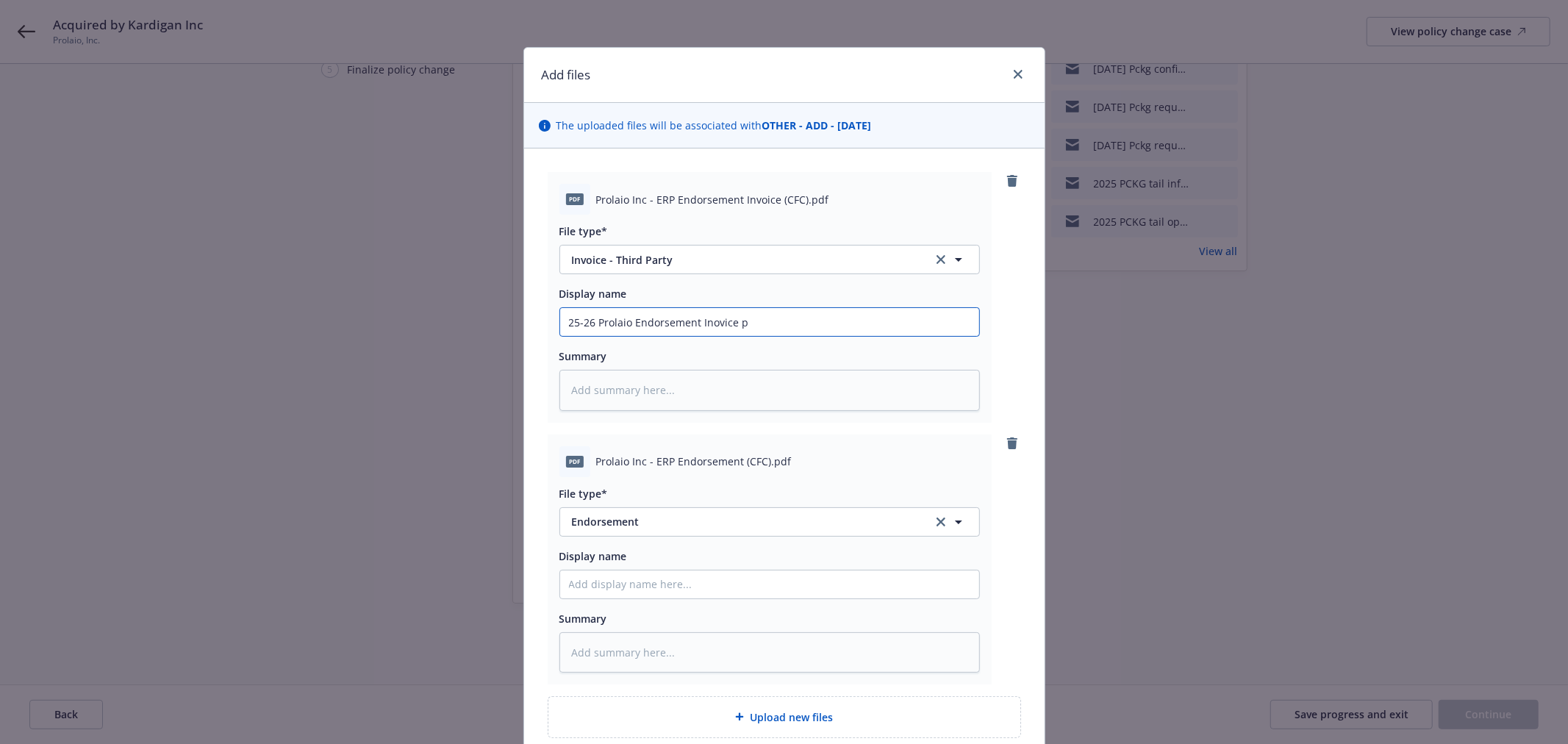
type input "25-26 Prolaio Endorsement Inovice"
type textarea "x"
type input "25-26 Prolaio Endorsement Inovice p"
type textarea "x"
type input "25-26 Prolaio Endorsement Inovice p"
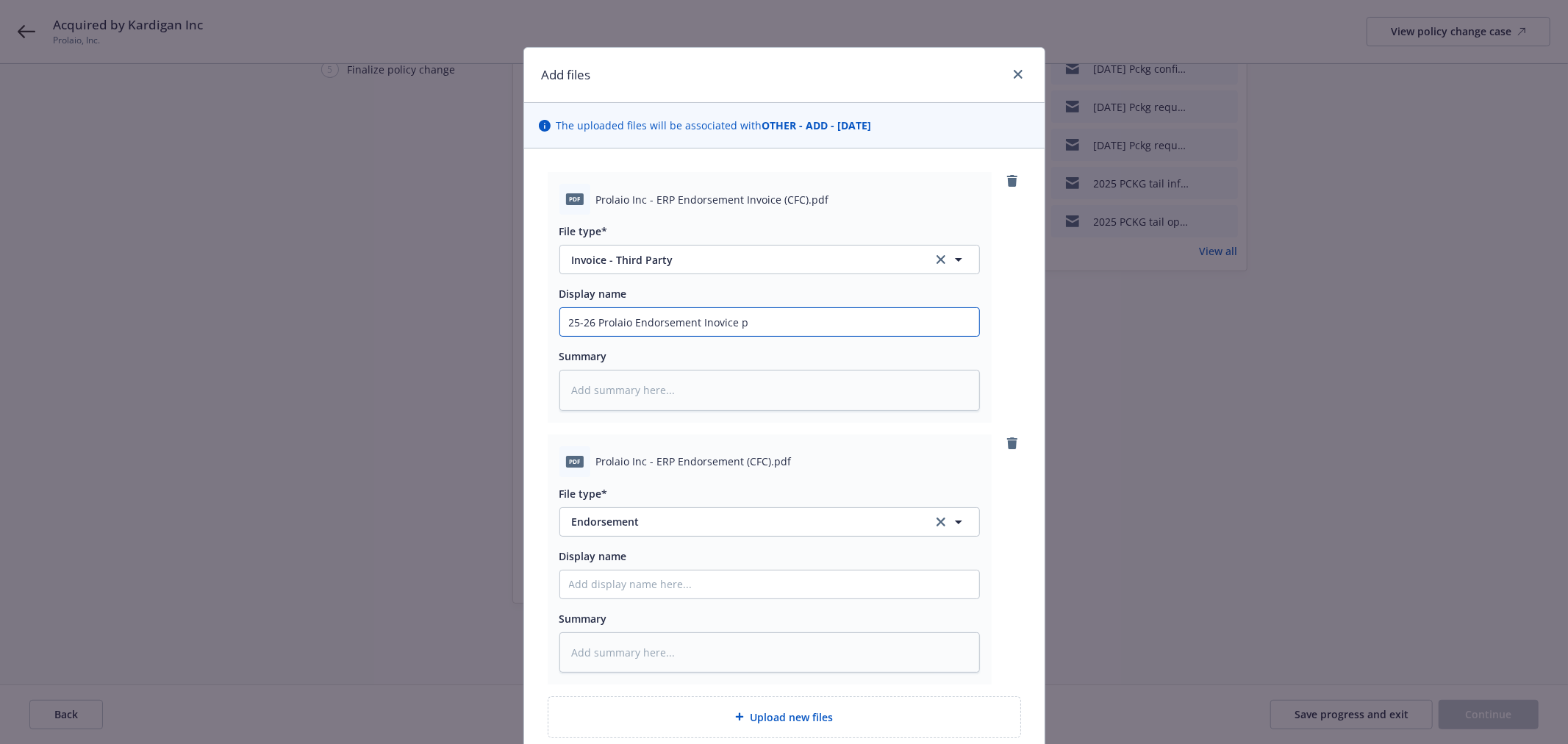
type textarea "x"
type input "25-26 Prolaio Endorsement Inovice"
type textarea "x"
type input "25-26 Prolaio Endorsement [GEOGRAPHIC_DATA] -"
type textarea "x"
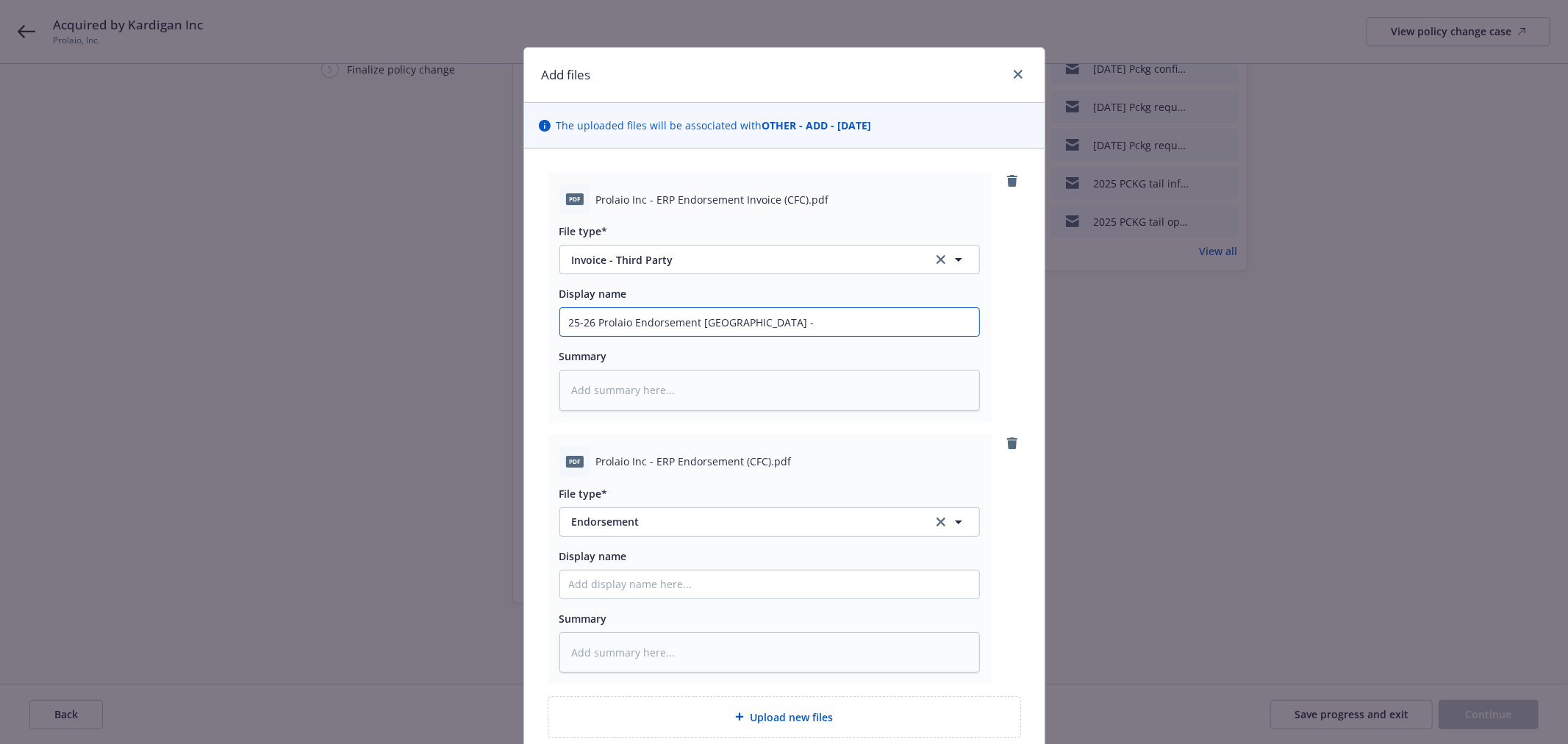
type input "25-26 Prolaio Endorsement [GEOGRAPHIC_DATA] -"
type textarea "x"
type input "25-26 Prolaio Endorsement Inovice - R"
type textarea "x"
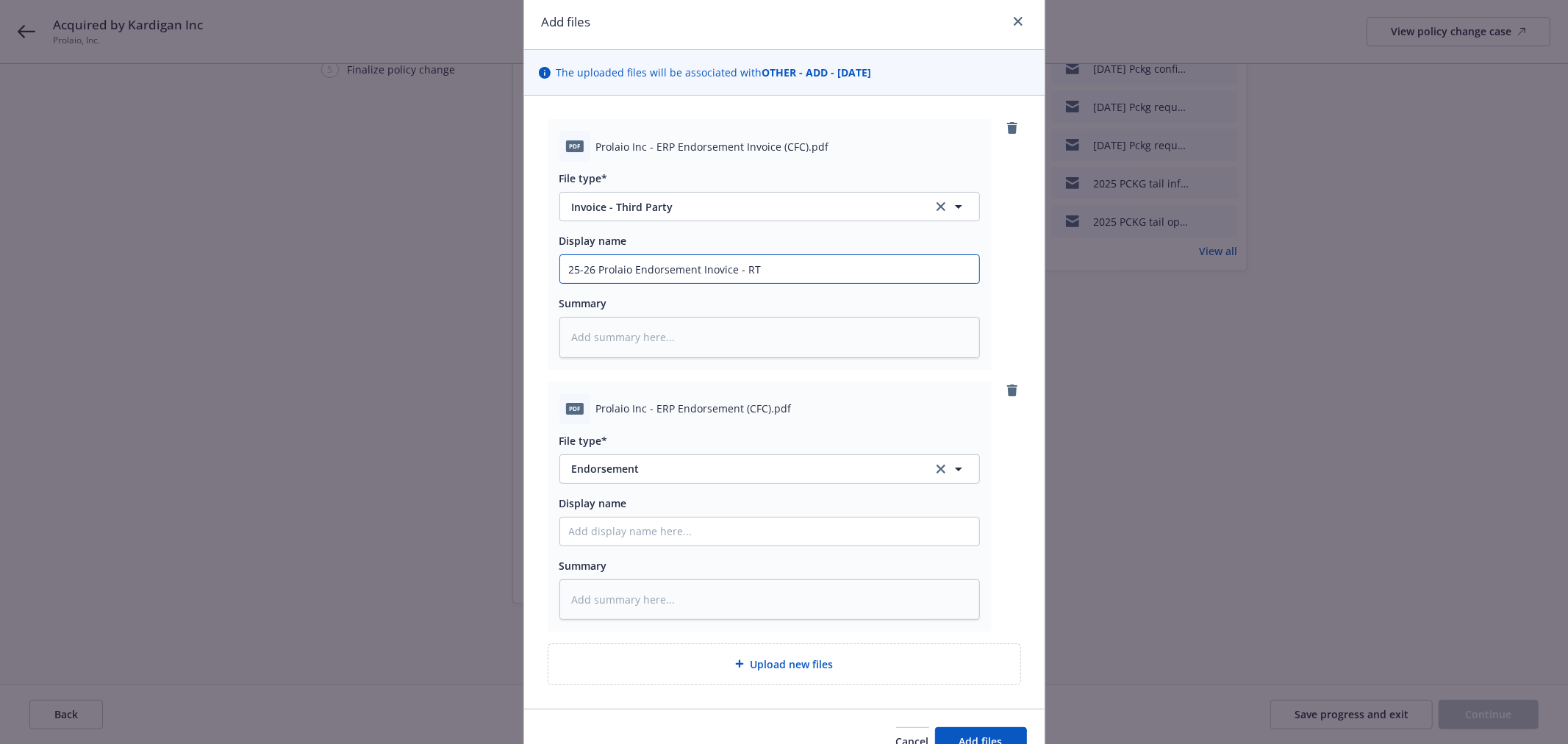
scroll to position [130, 0]
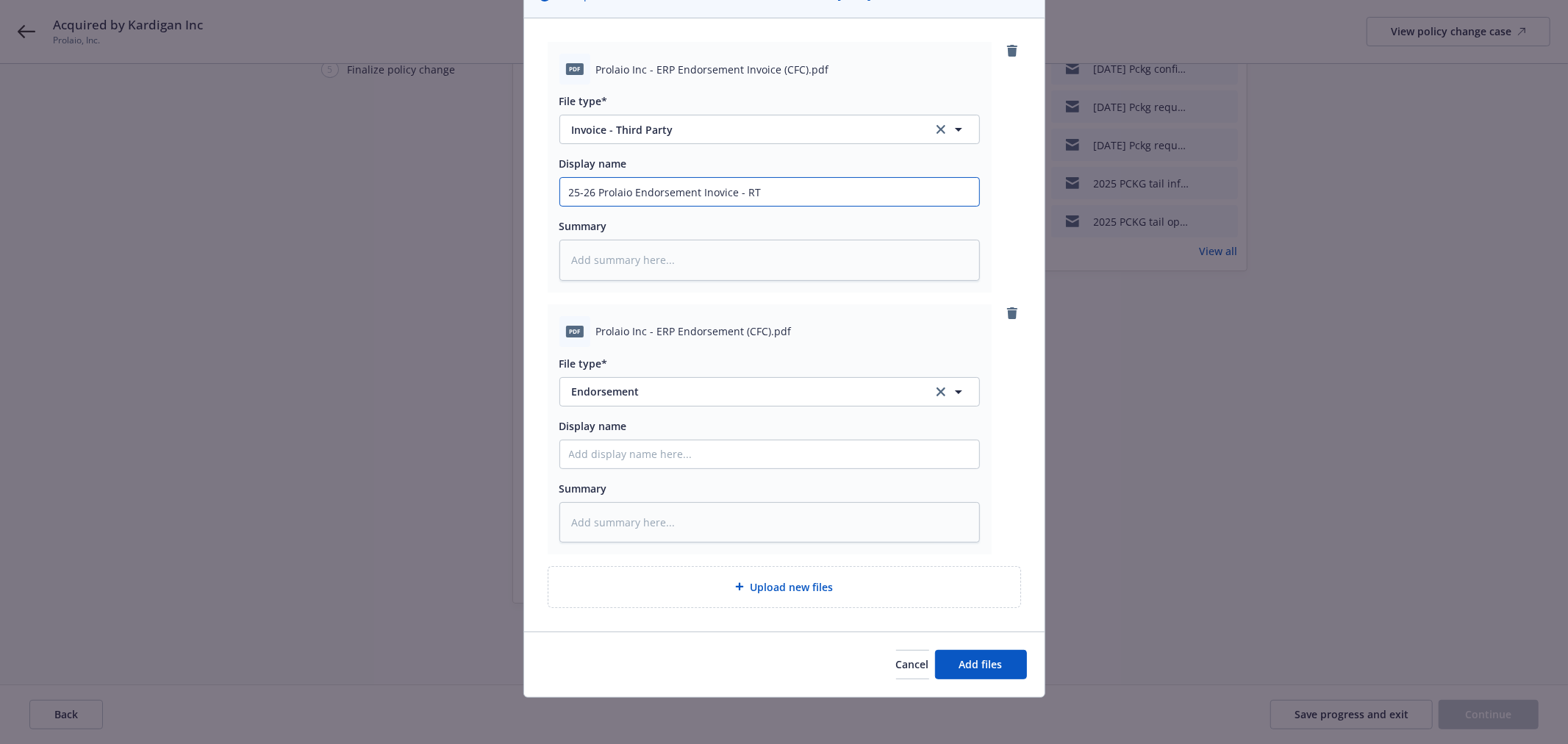
type input "25-26 Prolaio Endorsement Inovice - RT"
click at [662, 444] on input "Display name" at bounding box center [769, 454] width 419 height 28
type textarea "x"
type input "2"
type textarea "x"
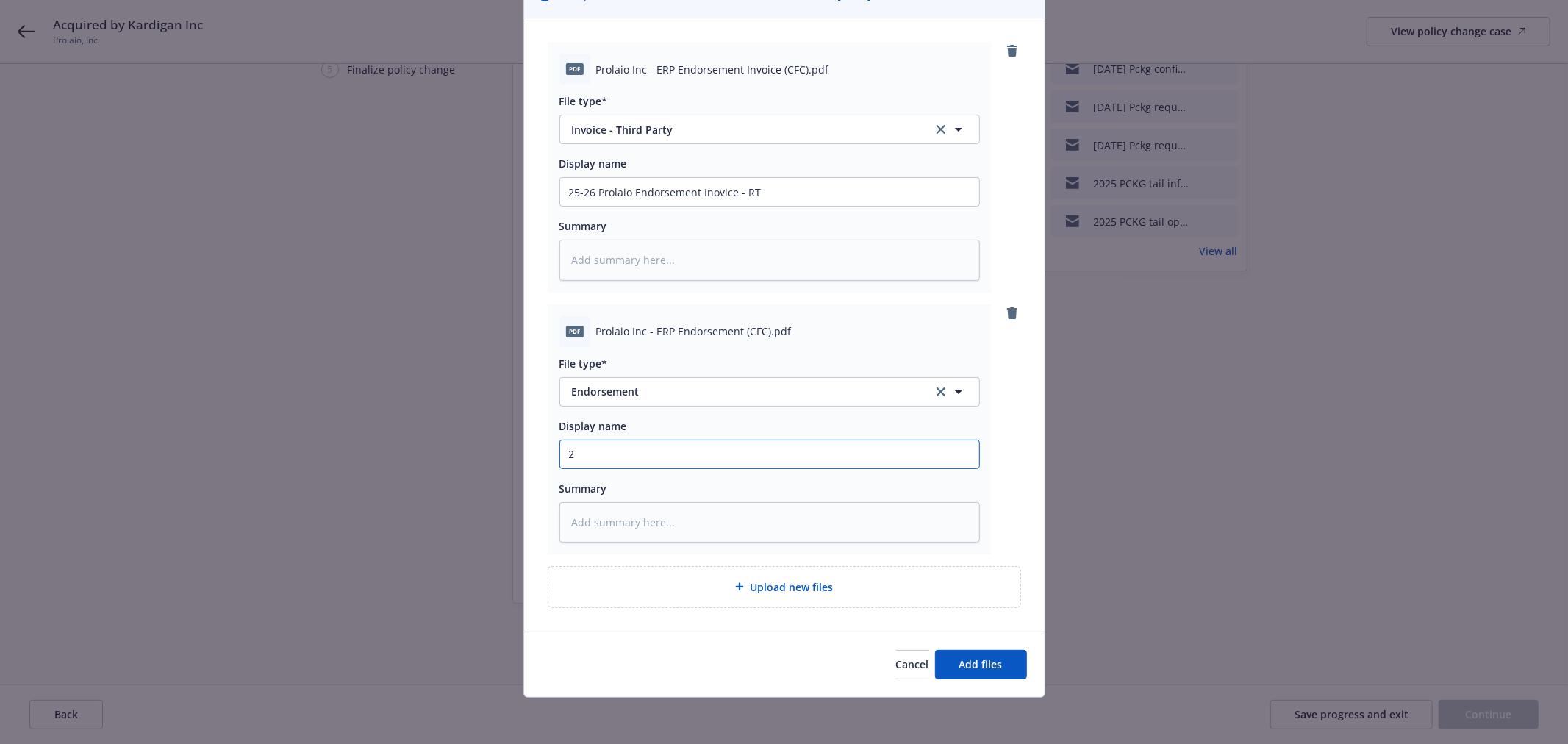
type input "25"
type textarea "x"
type input "25-"
type textarea "x"
type input "25-2"
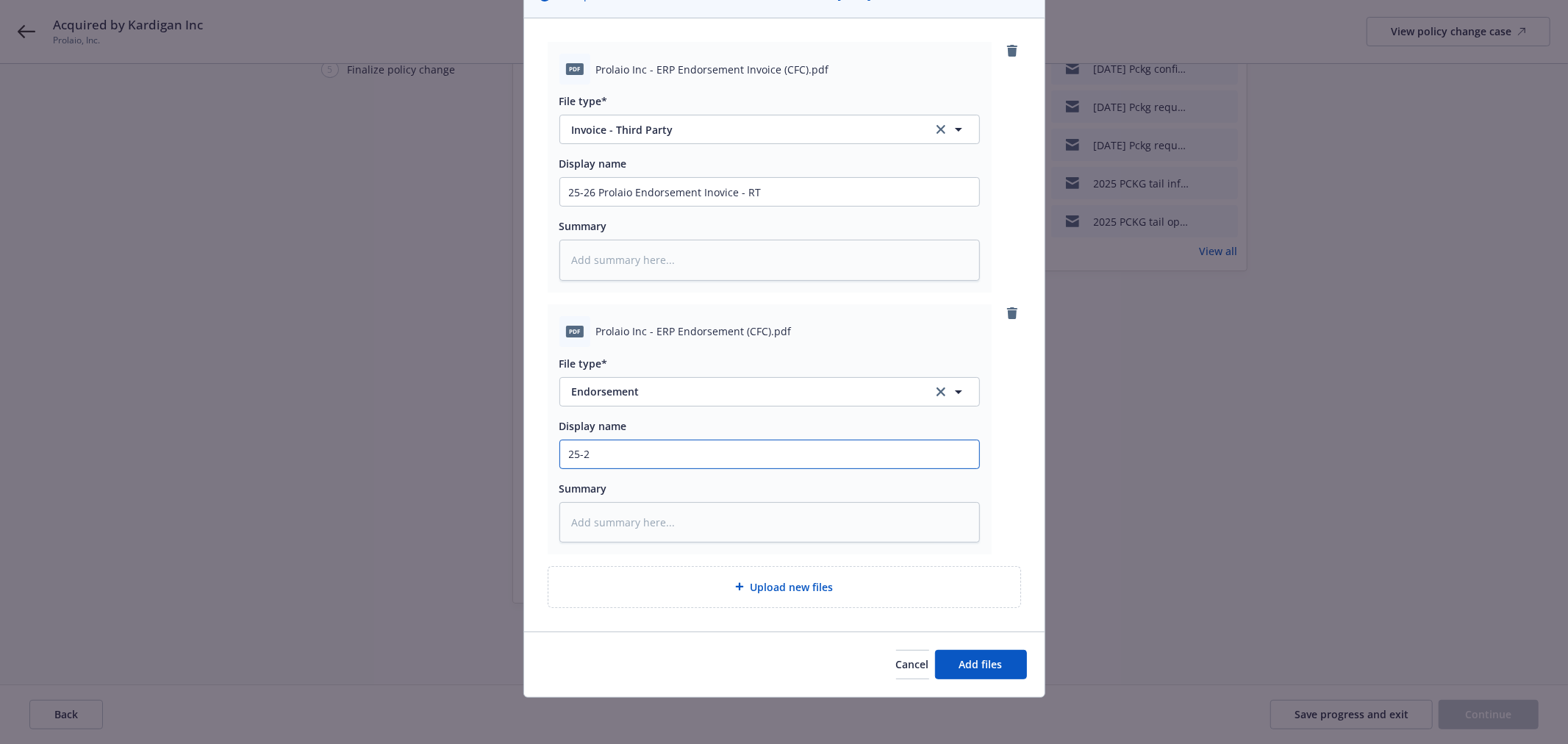
type textarea "x"
type input "25-26"
type textarea "x"
type input "25-26"
type textarea "x"
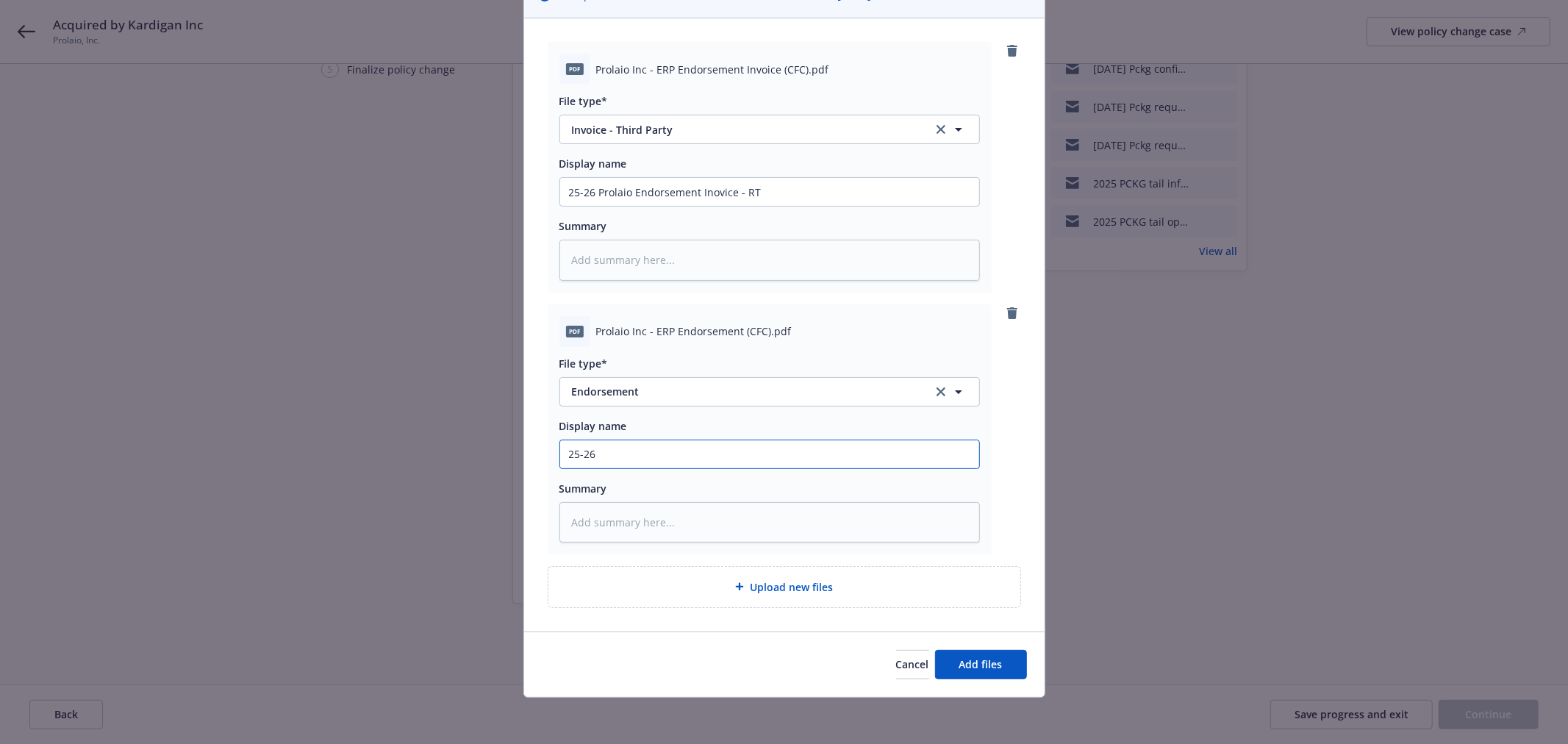
type input "25-26 E"
type textarea "x"
type input "25-26"
type textarea "x"
type input "25-26 P"
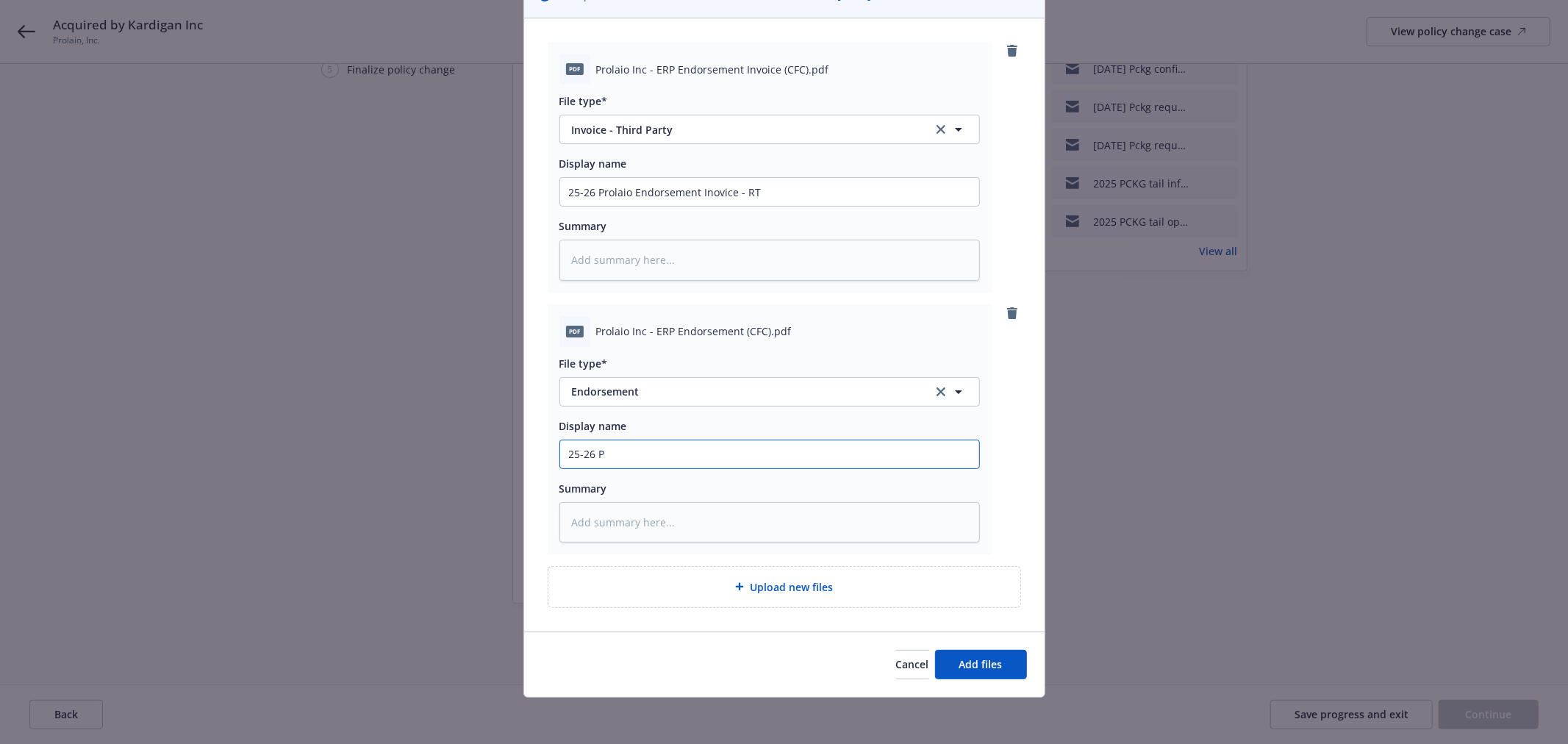
type textarea "x"
type input "25-26 Pr"
type textarea "x"
type input "25-26 Pro"
type textarea "x"
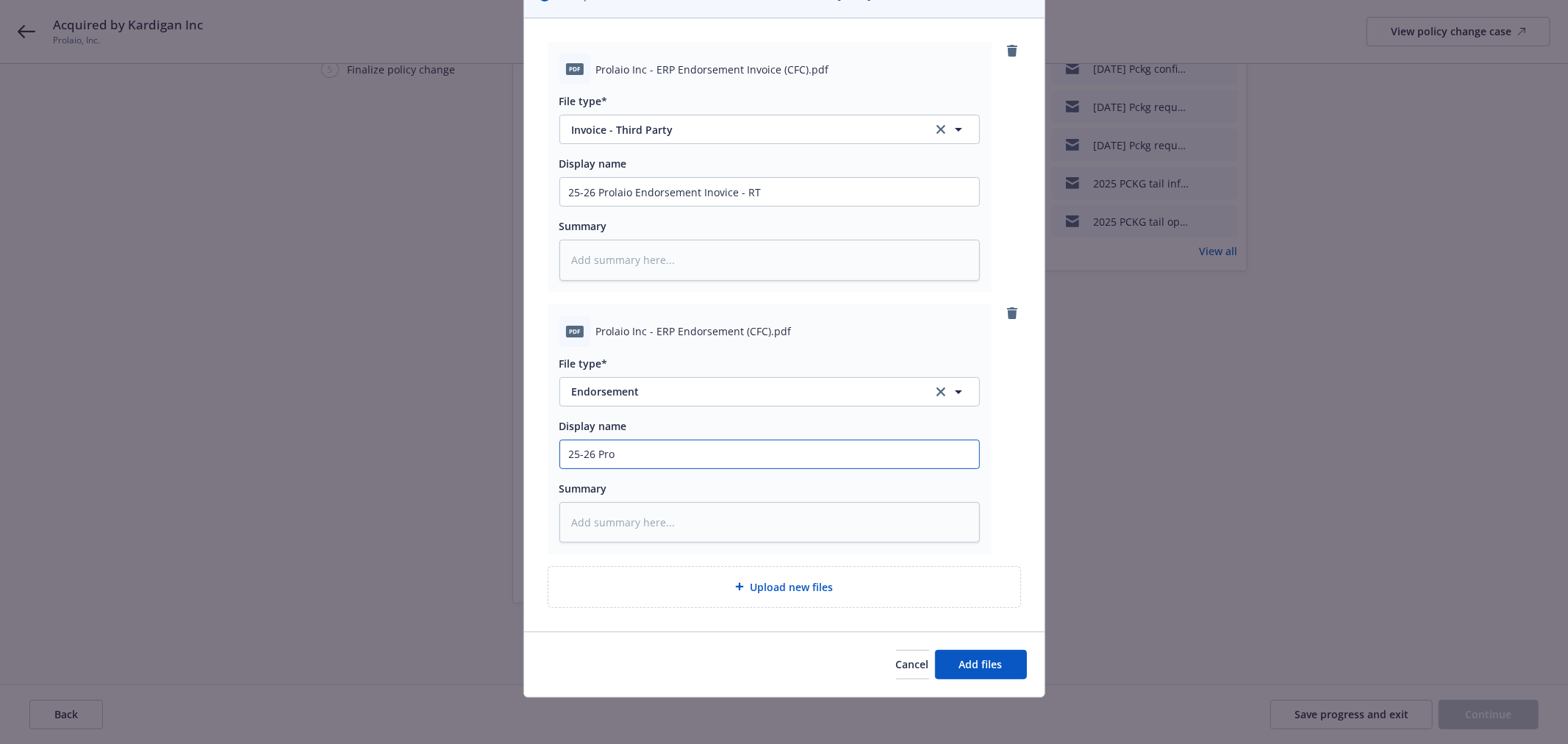
type input "25-26 Prol"
type textarea "x"
type input "25-26 Prolai"
type textarea "x"
type input "25-26 Prolaio"
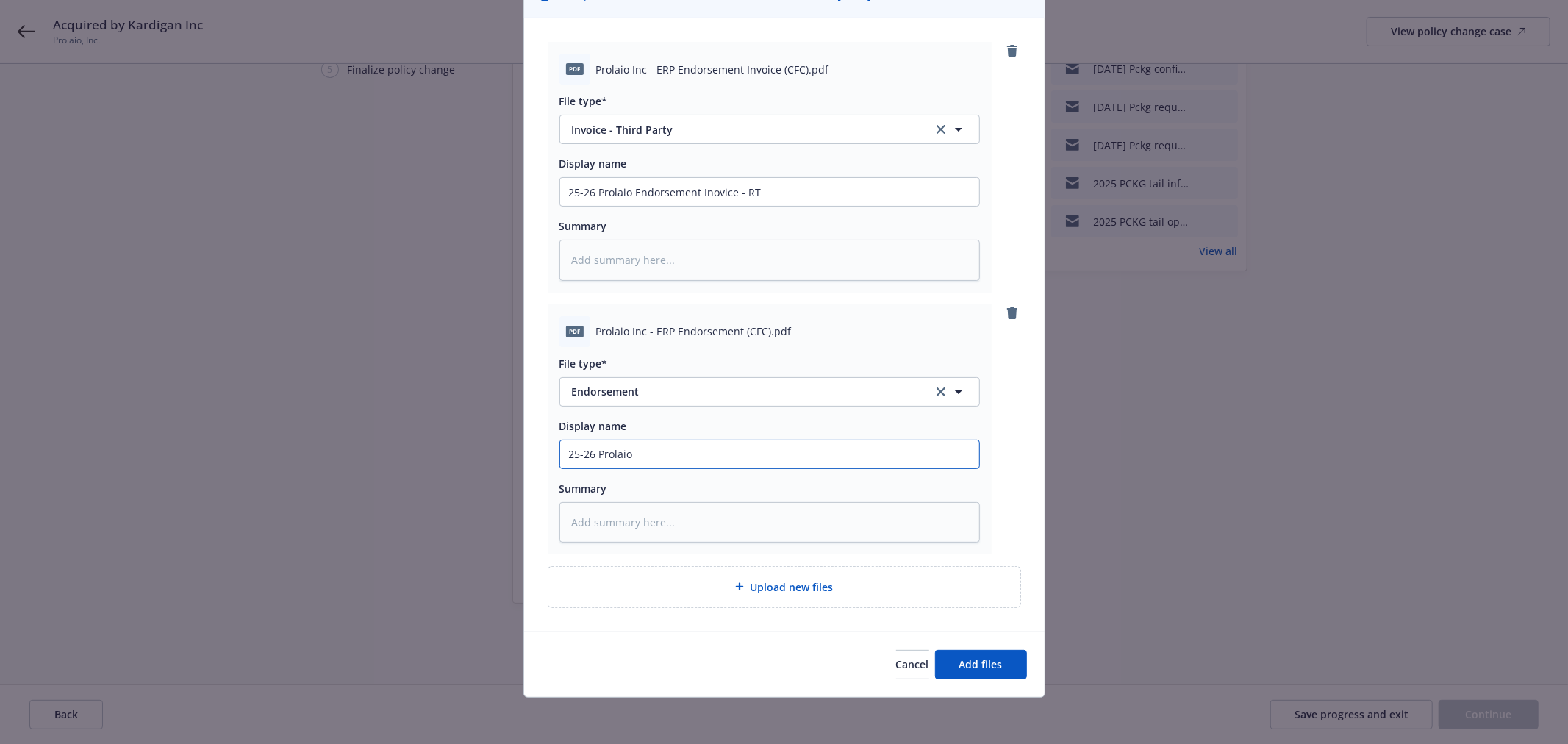
type textarea "x"
type input "25-26 Prolaio"
type textarea "x"
type input "25-26 Prolaio End"
type textarea "x"
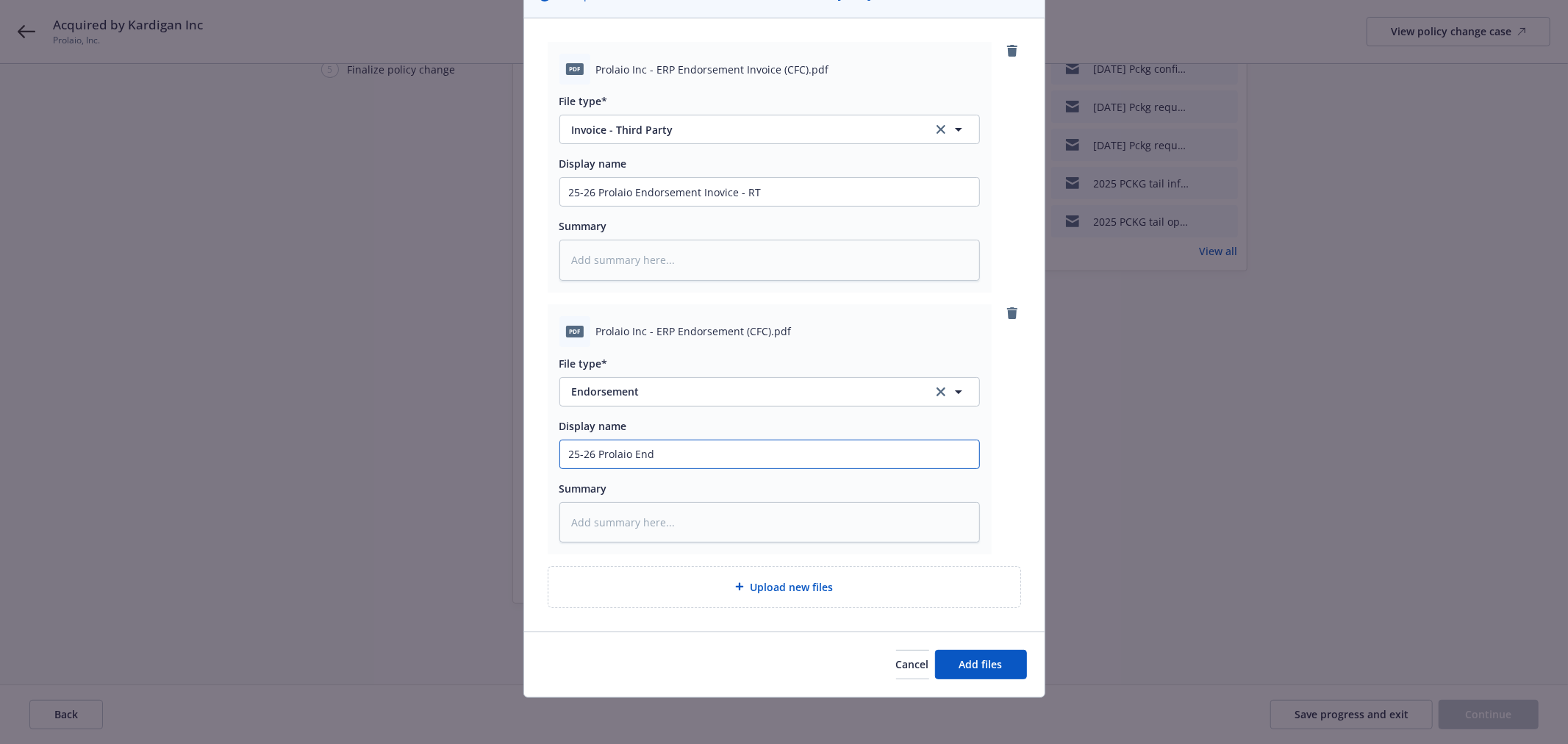
type input "25-26 Prolaio Endo"
type textarea "x"
type input "25-26 Prolaio Endor"
type textarea "x"
type input "25-26 Prolaio Endors"
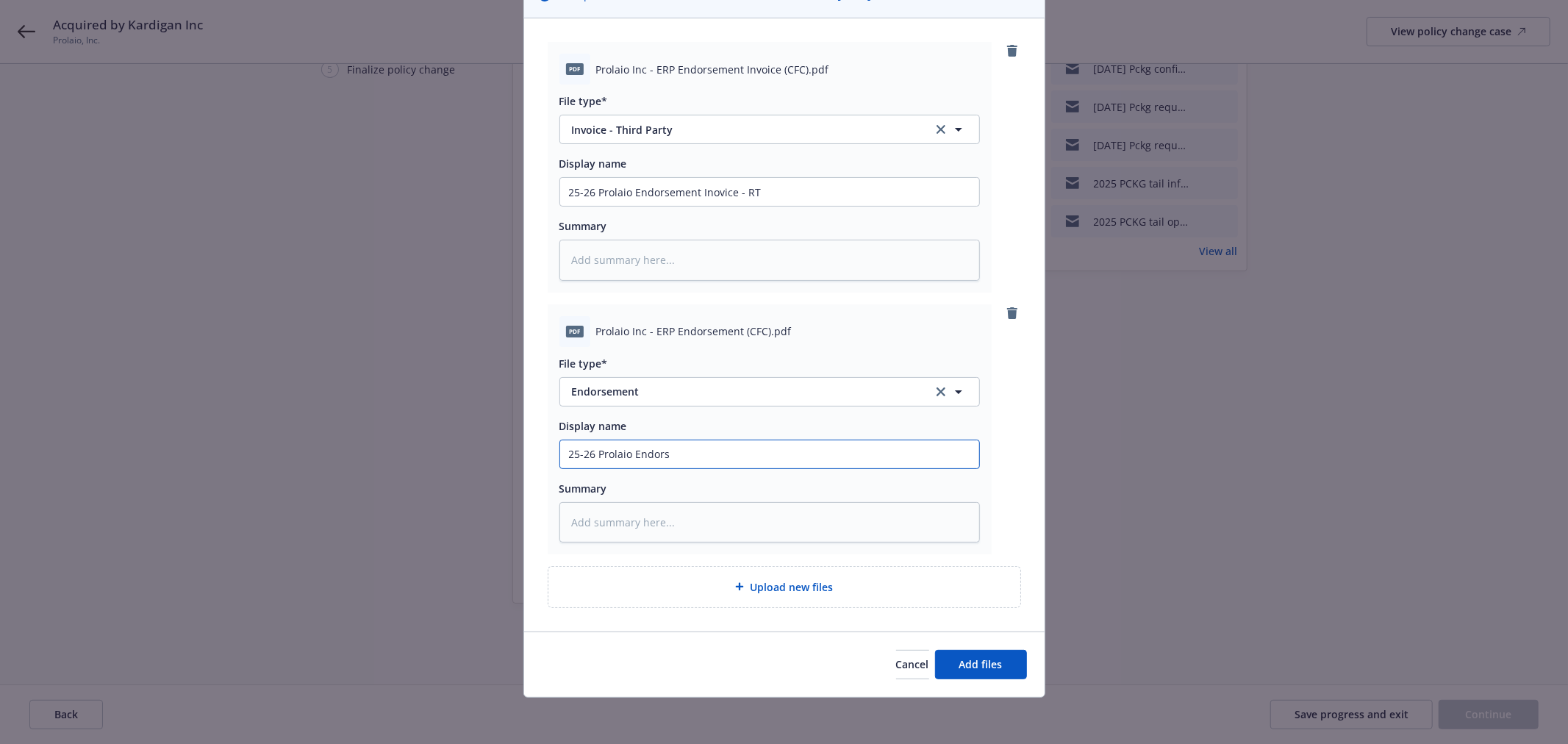
type textarea "x"
type input "25-26 Prolaio Endorse"
type textarea "x"
type input "25-26 Prolaio Endorsem"
type textarea "x"
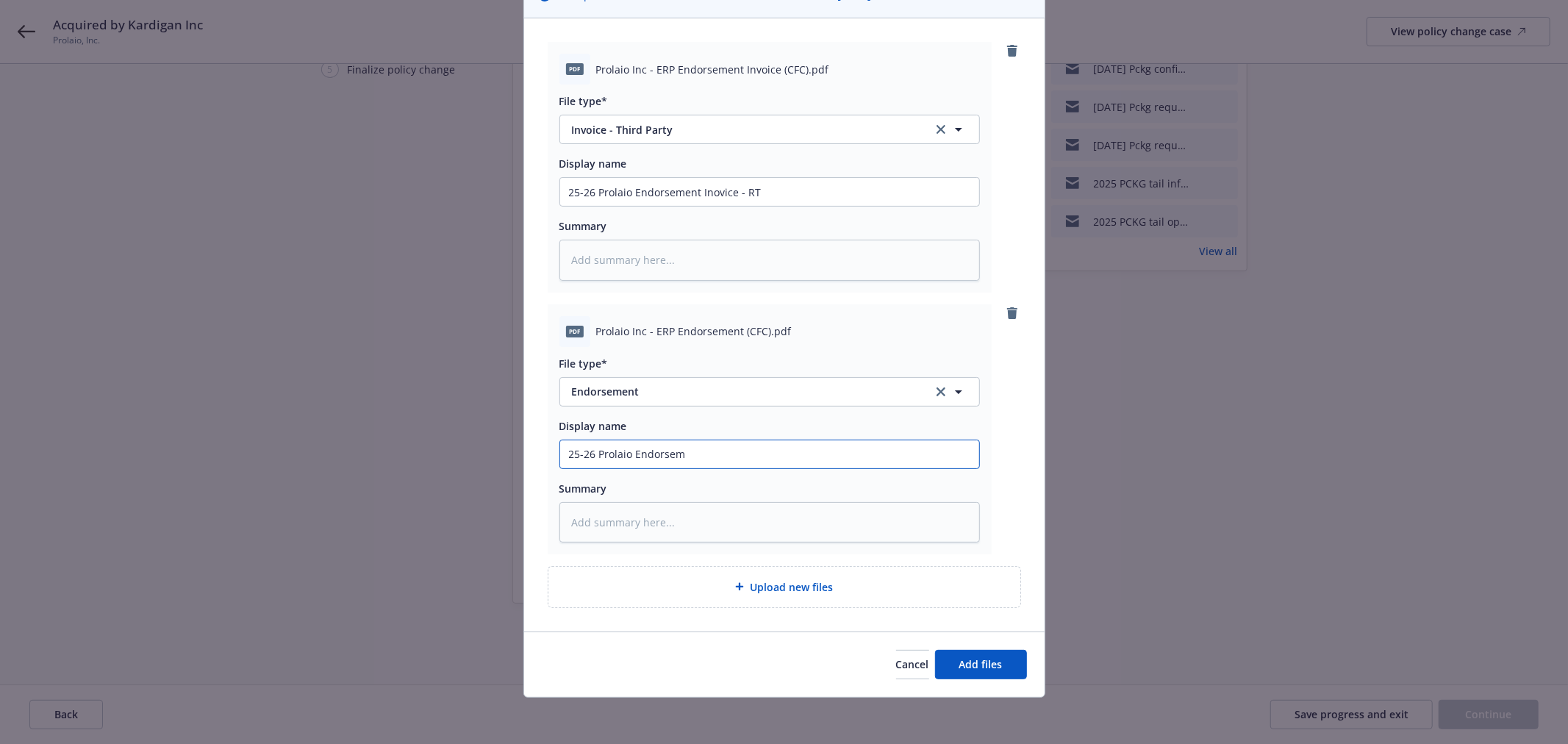
type input "25-26 Prolaio Endorseme"
type textarea "x"
type input "25-26 Prolaio Endorsemen"
type textarea "x"
type input "25-26 Prolaio Endorsement"
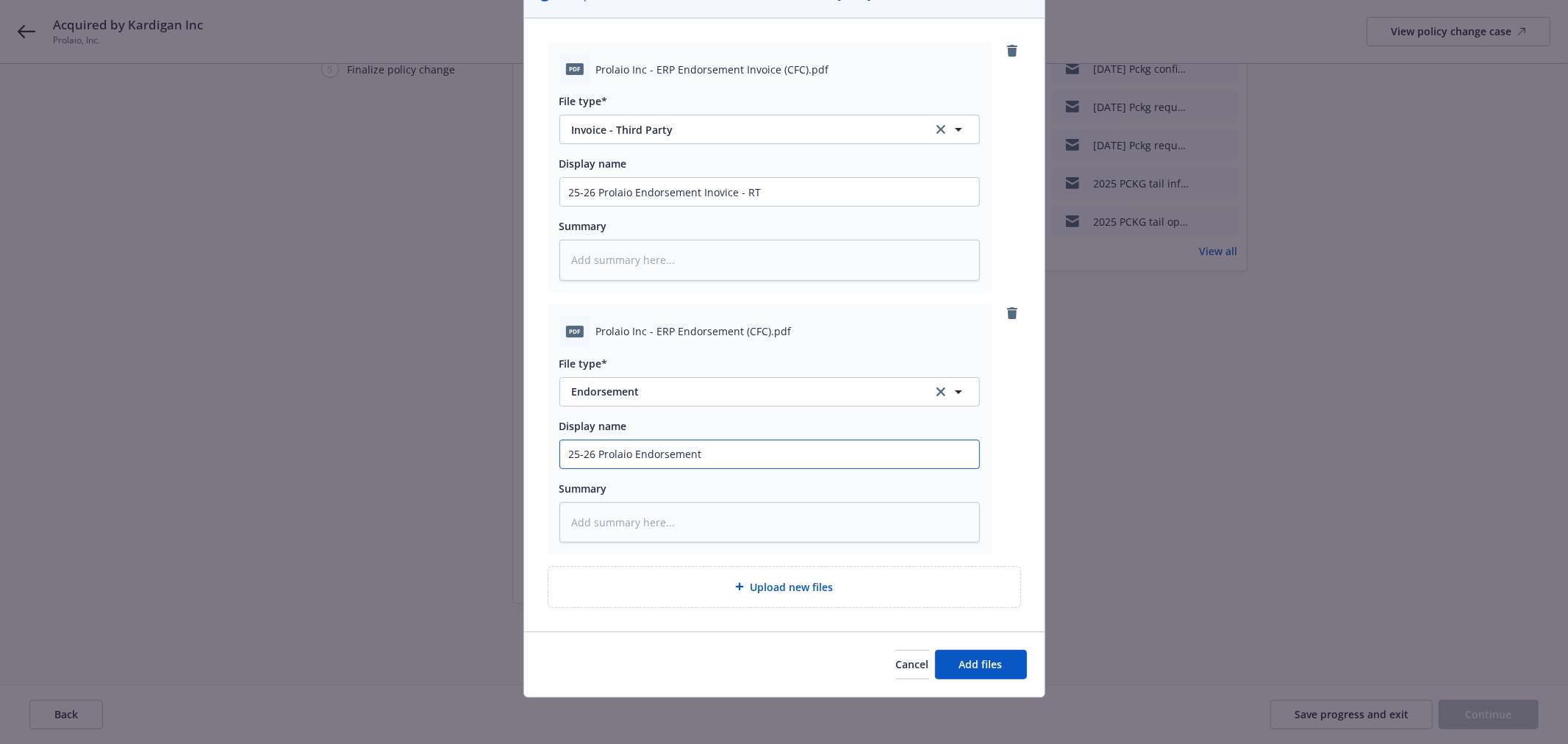
type textarea "x"
type input "25-26 Prolaio Endorsement"
type textarea "x"
type input "25-26 Prolaio Endorsement T"
type textarea "x"
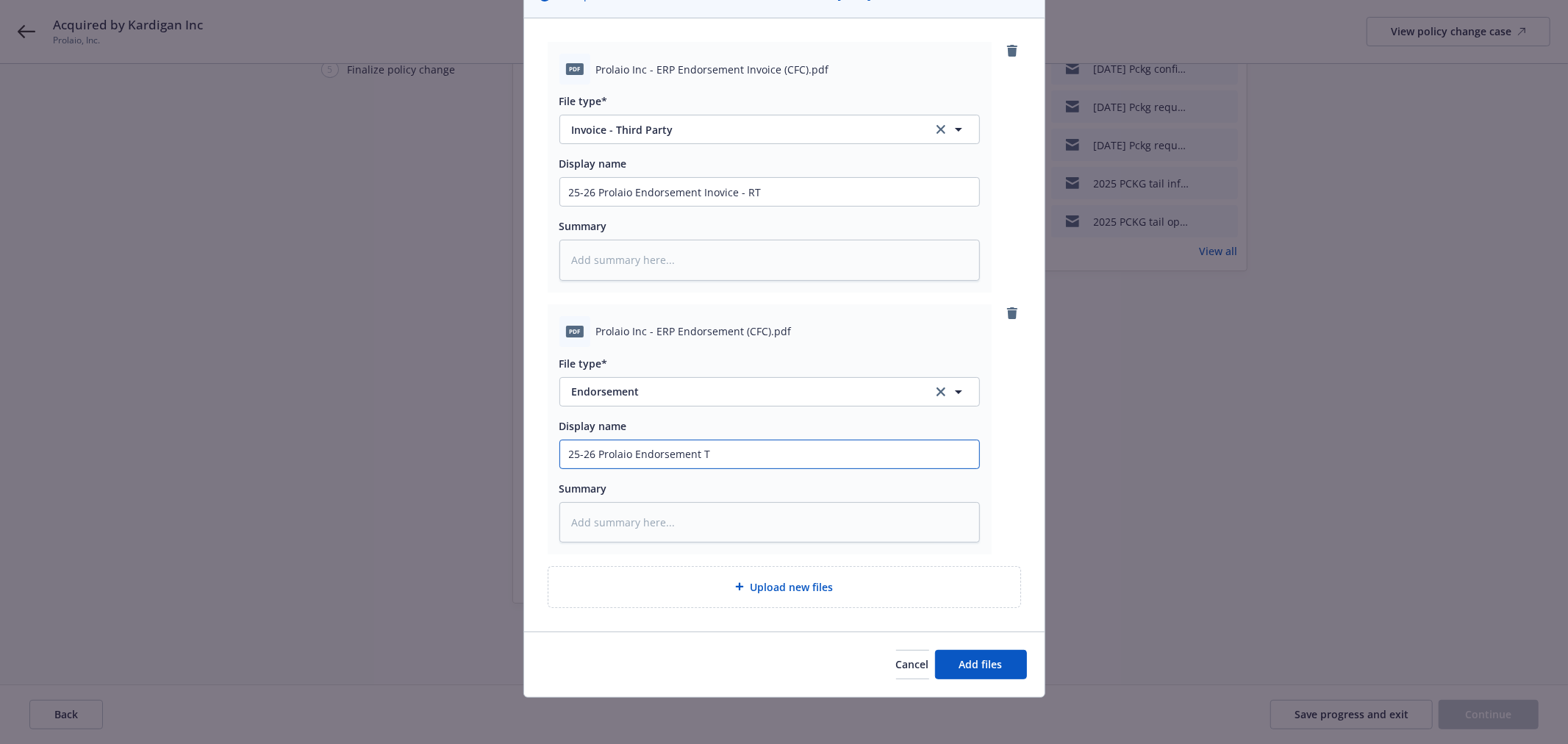
type input "25-26 Prolaio Endorsement Tr"
type textarea "x"
type input "25-26 Prolaio Endorsement Trl"
type textarea "x"
type input "25-26 Prolaio Endorsement Trl -"
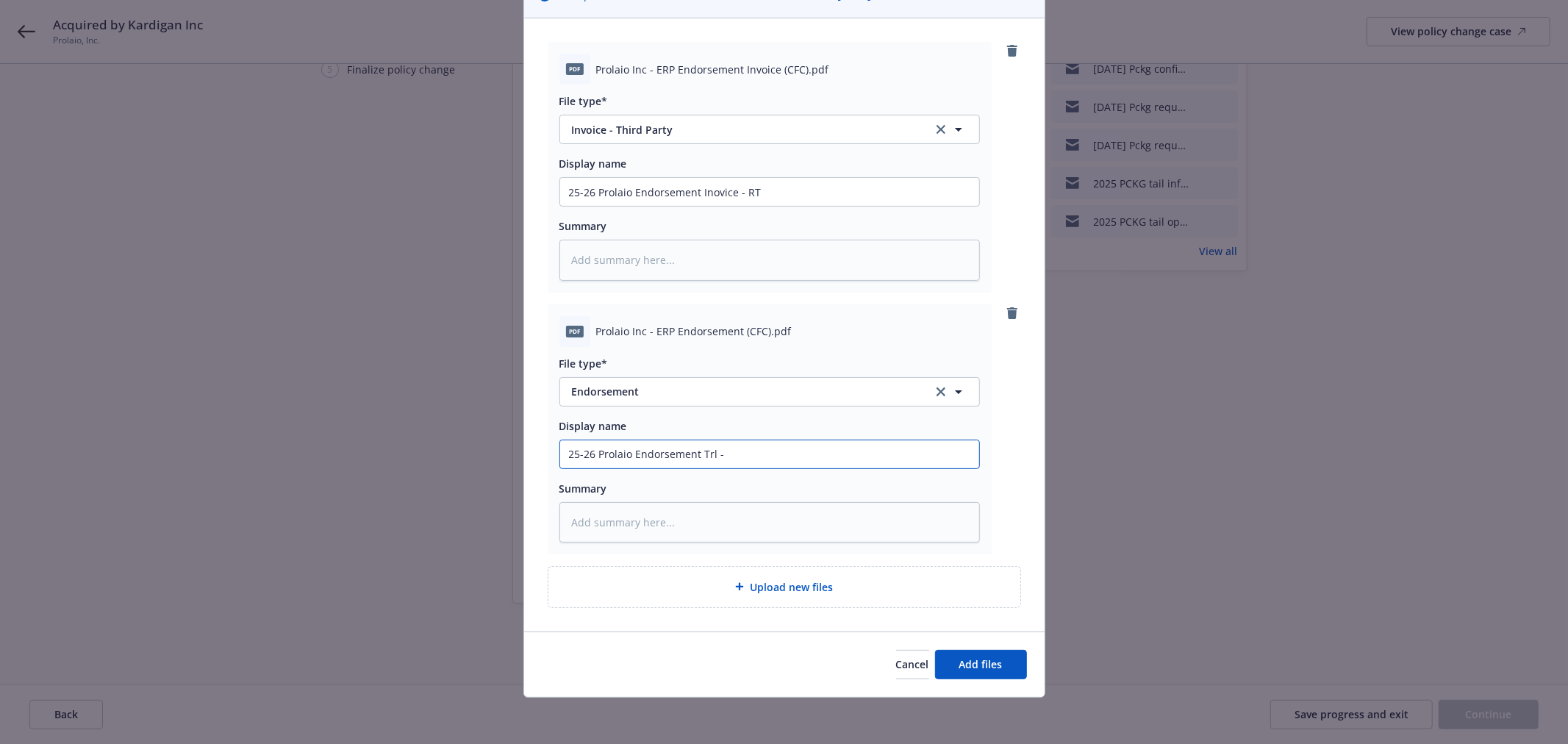
type textarea "x"
type input "25-26 Prolaio Endorsement Trl -"
type textarea "x"
type input "25-26 Prolaio Endorsement Trl - C"
type textarea "x"
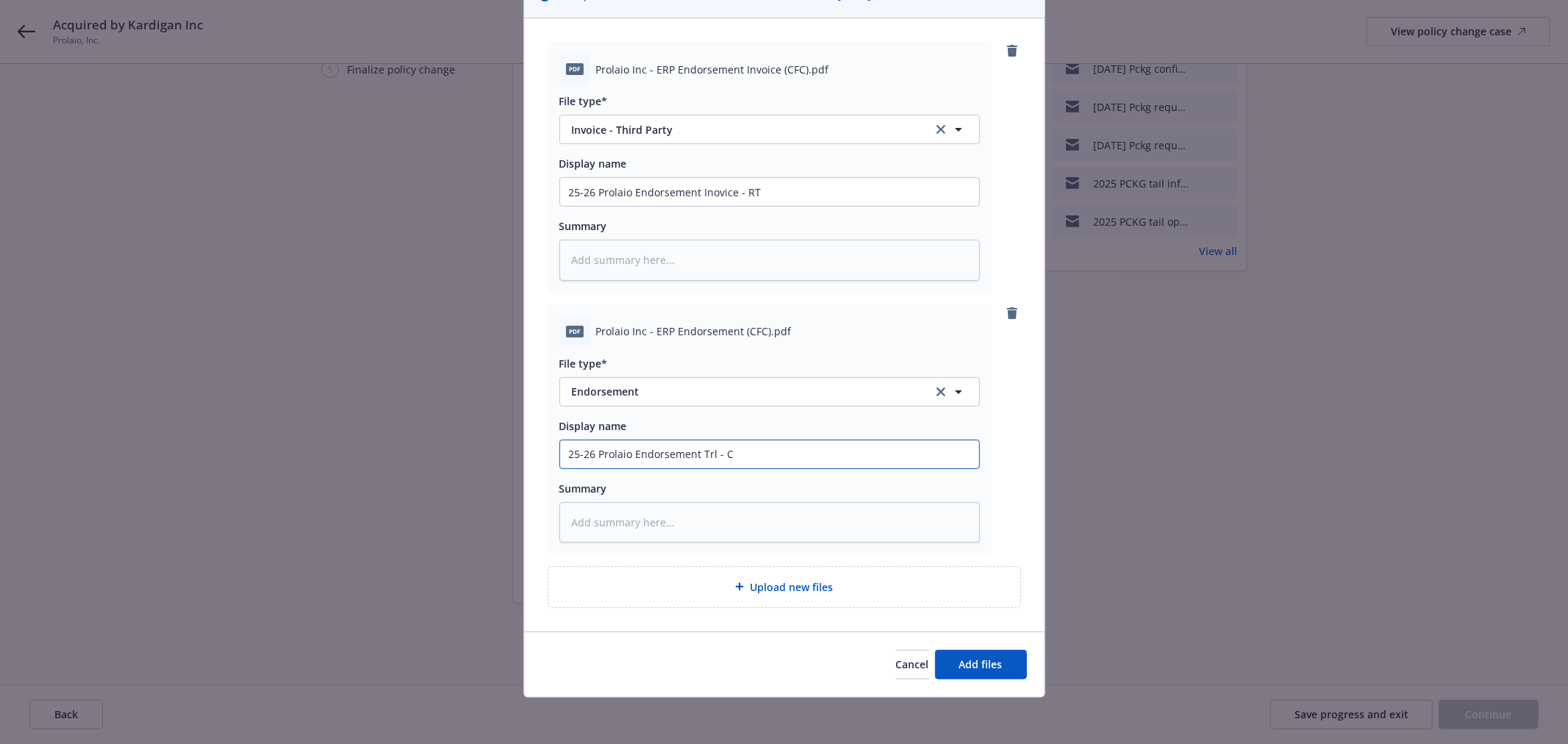
type input "25-26 Prolaio Endorsement Trl - CR"
type textarea "x"
type input "25-26 Prolaio Endorsement Trl - CRC"
click at [963, 672] on button "Add files" at bounding box center [981, 664] width 92 height 30
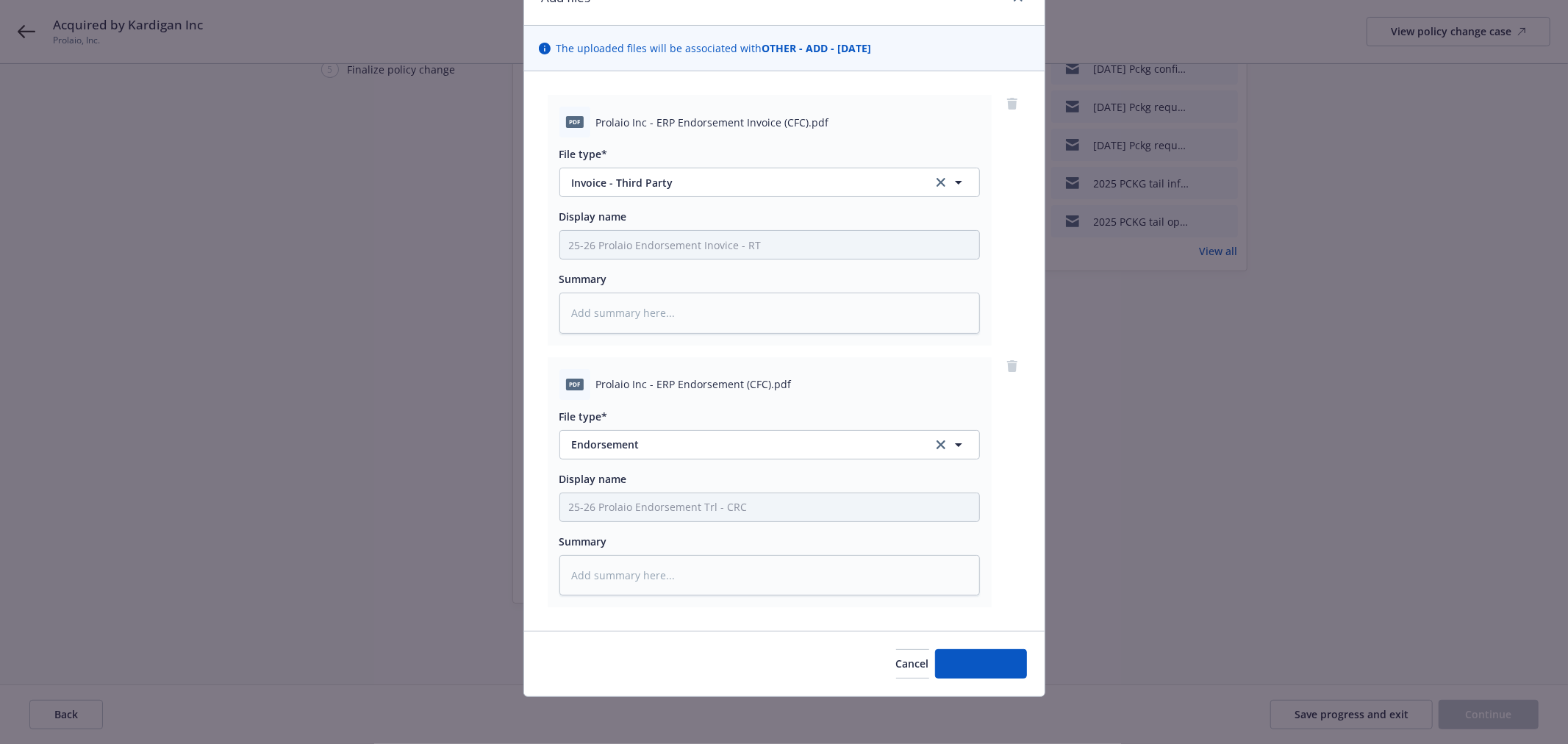
scroll to position [76, 0]
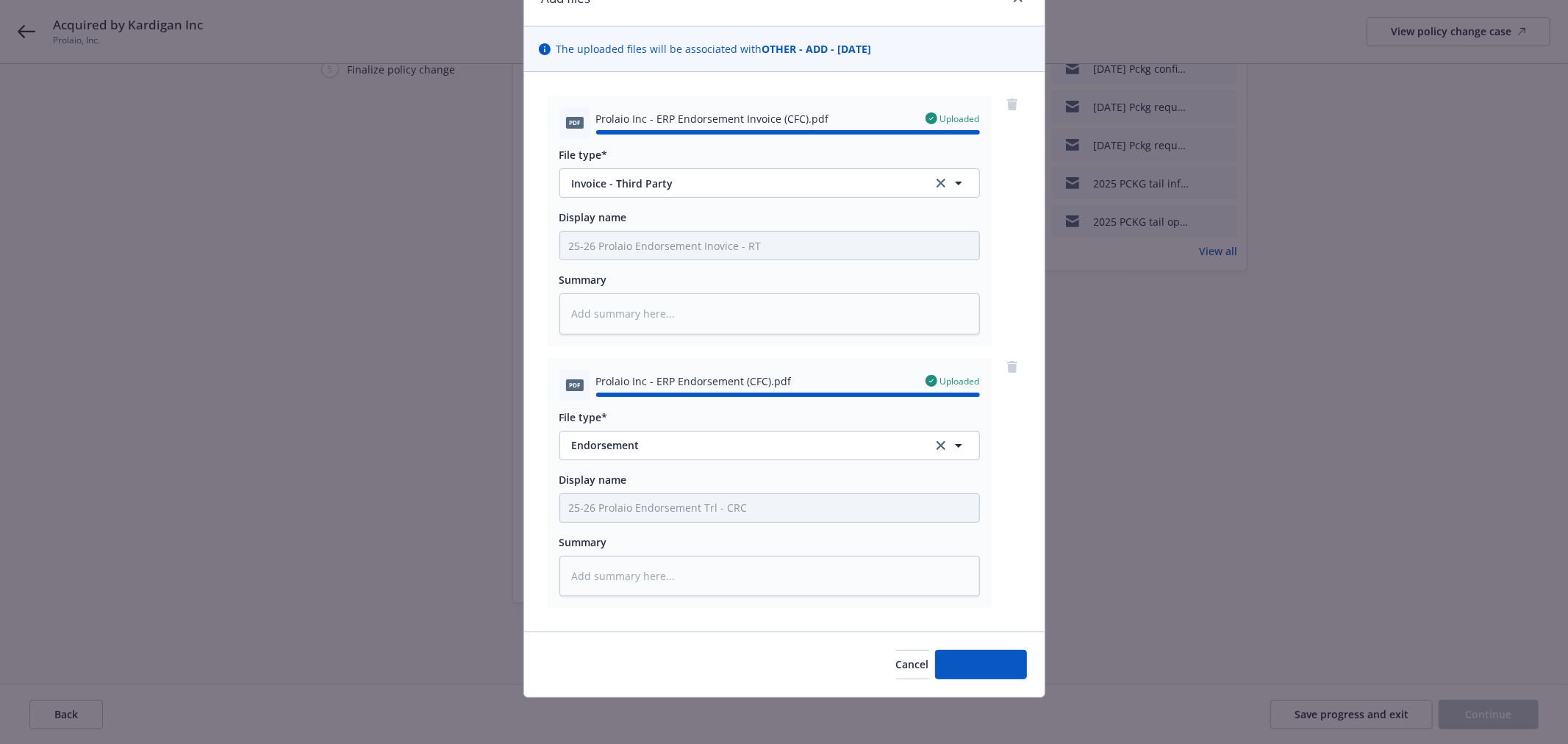
type textarea "x"
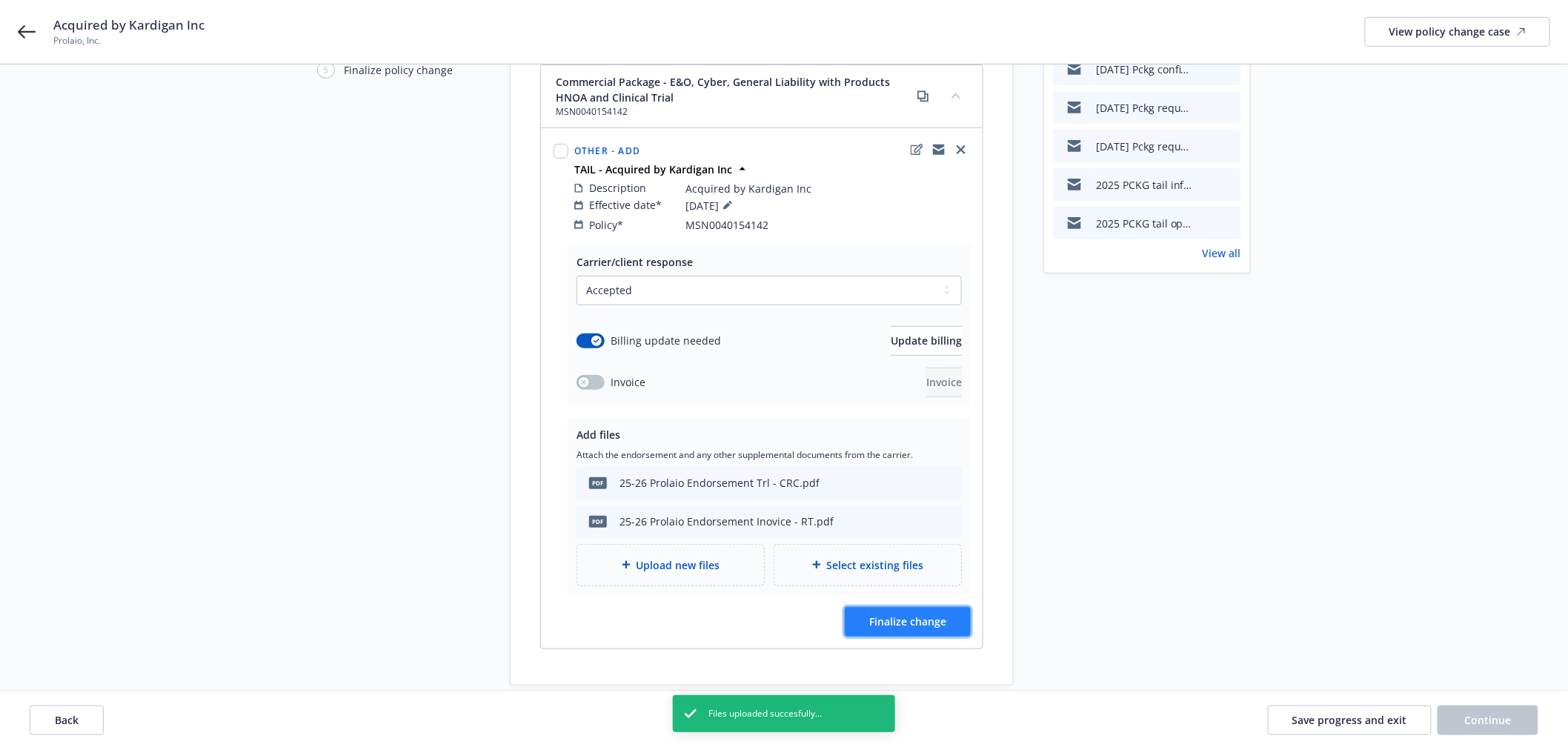
click at [961, 615] on button "Finalize change" at bounding box center [908, 621] width 126 height 30
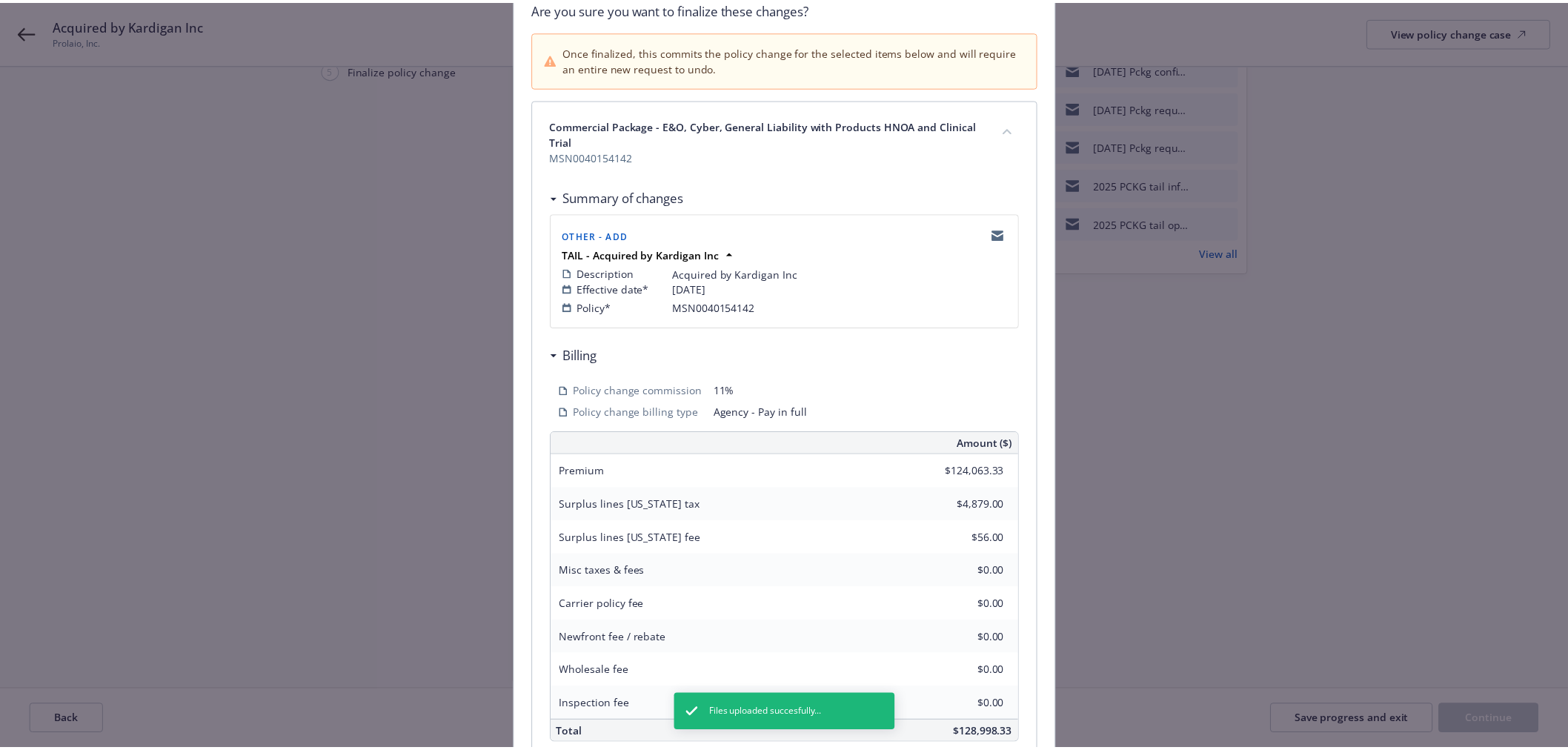
scroll to position [269, 0]
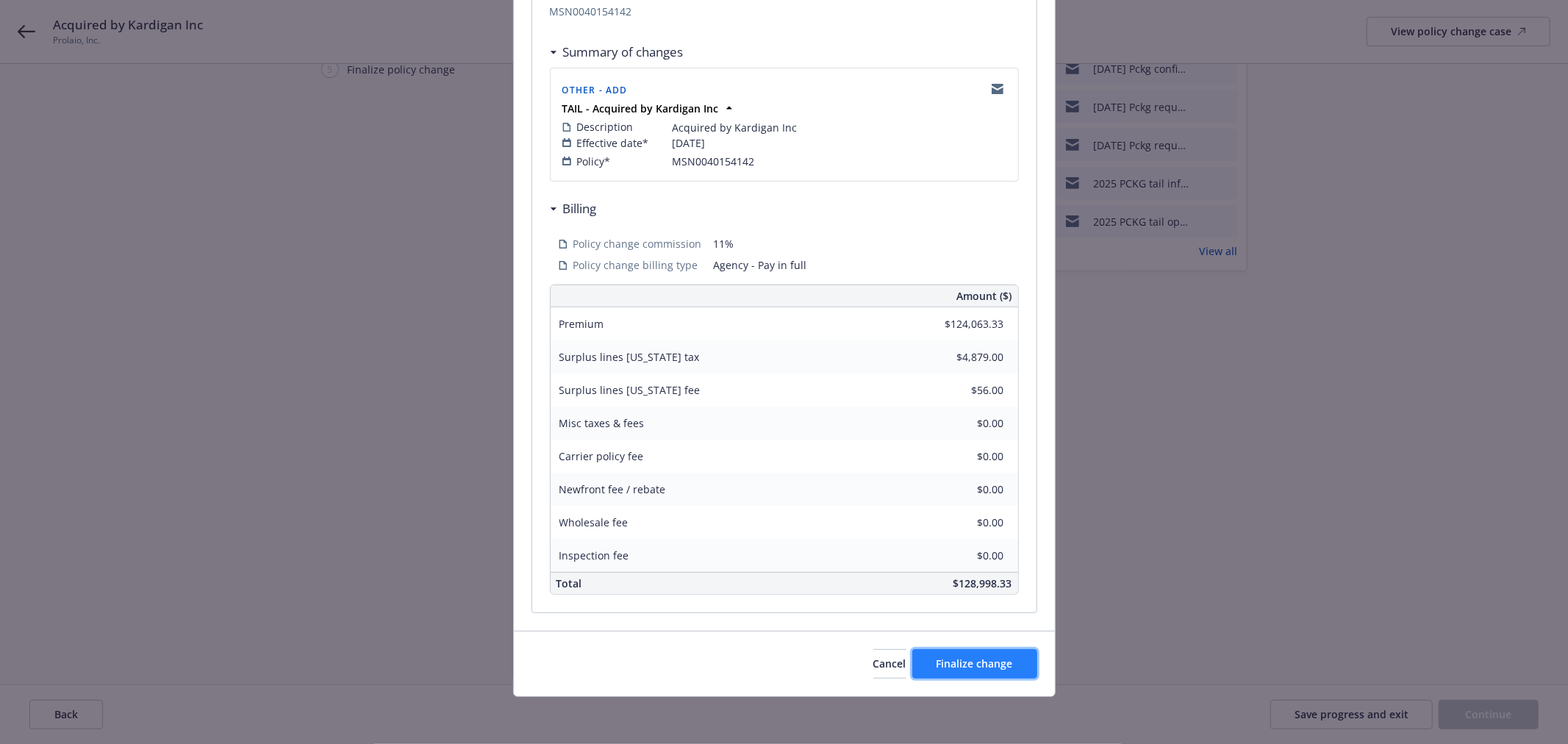
click at [1010, 677] on button "Finalize change" at bounding box center [974, 664] width 125 height 30
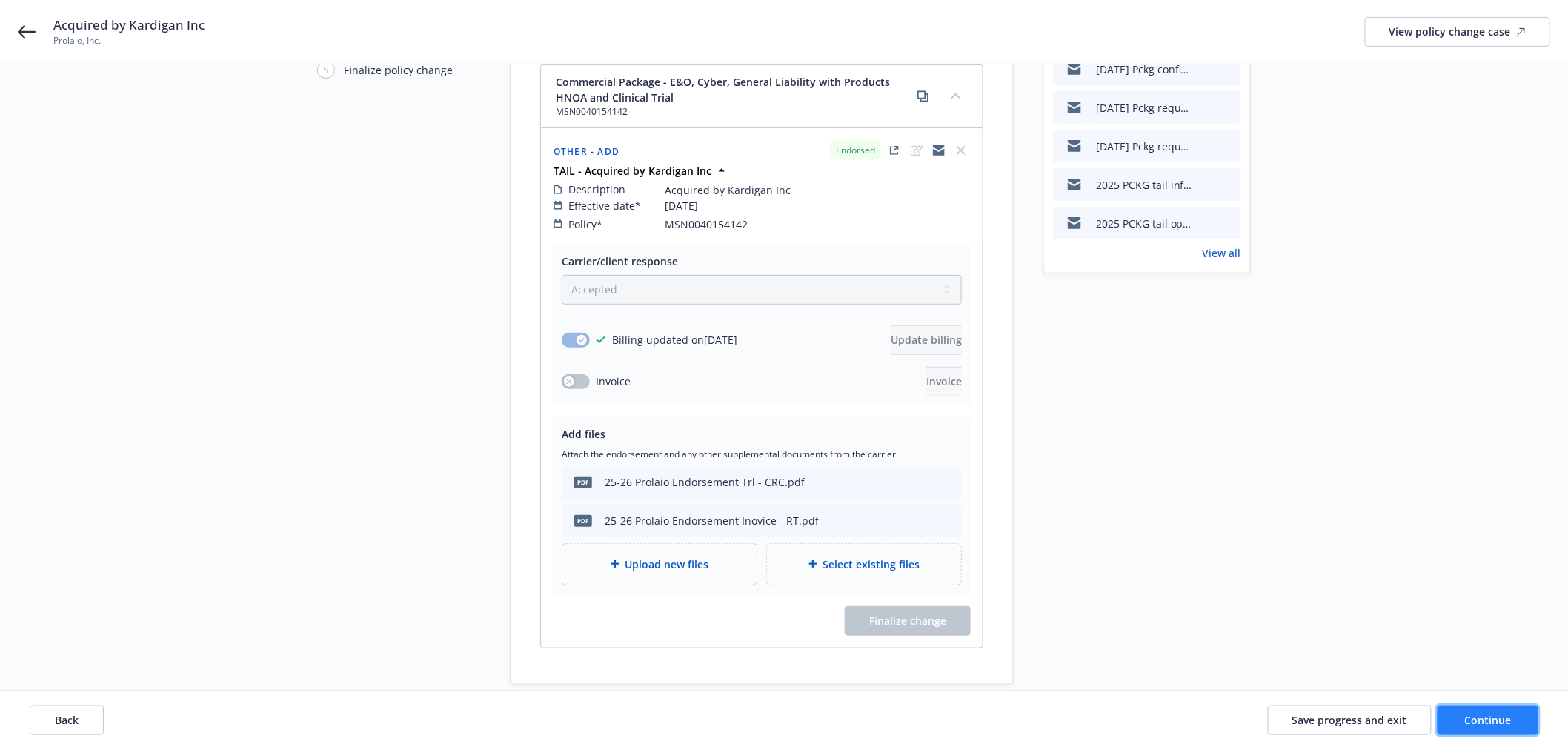
click at [1466, 711] on button "Continue" at bounding box center [1488, 720] width 100 height 30
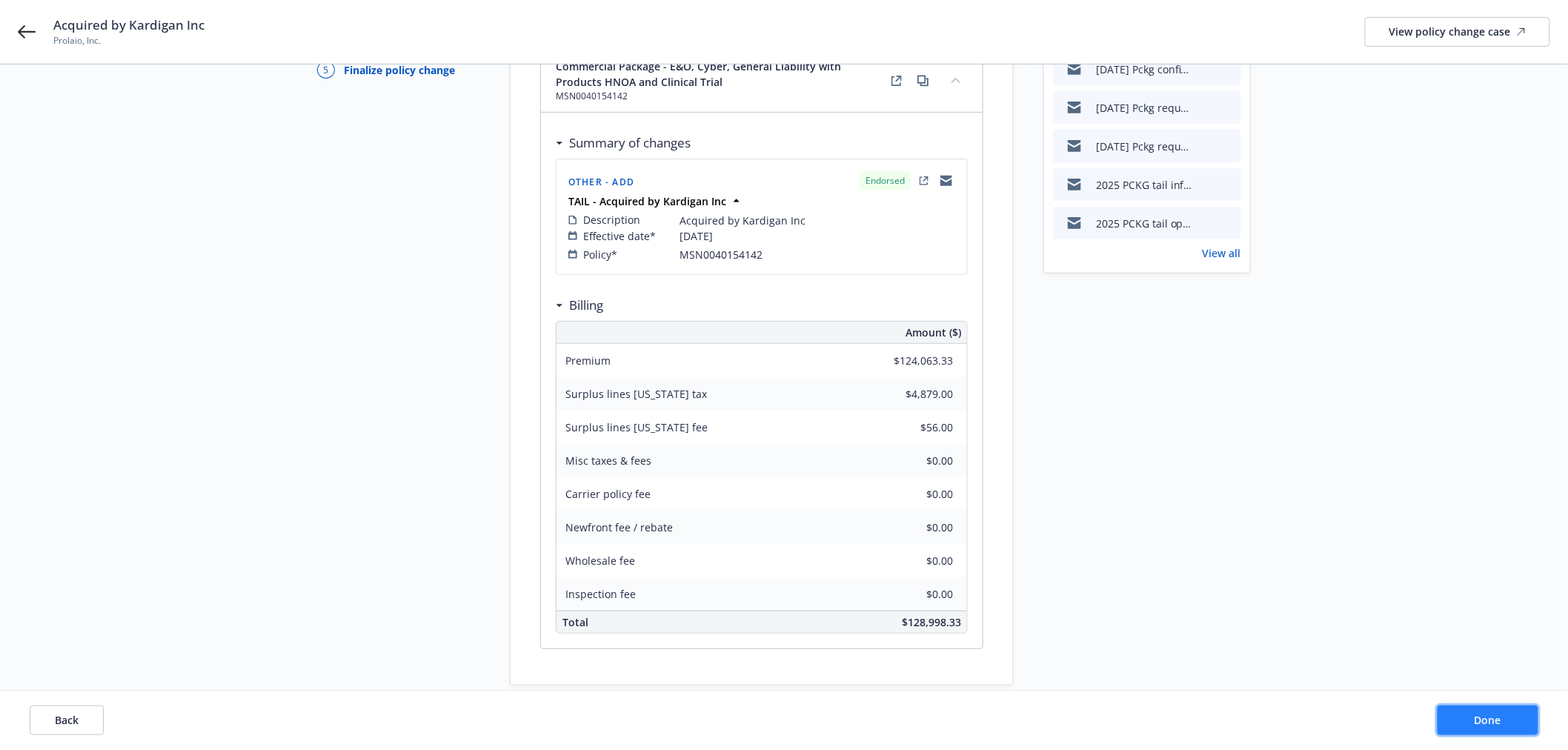
click at [1485, 710] on button "Done" at bounding box center [1488, 720] width 100 height 30
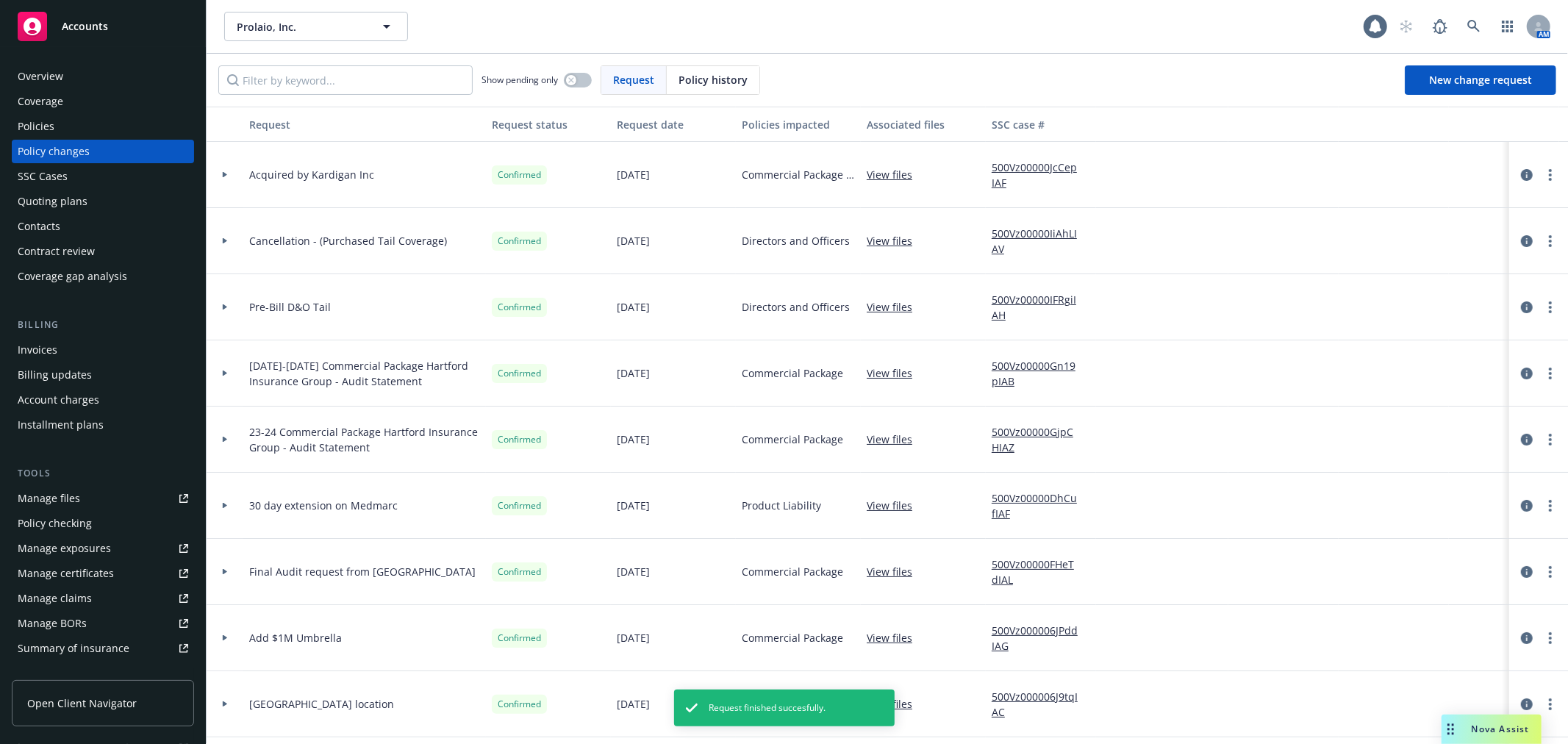
click at [59, 99] on div "Coverage" at bounding box center [40, 101] width 46 height 23
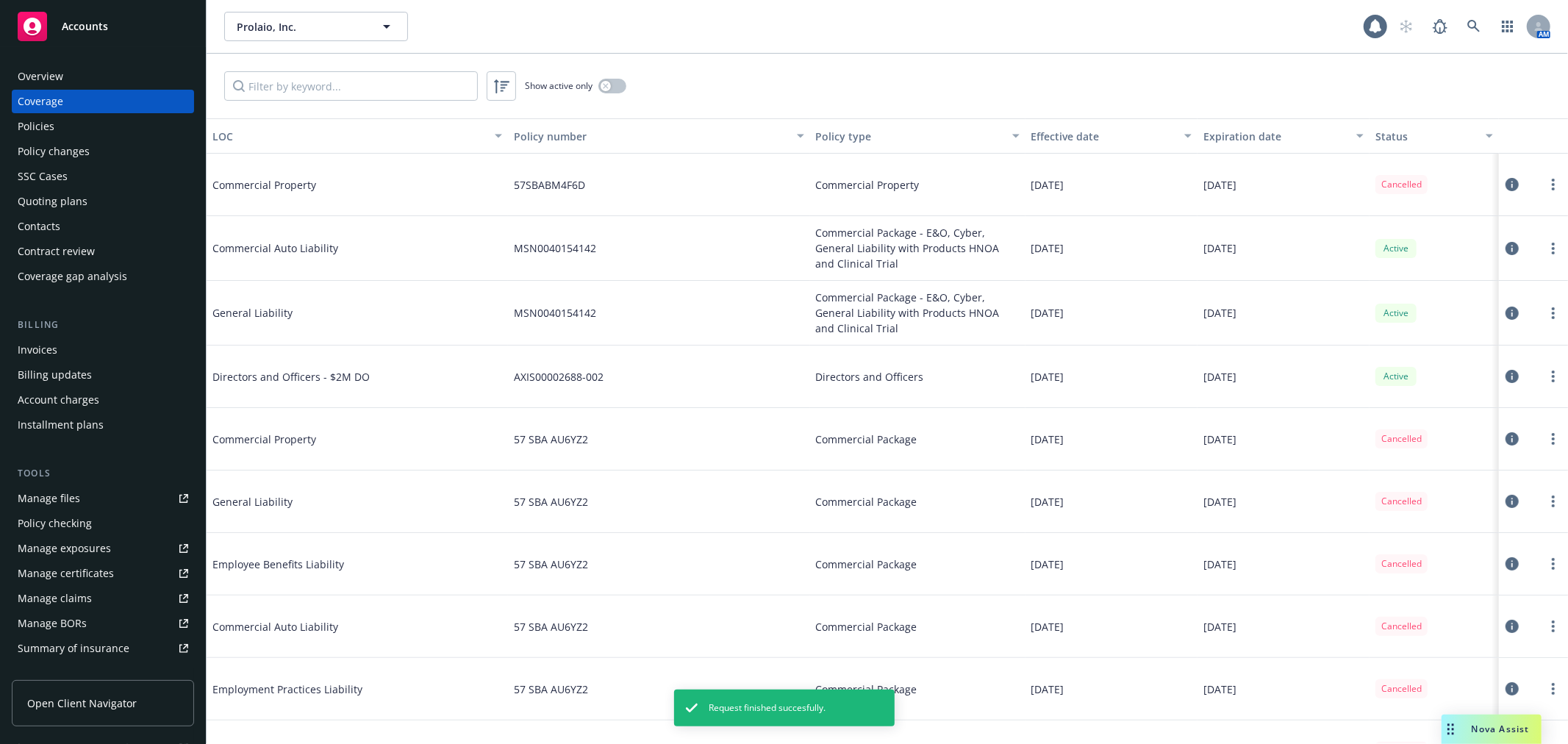
click at [112, 349] on div "Invoices" at bounding box center [103, 350] width 170 height 23
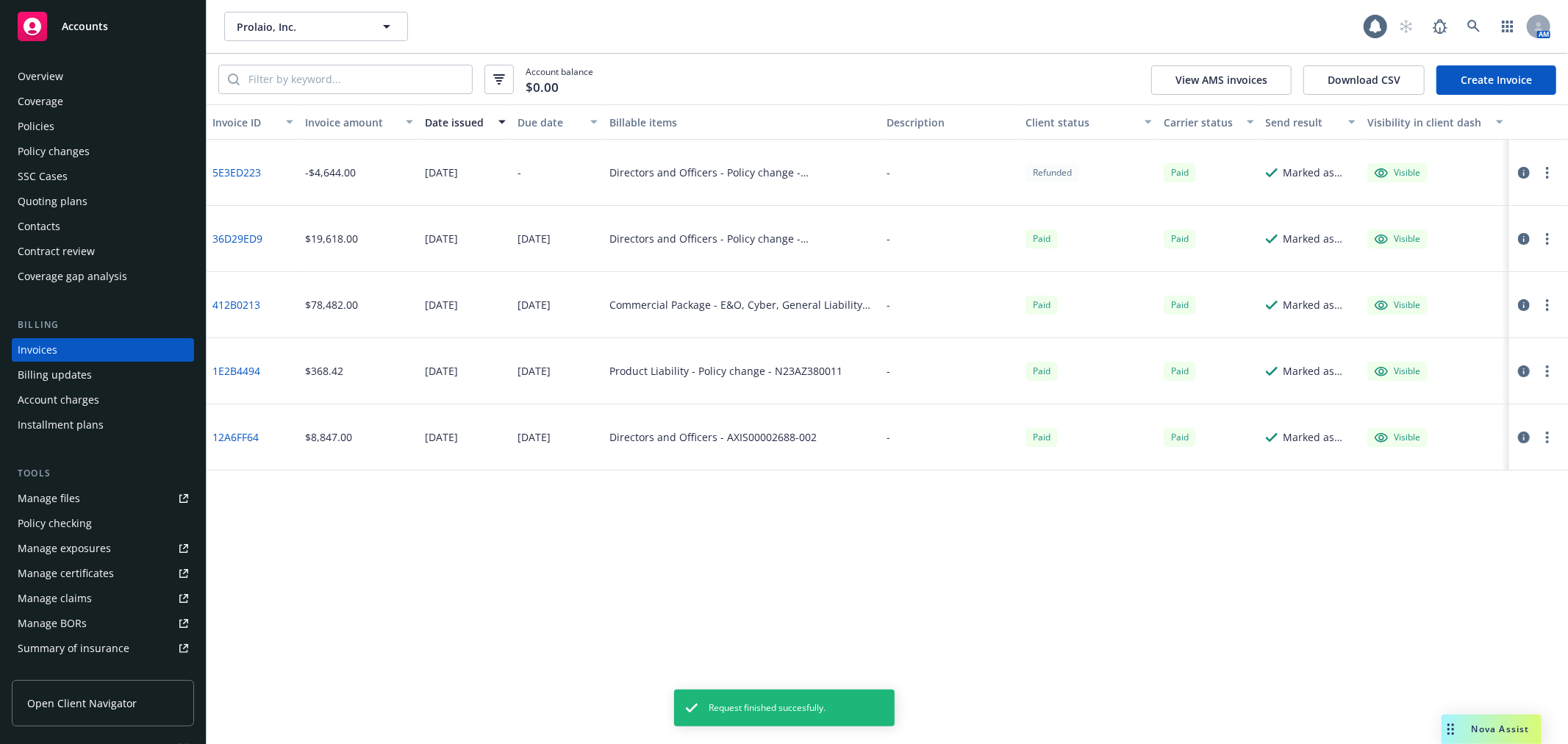
click at [1505, 80] on link "Create Invoice" at bounding box center [1496, 80] width 120 height 30
